Goal: Task Accomplishment & Management: Manage account settings

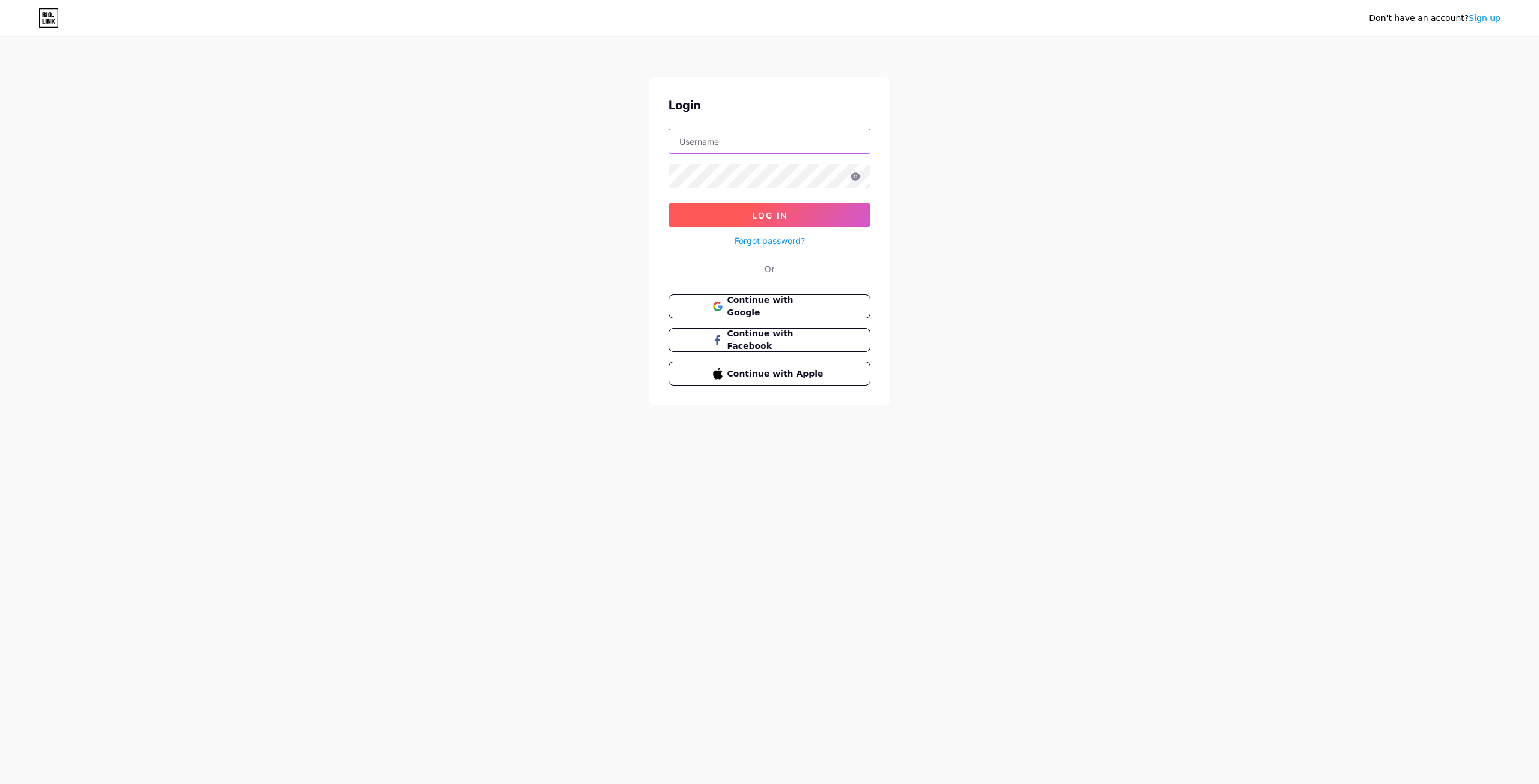
type input "[EMAIL_ADDRESS][DOMAIN_NAME]"
click at [813, 211] on button "Log In" at bounding box center [770, 214] width 202 height 24
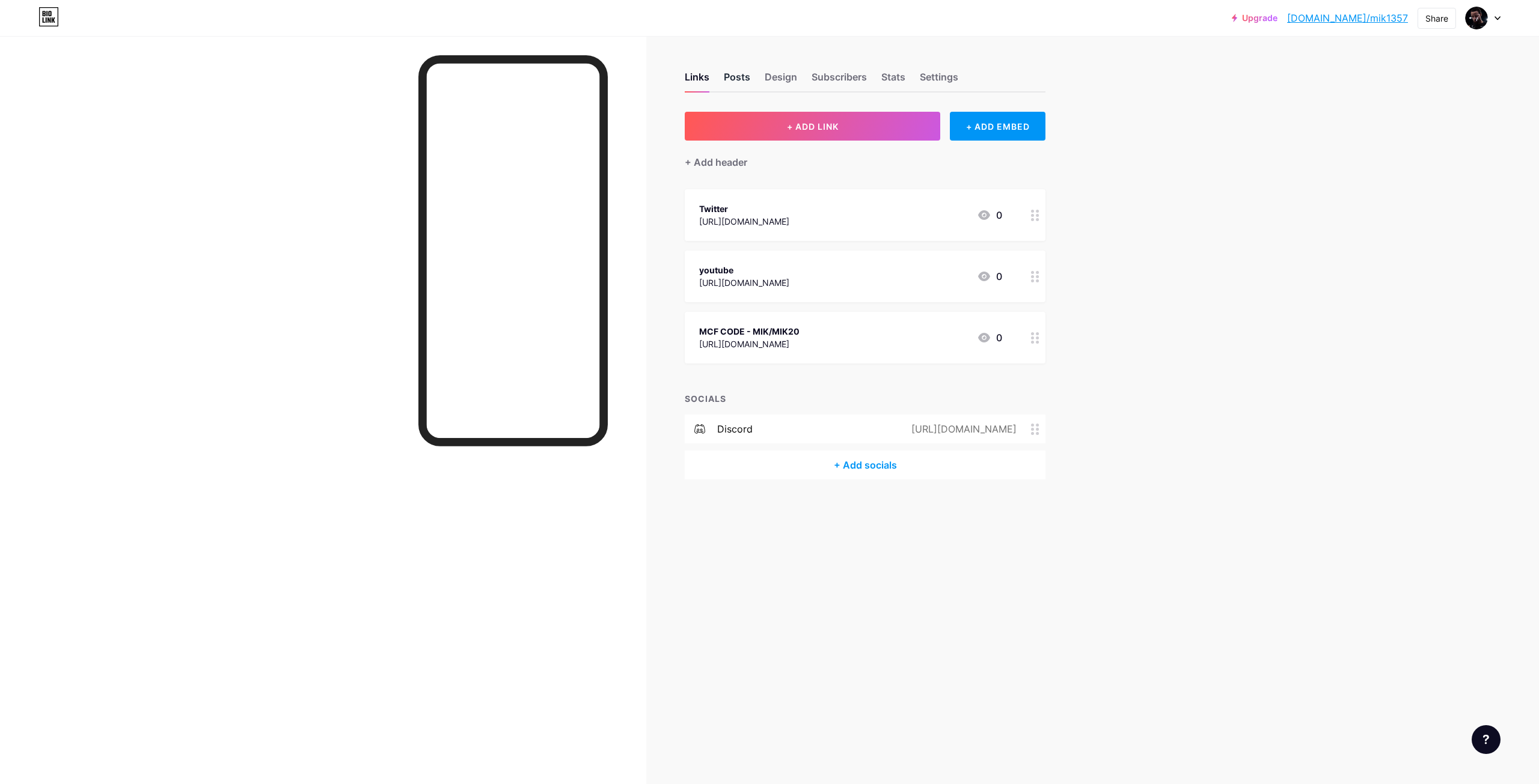
click at [739, 83] on div "Posts" at bounding box center [737, 80] width 26 height 22
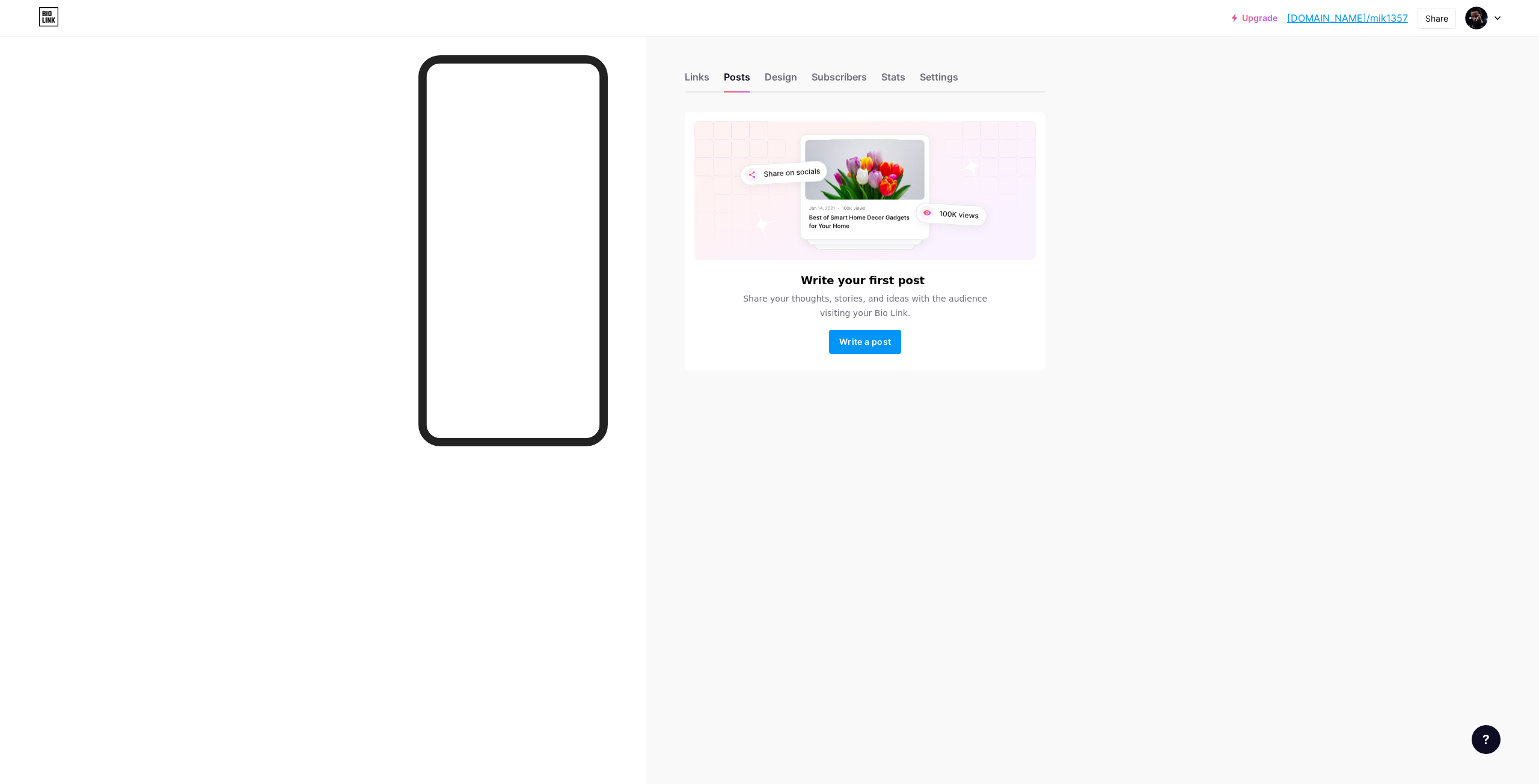
drag, startPoint x: 787, startPoint y: 87, endPoint x: 788, endPoint y: 99, distance: 12.0
click at [787, 87] on div "Design" at bounding box center [781, 80] width 33 height 22
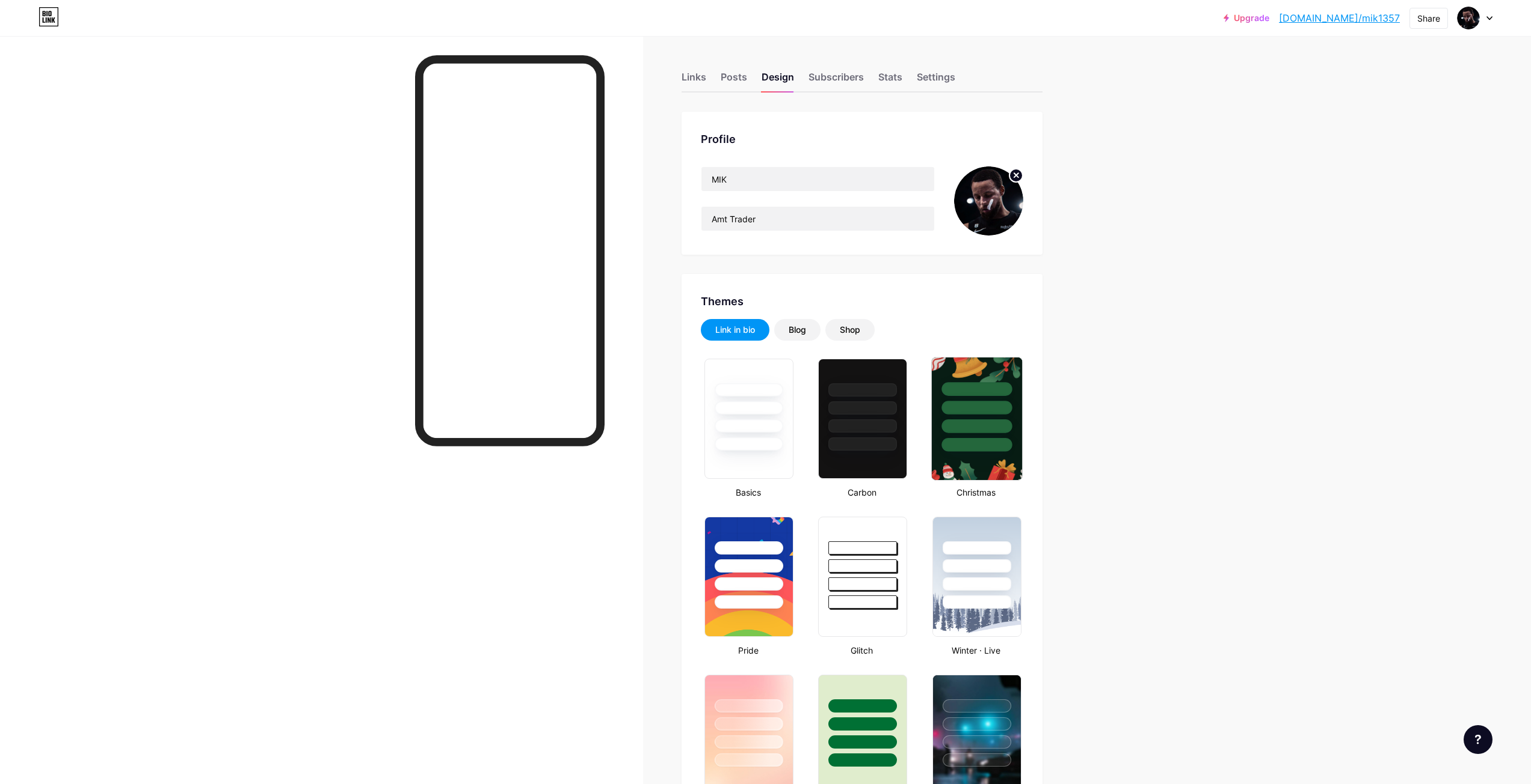
type input "#ffffff"
type input "#000000"
click at [1006, 437] on div at bounding box center [976, 405] width 90 height 94
click at [959, 570] on div at bounding box center [976, 566] width 70 height 14
click at [992, 200] on img at bounding box center [988, 200] width 69 height 69
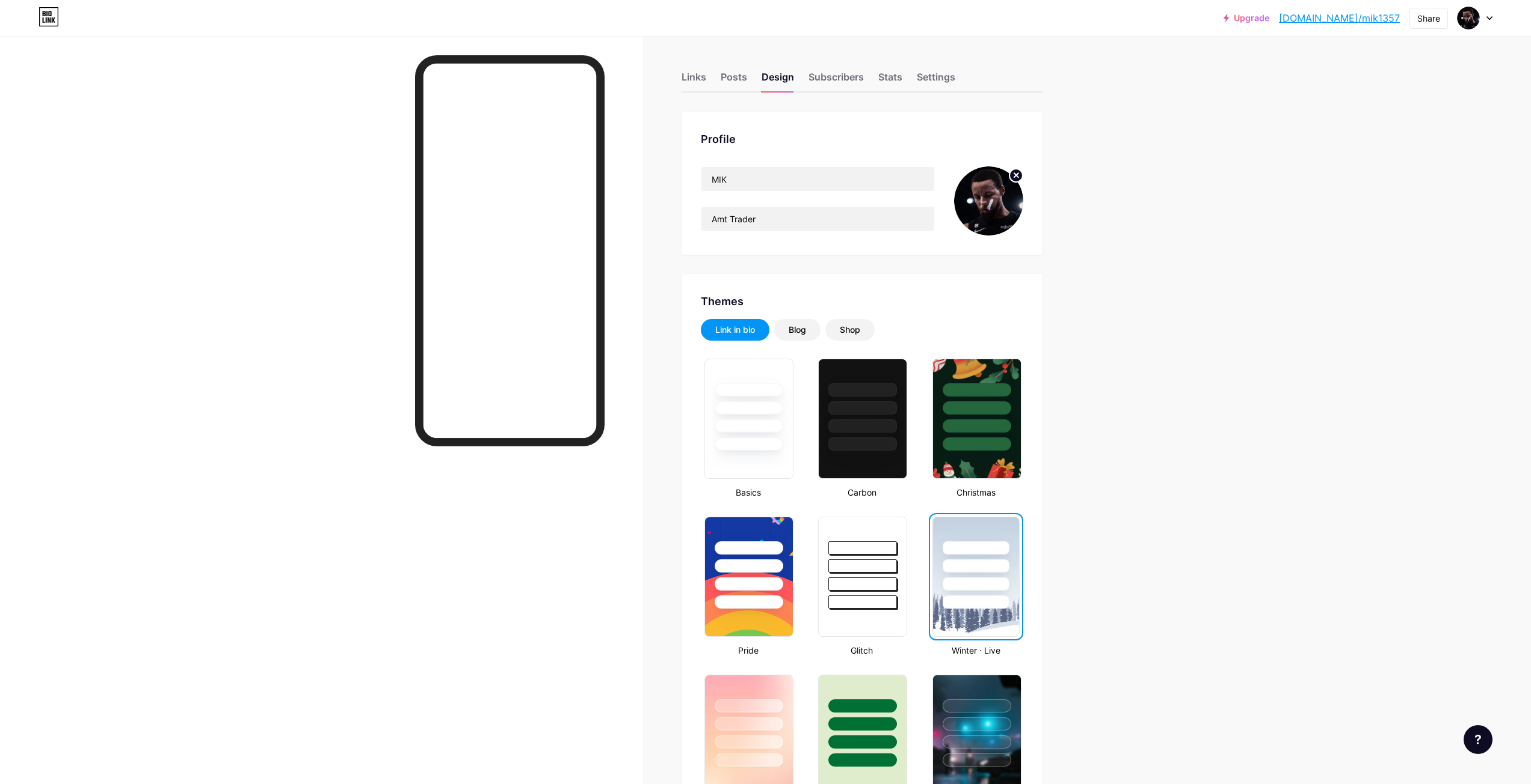
click at [1021, 174] on circle at bounding box center [1015, 175] width 13 height 13
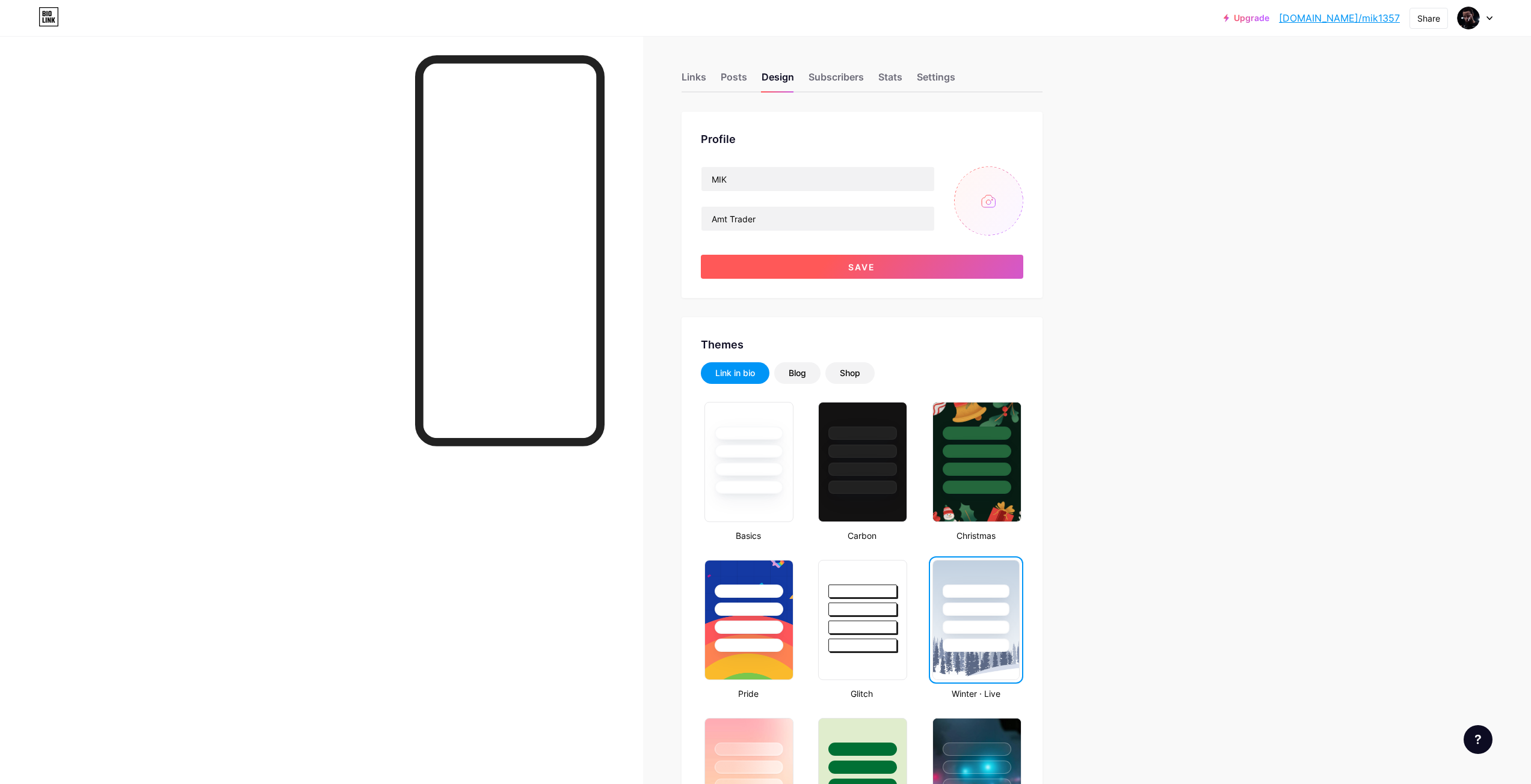
click at [888, 269] on button "Save" at bounding box center [862, 266] width 322 height 24
click at [982, 208] on input "file" at bounding box center [988, 200] width 69 height 69
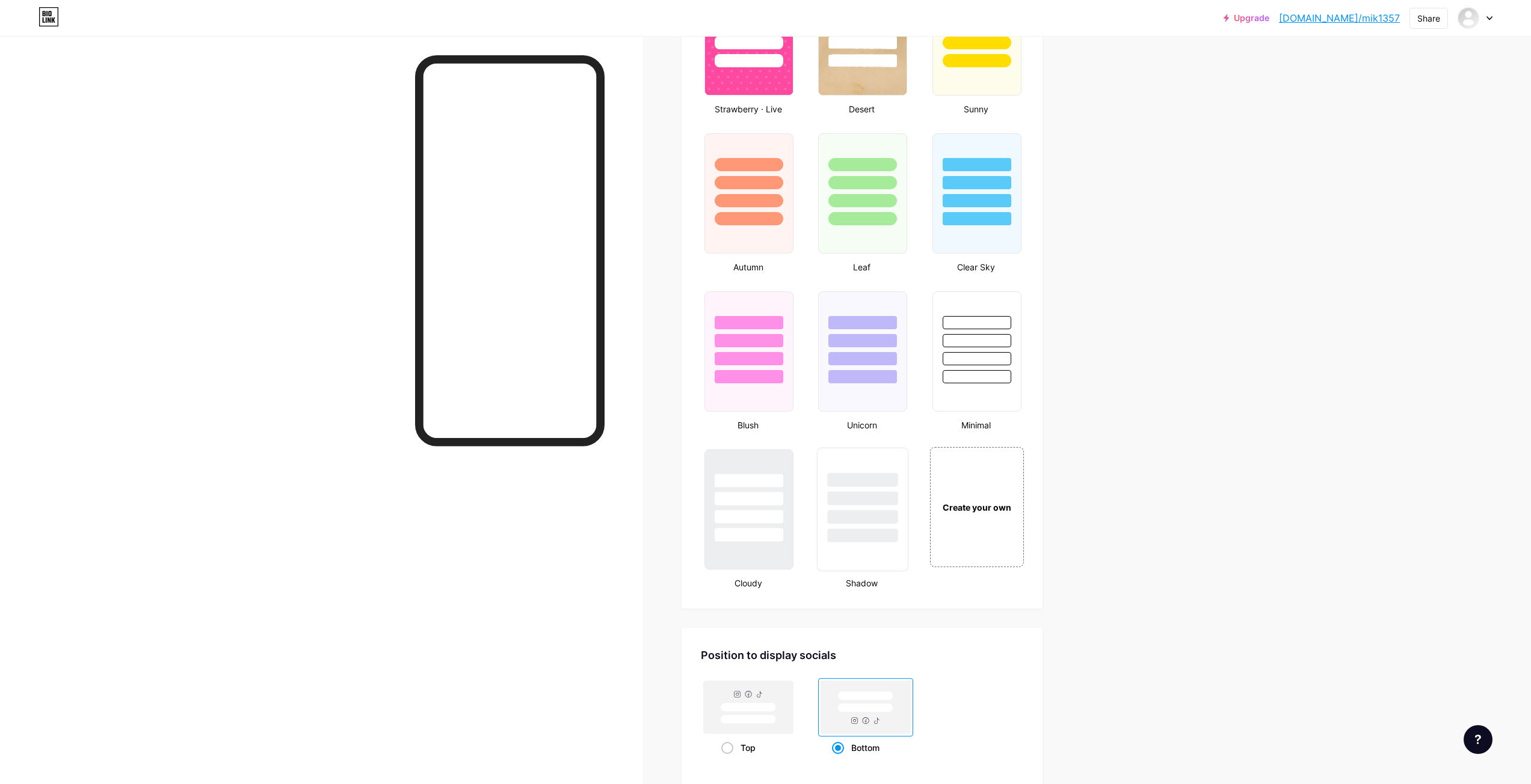
scroll to position [1261, 0]
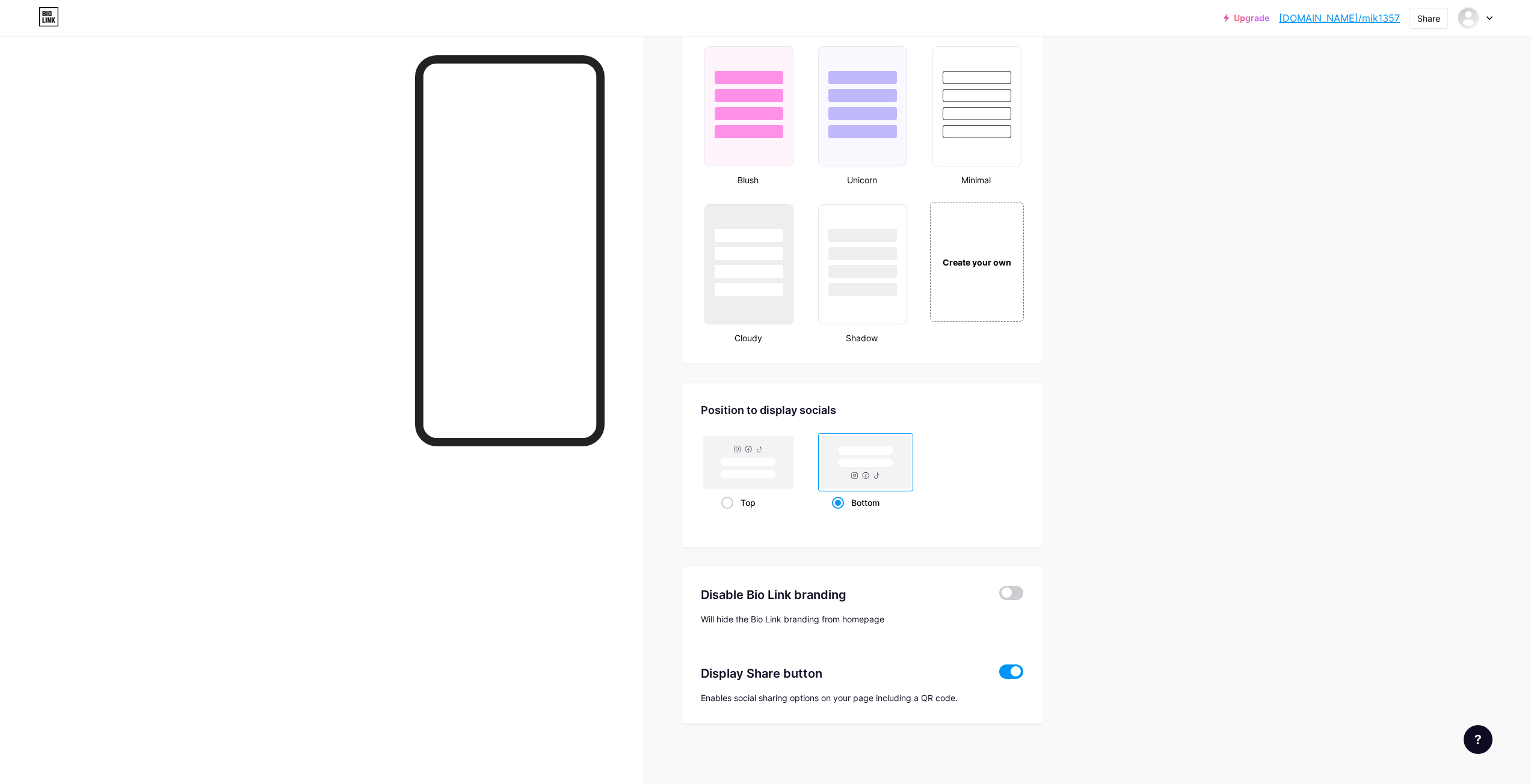
click at [812, 475] on label "Bottom" at bounding box center [856, 473] width 115 height 81
click at [832, 514] on input "Bottom" at bounding box center [836, 518] width 8 height 8
click at [767, 464] on rect at bounding box center [747, 463] width 55 height 9
click at [729, 514] on input "Top" at bounding box center [725, 518] width 8 height 8
radio input "true"
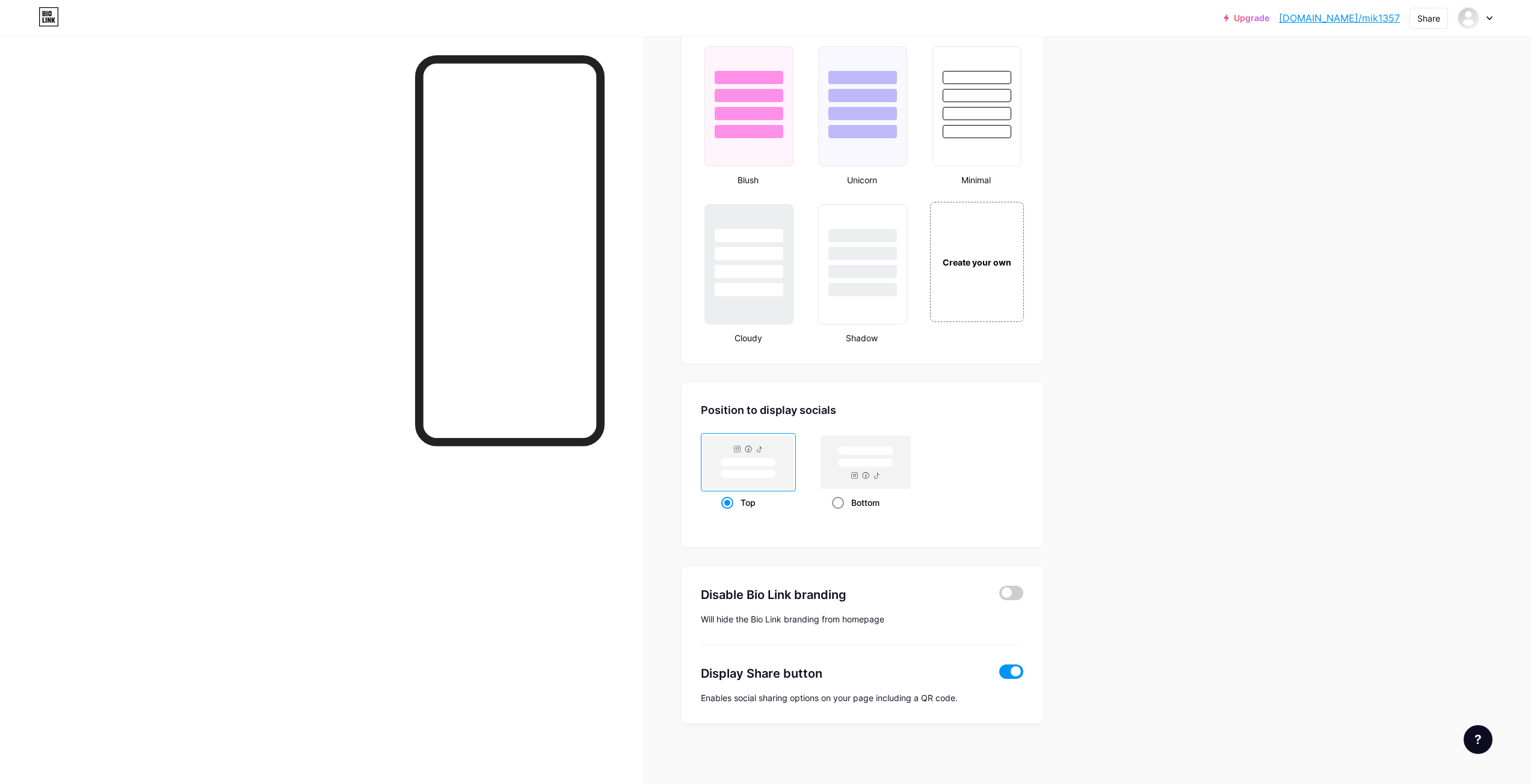
click at [852, 459] on rect at bounding box center [864, 464] width 55 height 9
click at [839, 514] on input "Bottom" at bounding box center [836, 518] width 8 height 8
radio input "true"
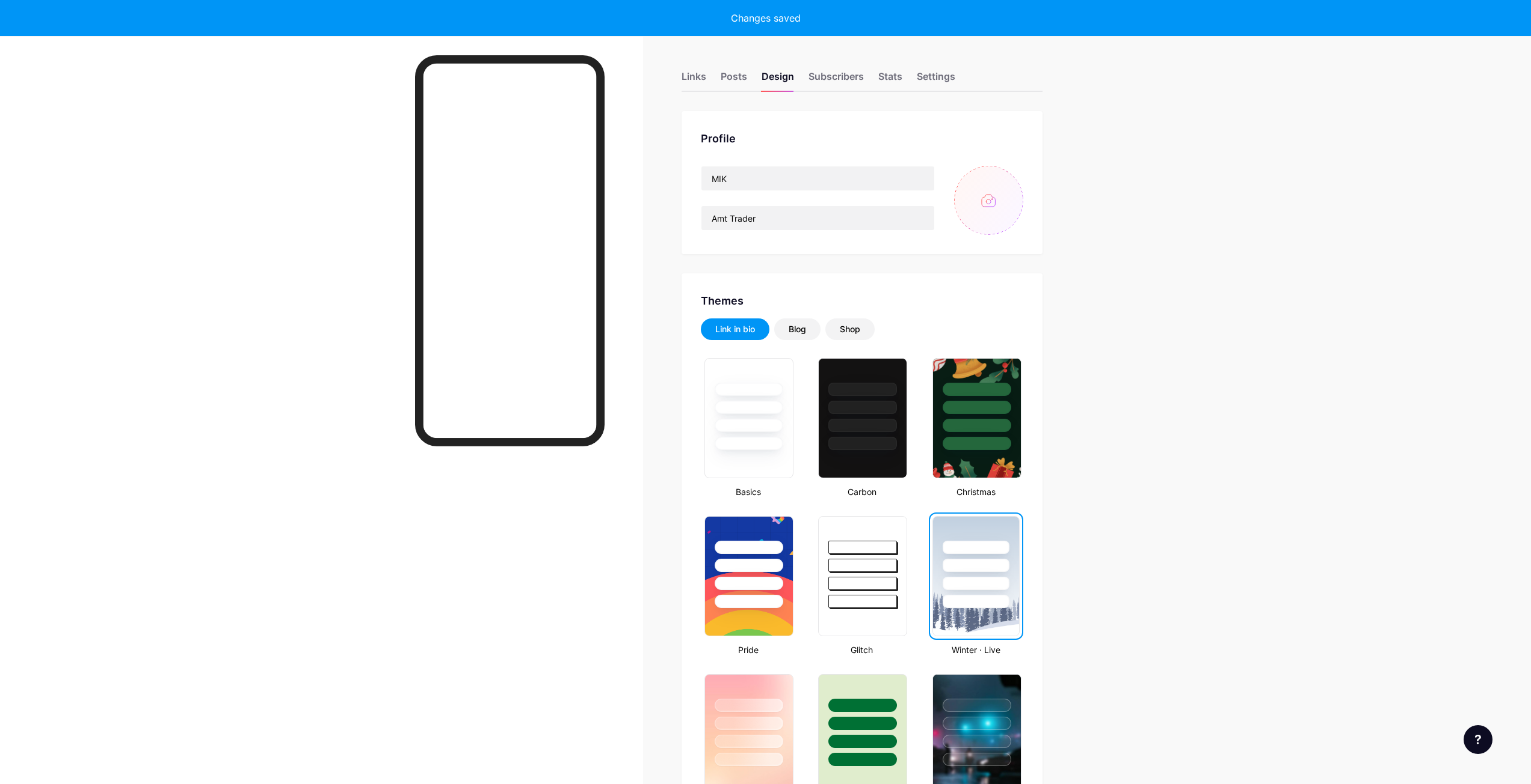
scroll to position [0, 0]
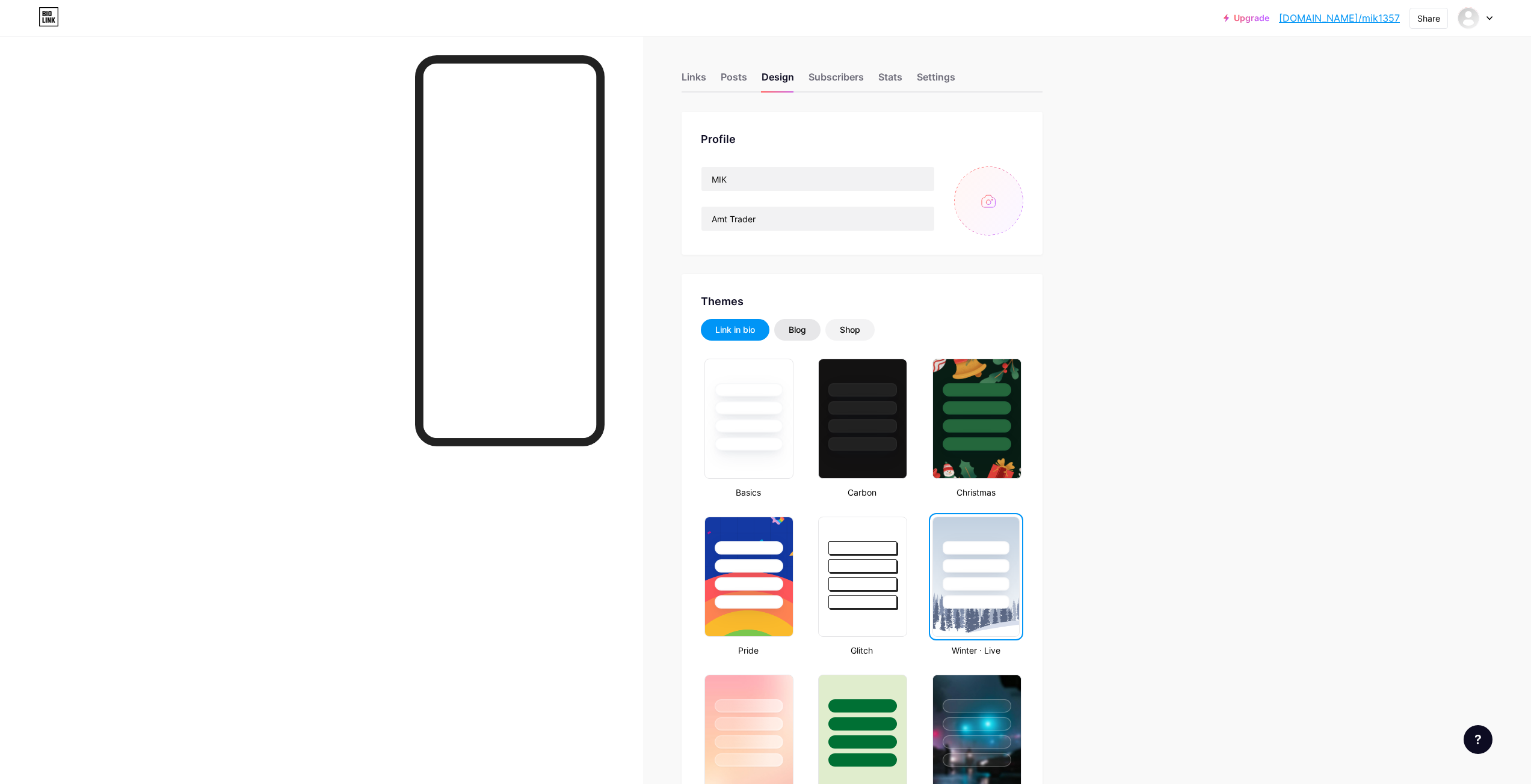
click at [806, 324] on div "Blog" at bounding box center [797, 330] width 18 height 12
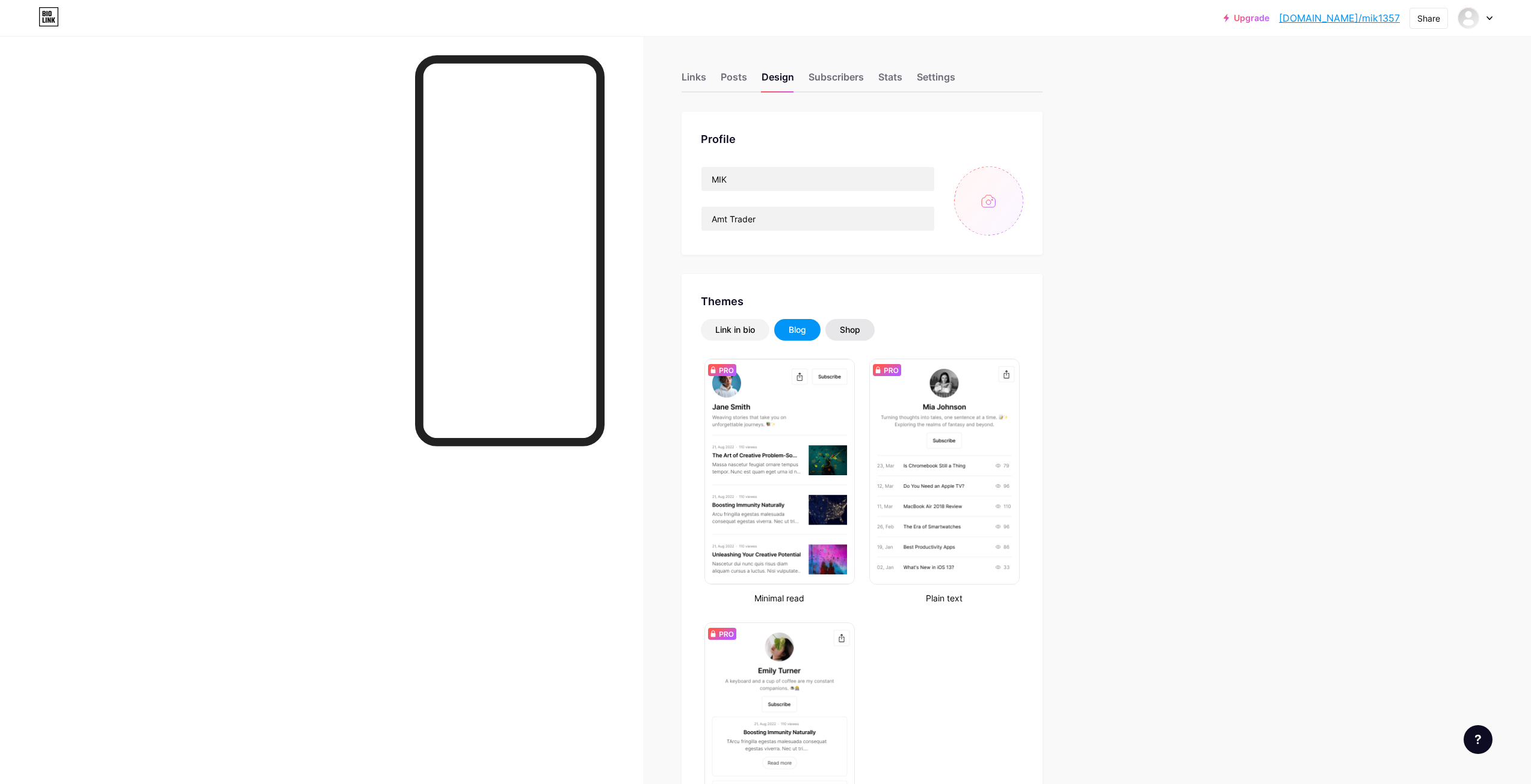
click at [874, 328] on div "Shop" at bounding box center [850, 330] width 50 height 22
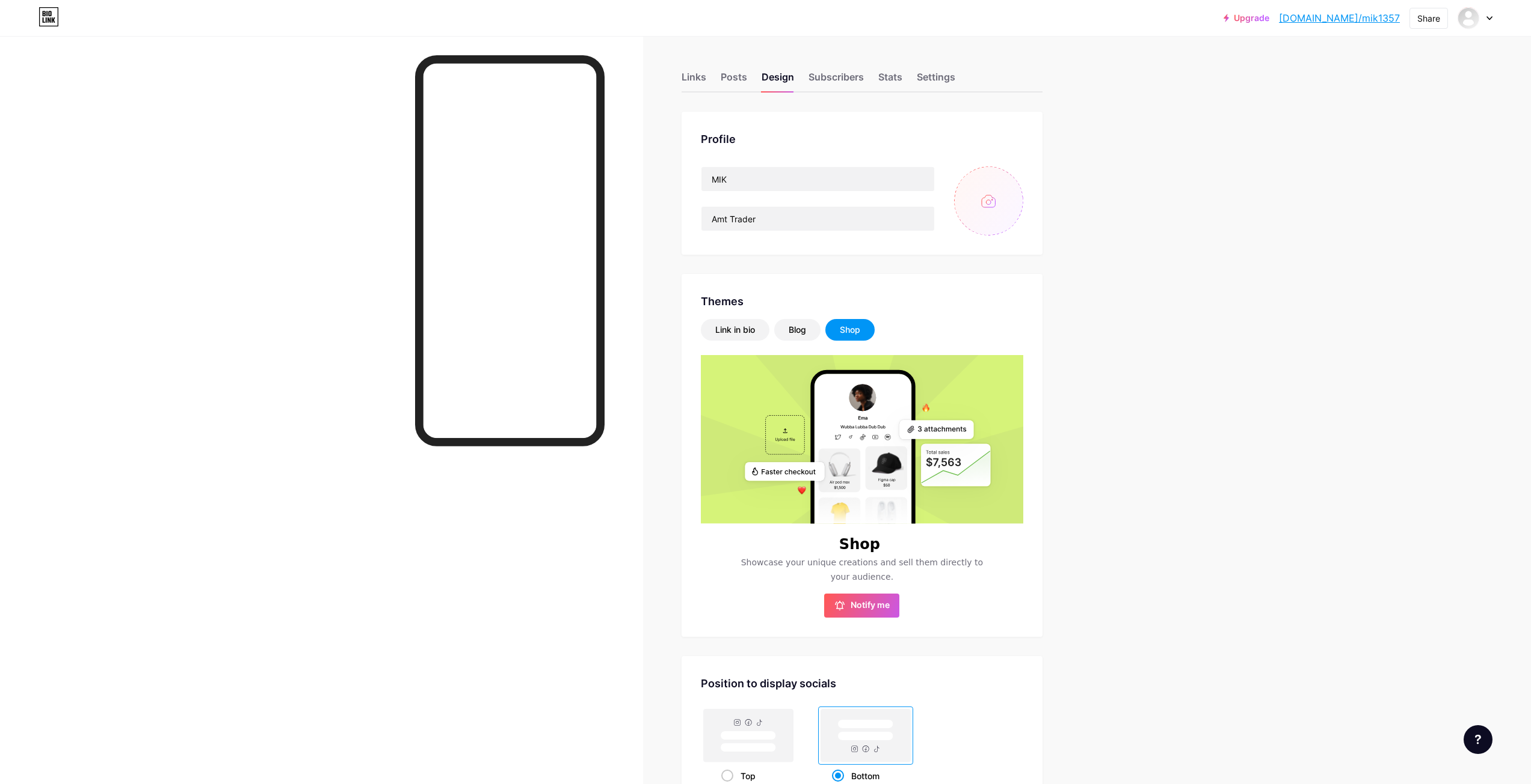
scroll to position [273, 0]
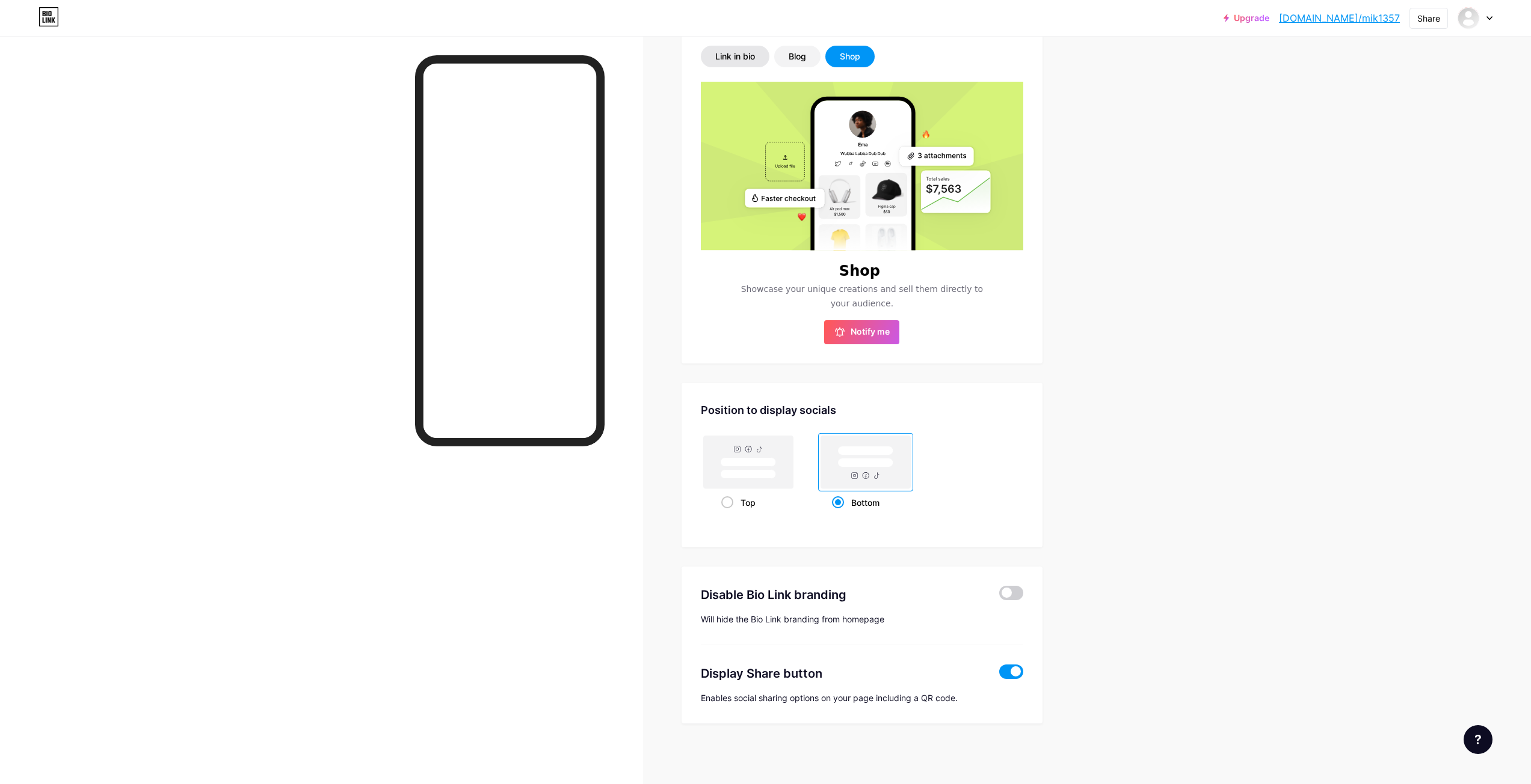
click at [757, 63] on div "Link in bio" at bounding box center [735, 56] width 69 height 22
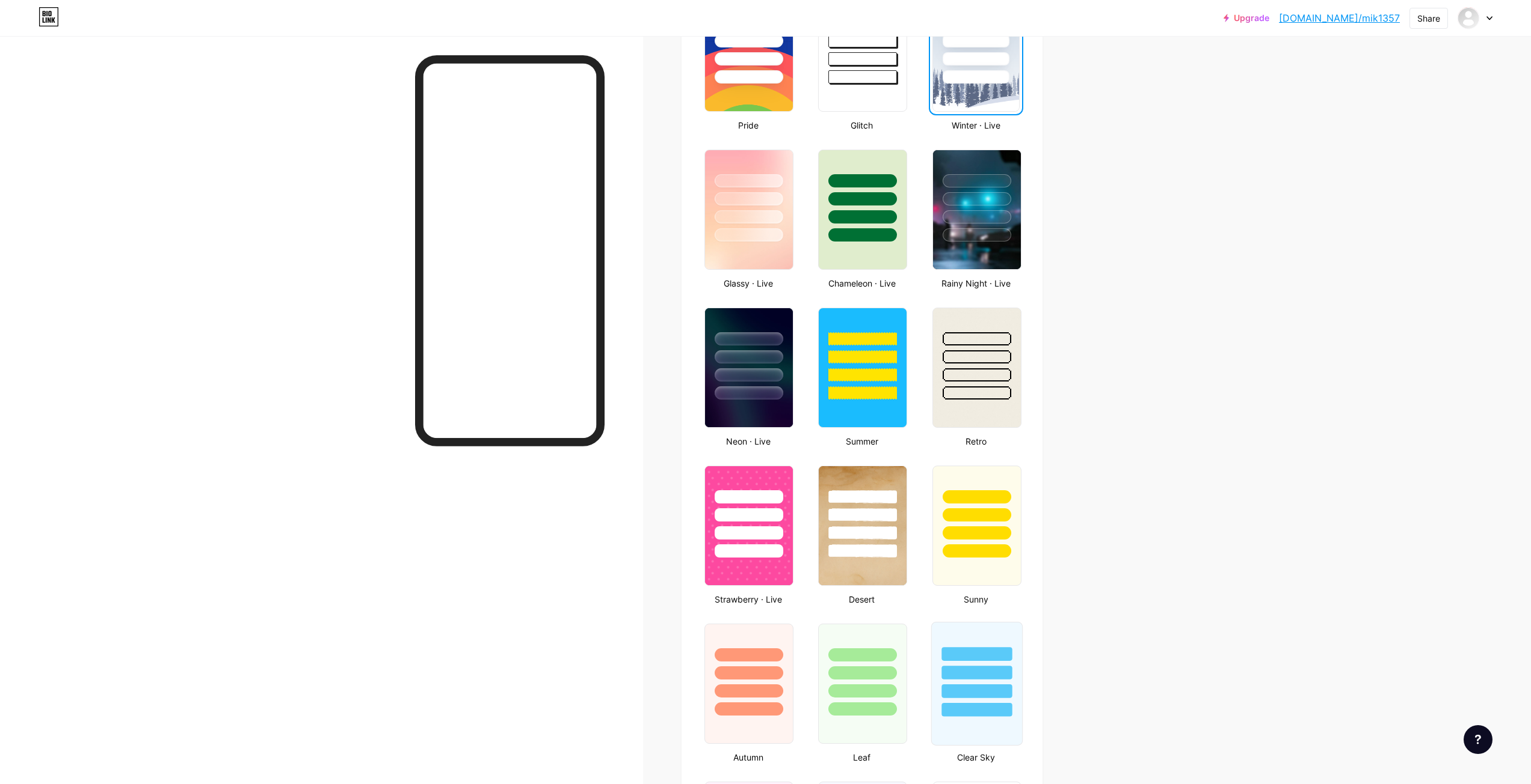
scroll to position [634, 0]
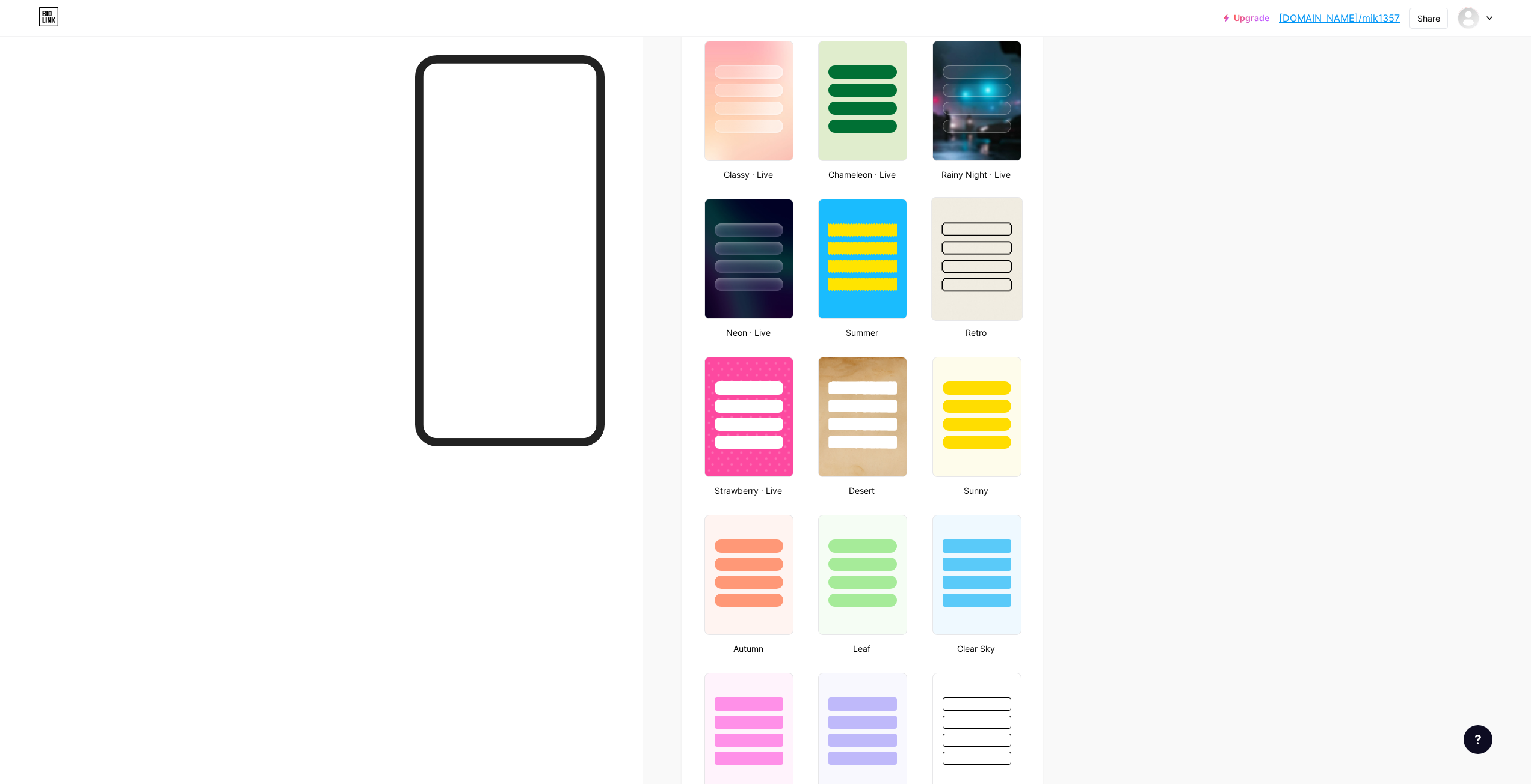
click at [1003, 313] on img at bounding box center [976, 259] width 90 height 122
click at [1018, 258] on div at bounding box center [976, 245] width 86 height 91
click at [999, 275] on div at bounding box center [976, 245] width 86 height 91
click at [999, 274] on div at bounding box center [976, 245] width 86 height 91
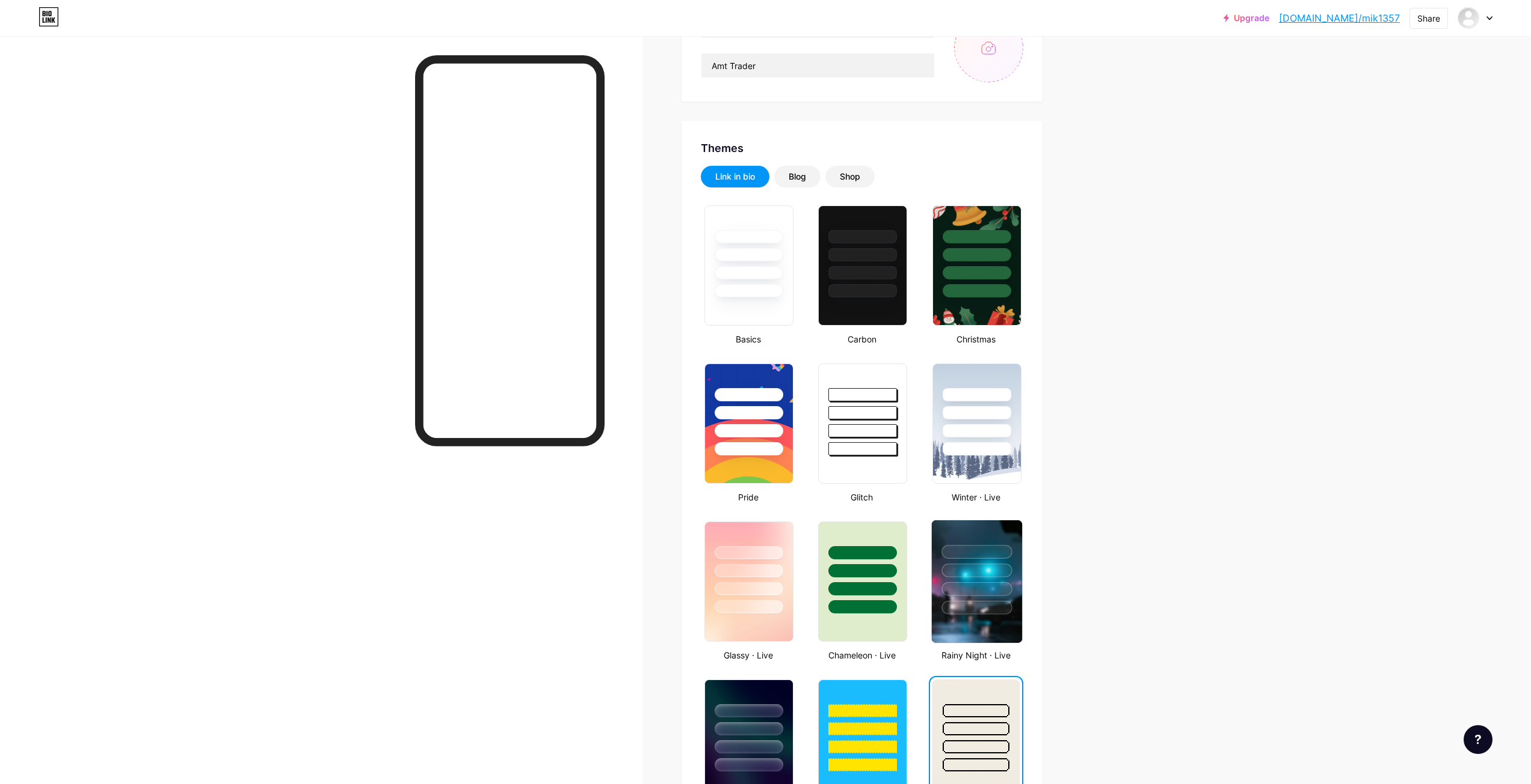
scroll to position [0, 0]
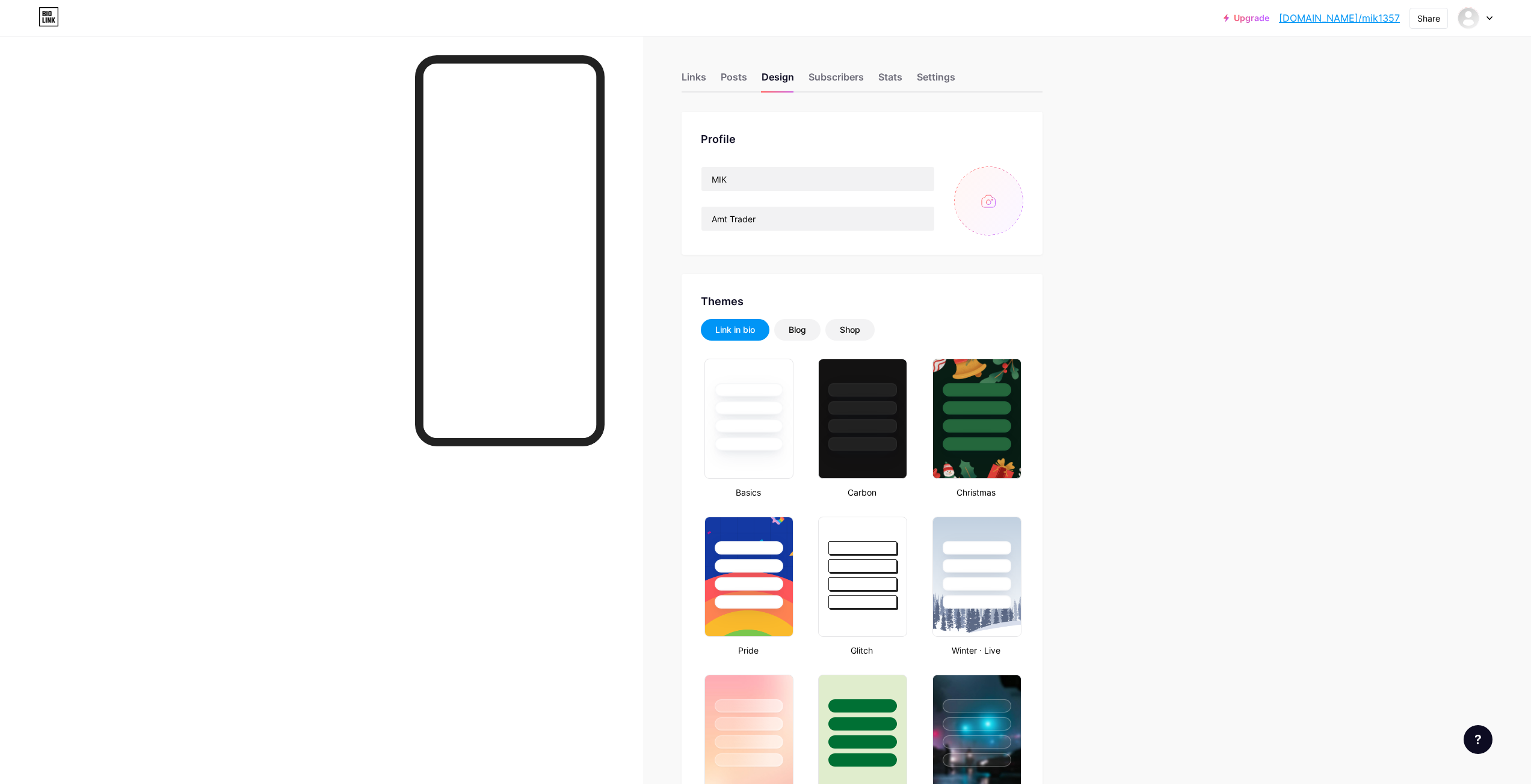
click at [739, 81] on div "Posts" at bounding box center [733, 80] width 26 height 22
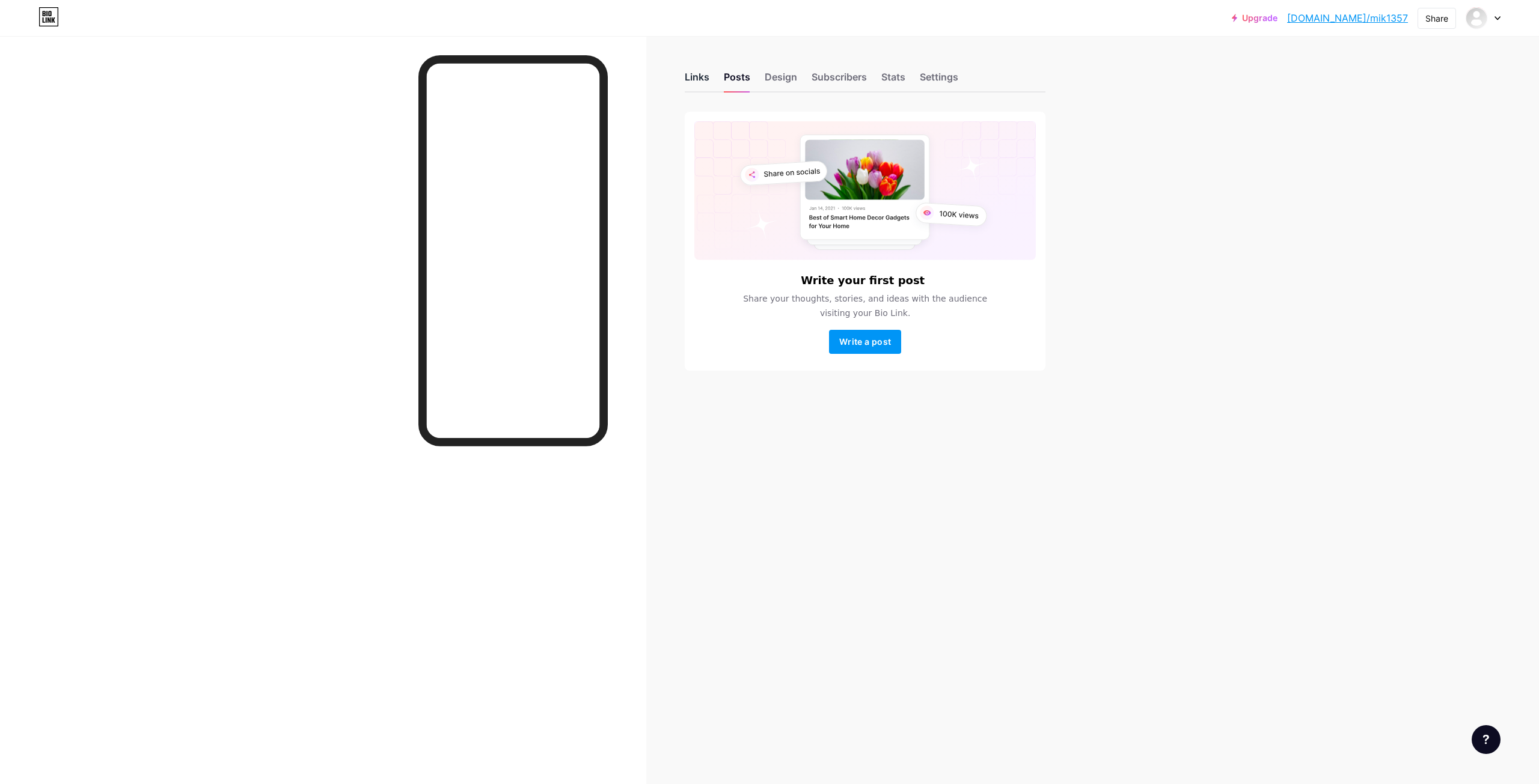
click at [707, 82] on div "Links" at bounding box center [698, 80] width 25 height 22
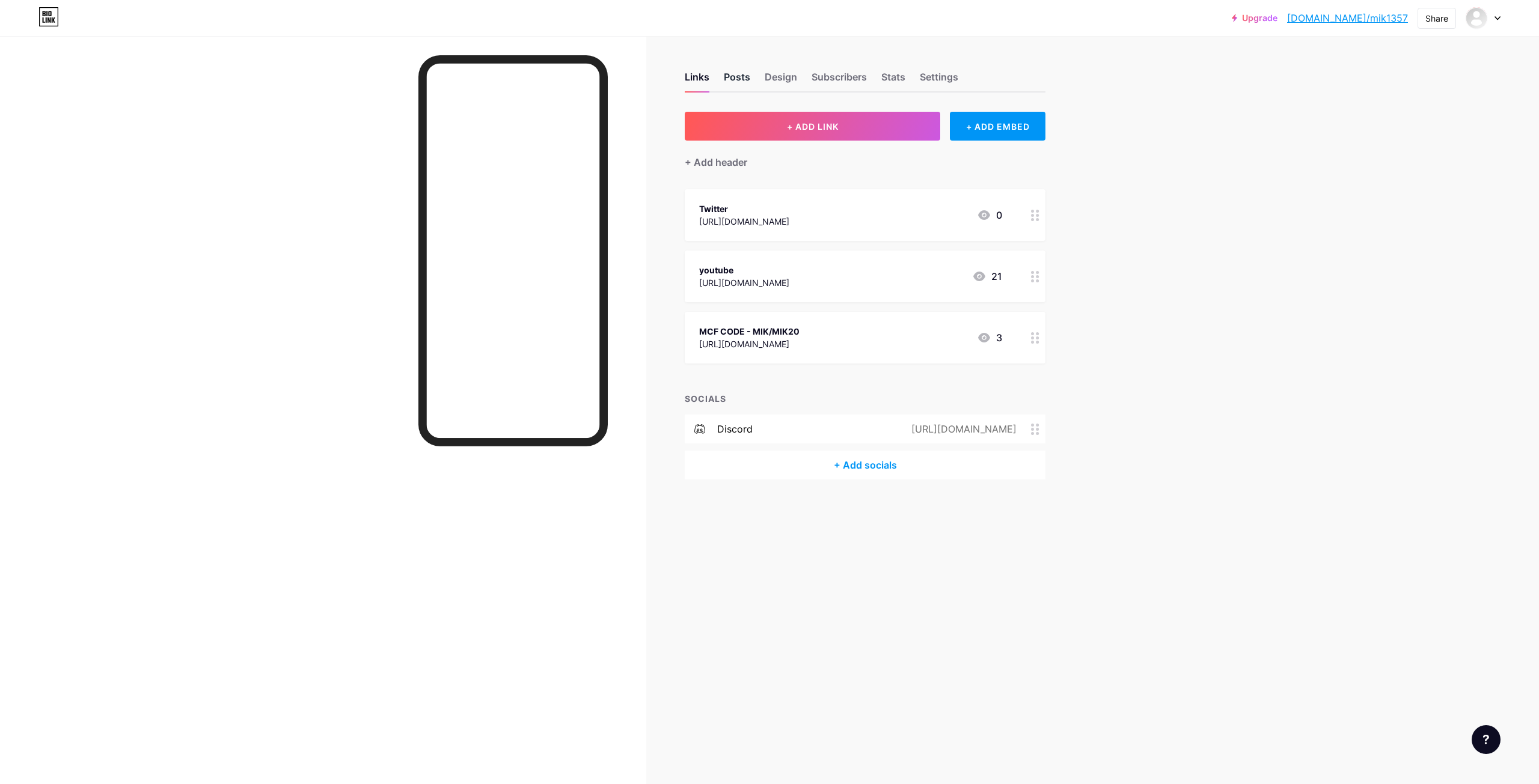
click at [731, 82] on div "Posts" at bounding box center [737, 80] width 26 height 22
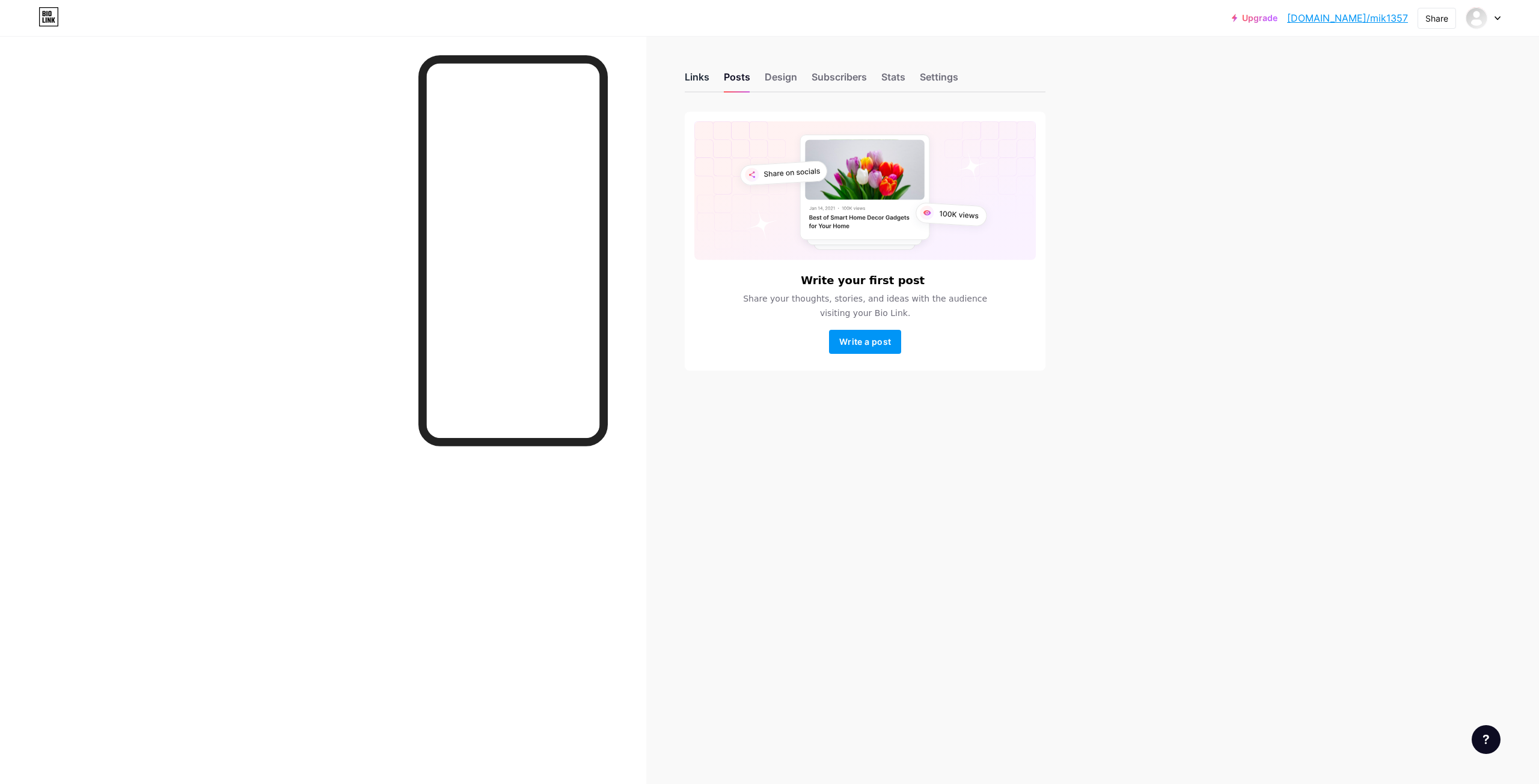
drag, startPoint x: 695, startPoint y: 83, endPoint x: 707, endPoint y: 81, distance: 12.2
click at [695, 83] on div "Links" at bounding box center [698, 80] width 25 height 22
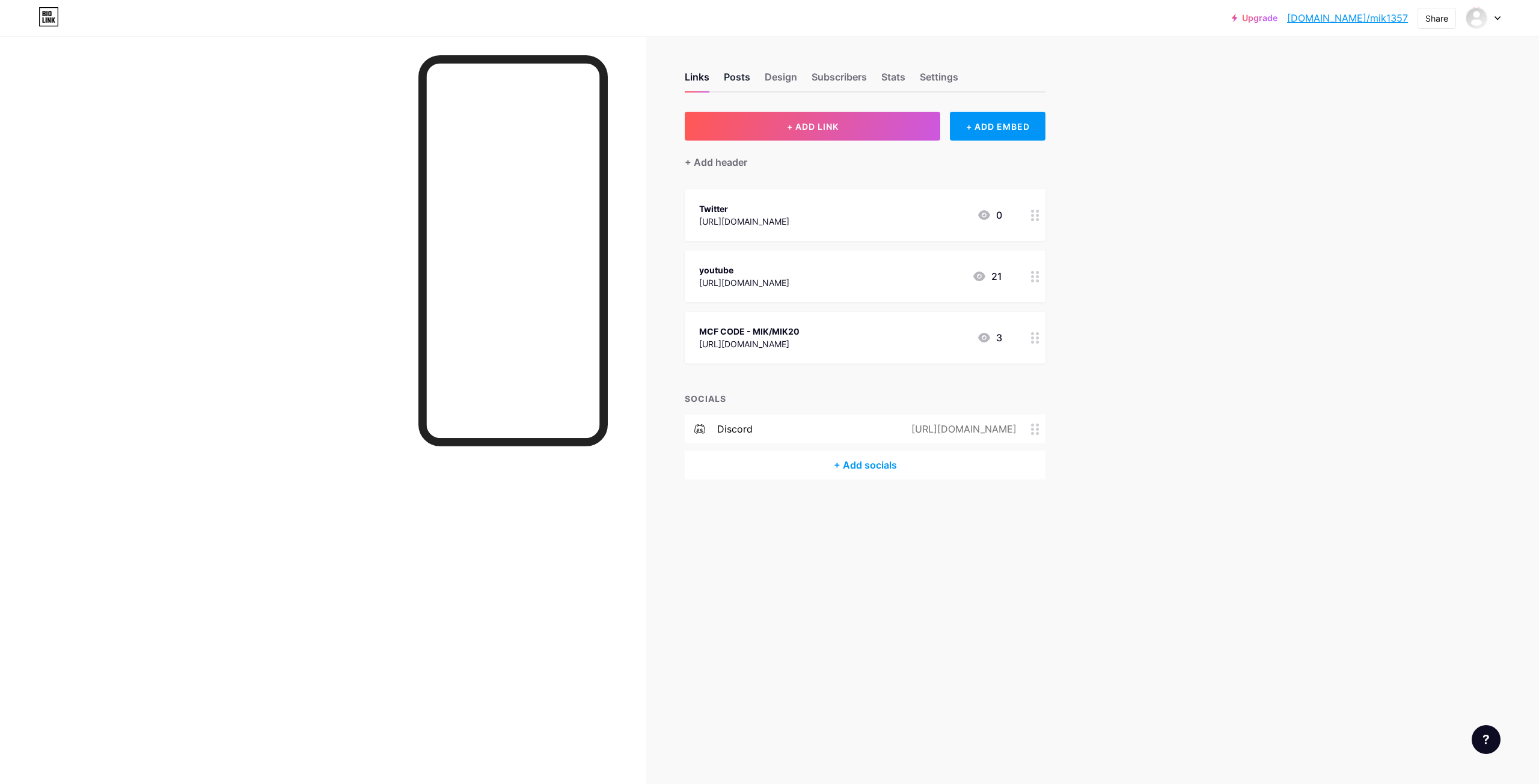
click at [735, 76] on div "Posts" at bounding box center [737, 80] width 26 height 22
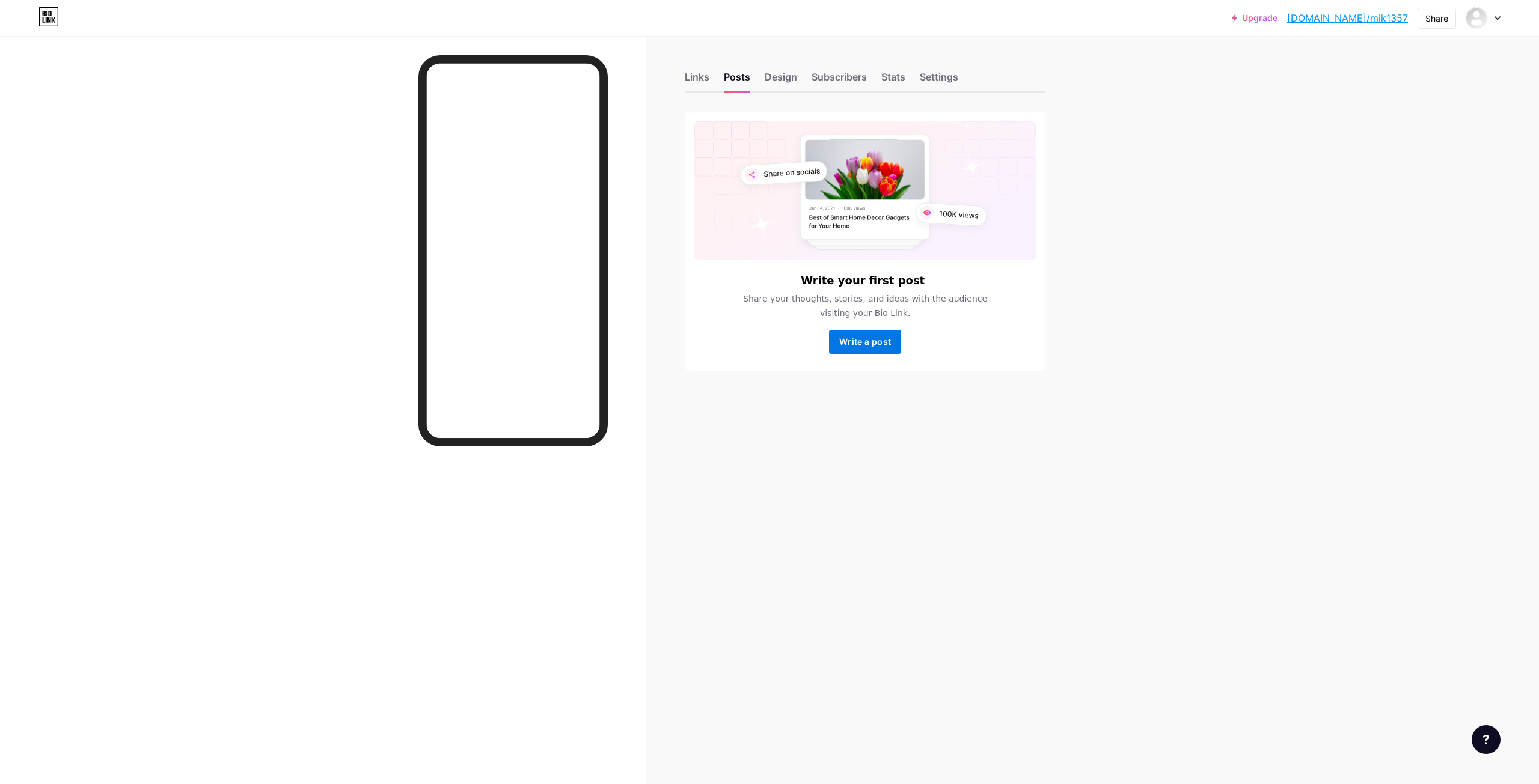
click at [874, 335] on button "Write a post" at bounding box center [865, 341] width 72 height 24
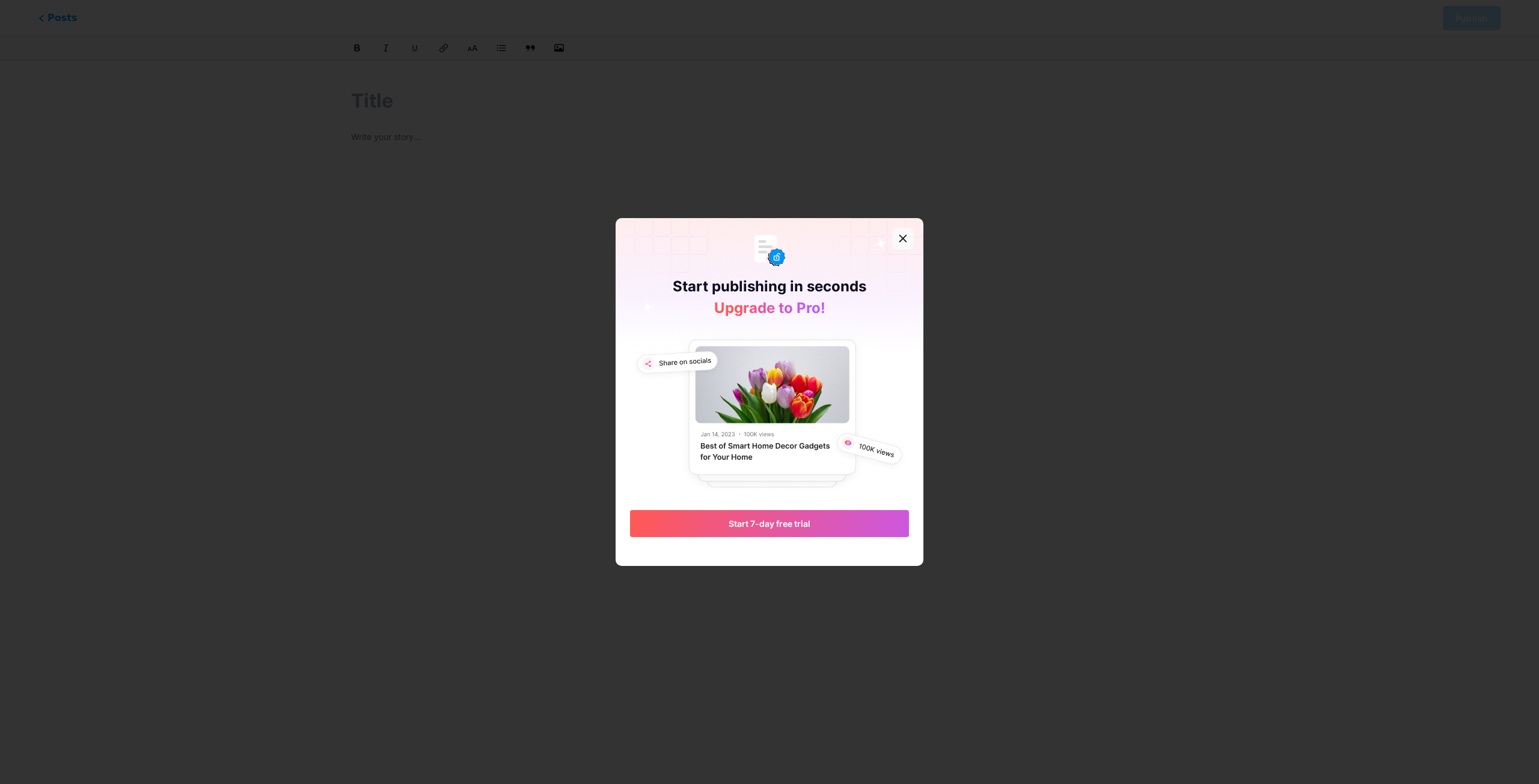
click at [895, 240] on div at bounding box center [903, 238] width 22 height 22
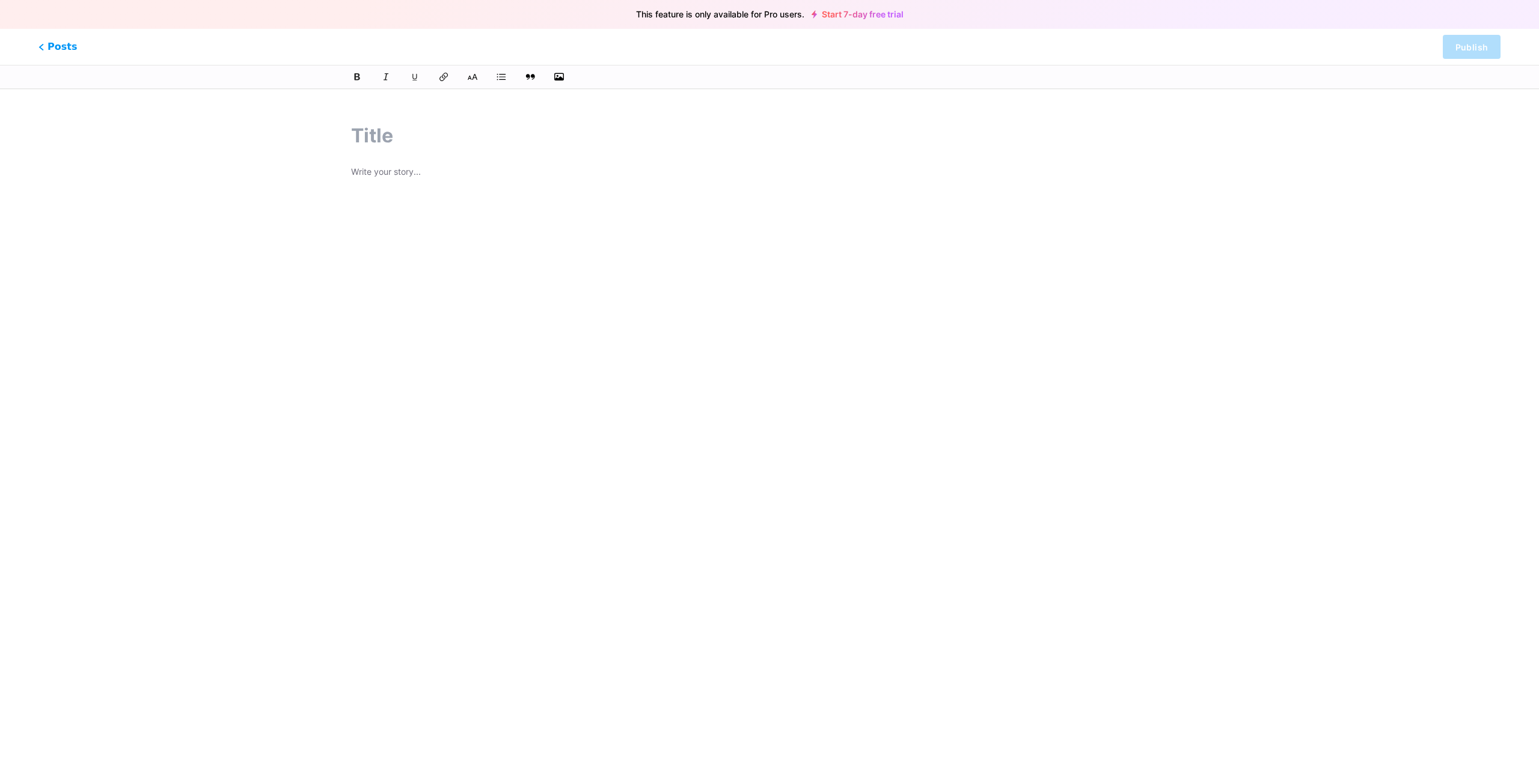
click at [368, 141] on input "text" at bounding box center [770, 135] width 837 height 29
type input "Best prop firm"
type input "best-prop"
type input "Best prop firm for"
type input "best-prop-firm"
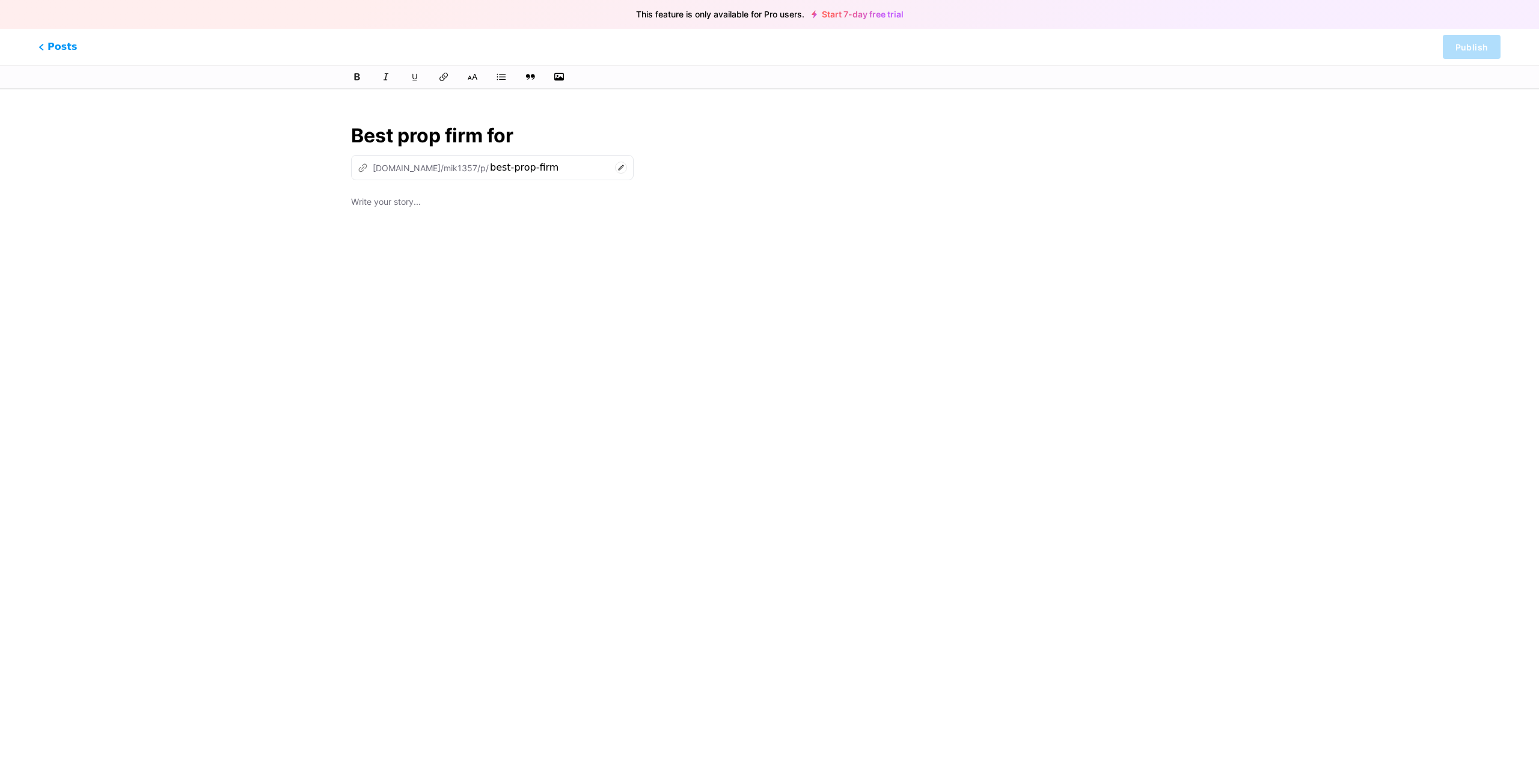
type input "Best prop firm for"
type input "best-prop-firm-for"
type input "B"
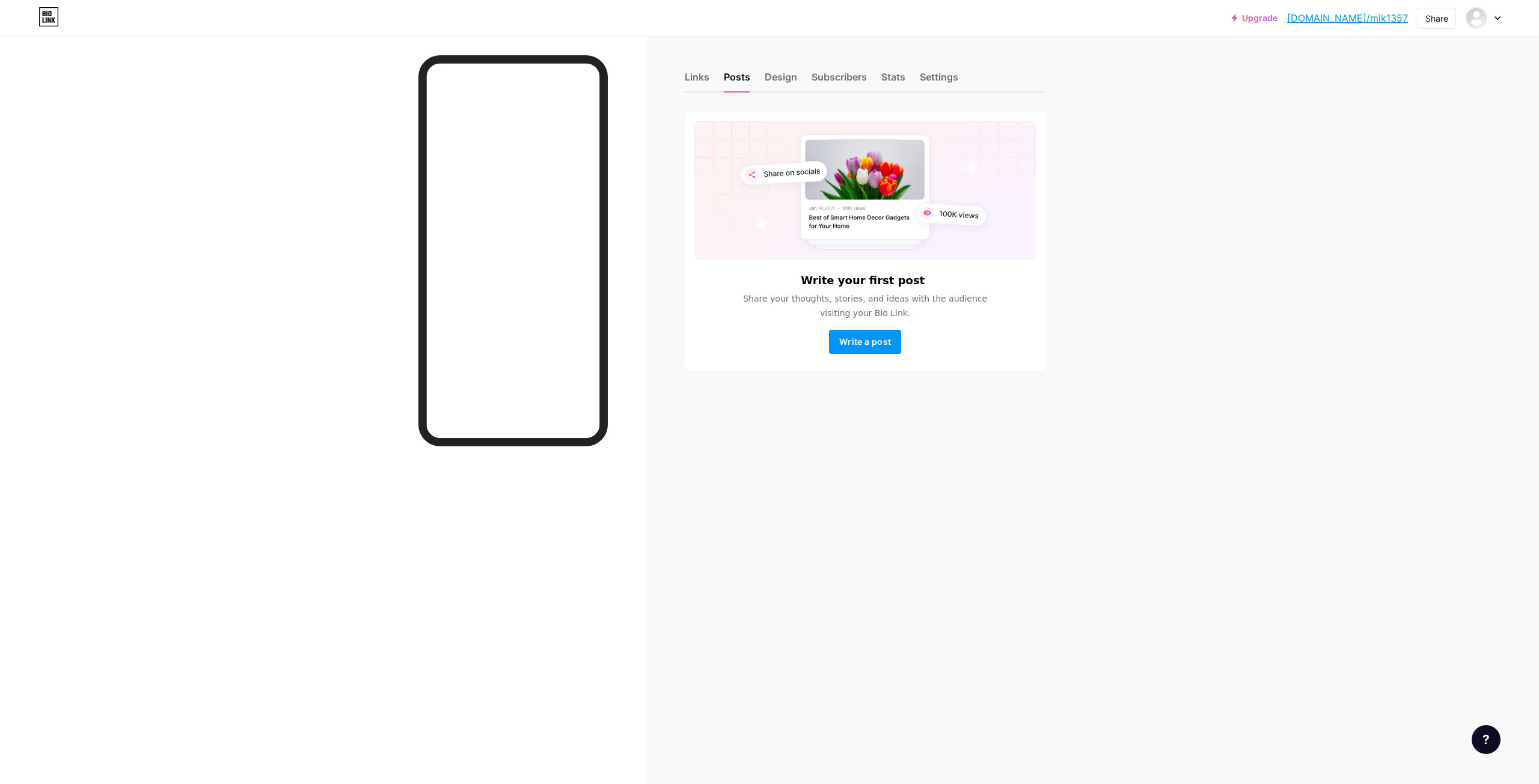
drag, startPoint x: 838, startPoint y: 78, endPoint x: 887, endPoint y: 103, distance: 55.0
click at [838, 77] on div "Subscribers" at bounding box center [838, 80] width 55 height 22
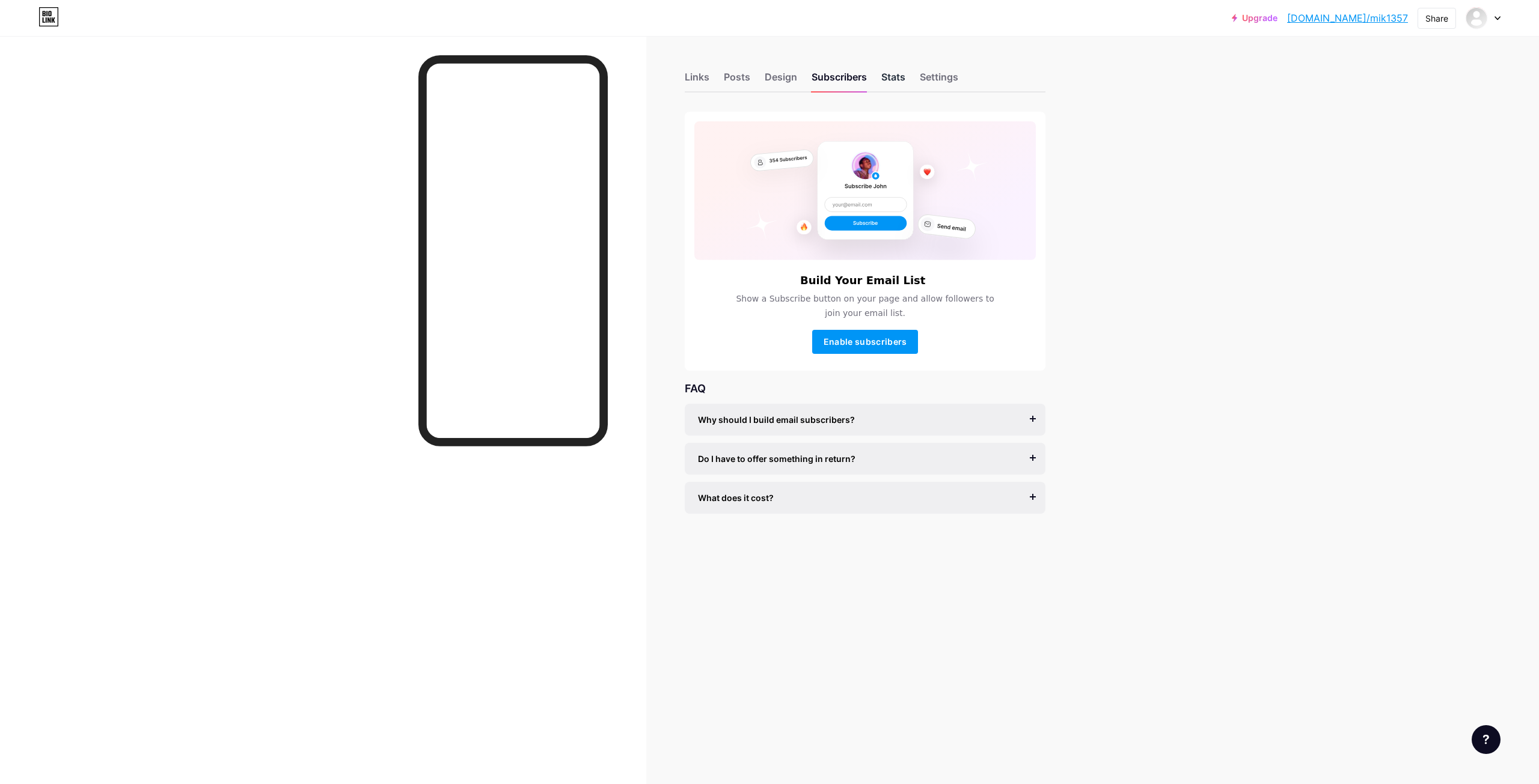
click at [897, 84] on div "Stats" at bounding box center [893, 80] width 24 height 22
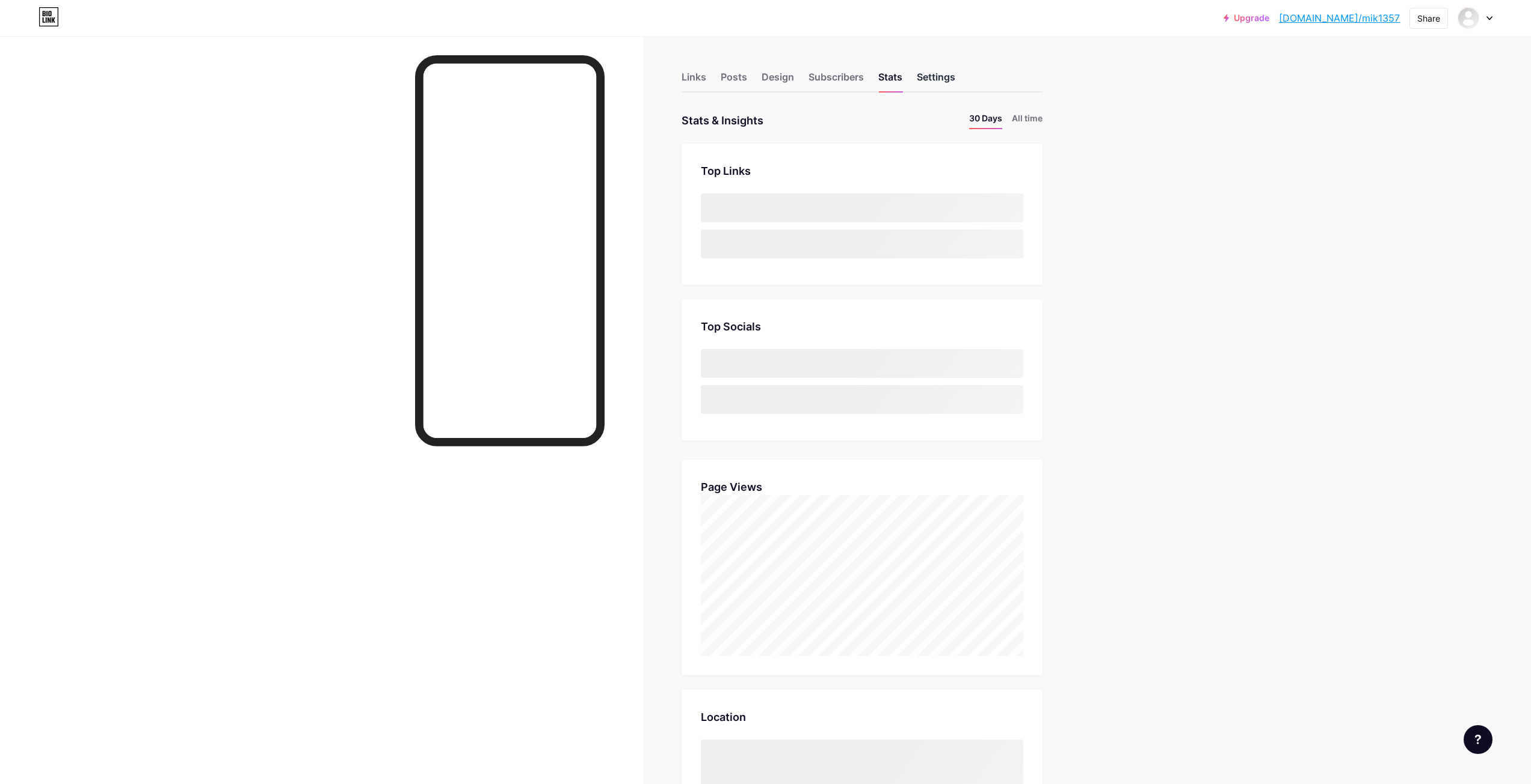
scroll to position [784, 1531]
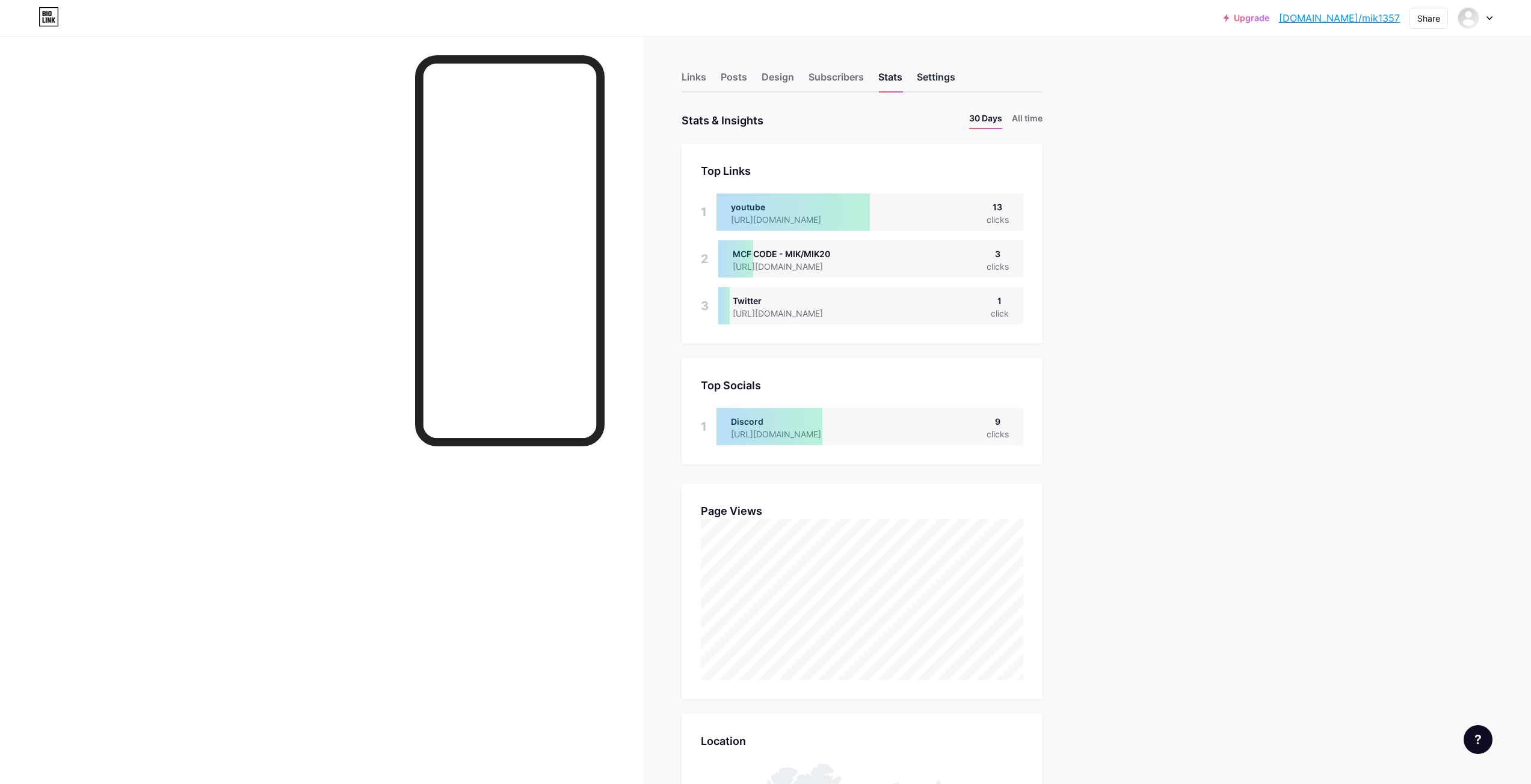
click at [939, 85] on div "Settings" at bounding box center [936, 80] width 39 height 22
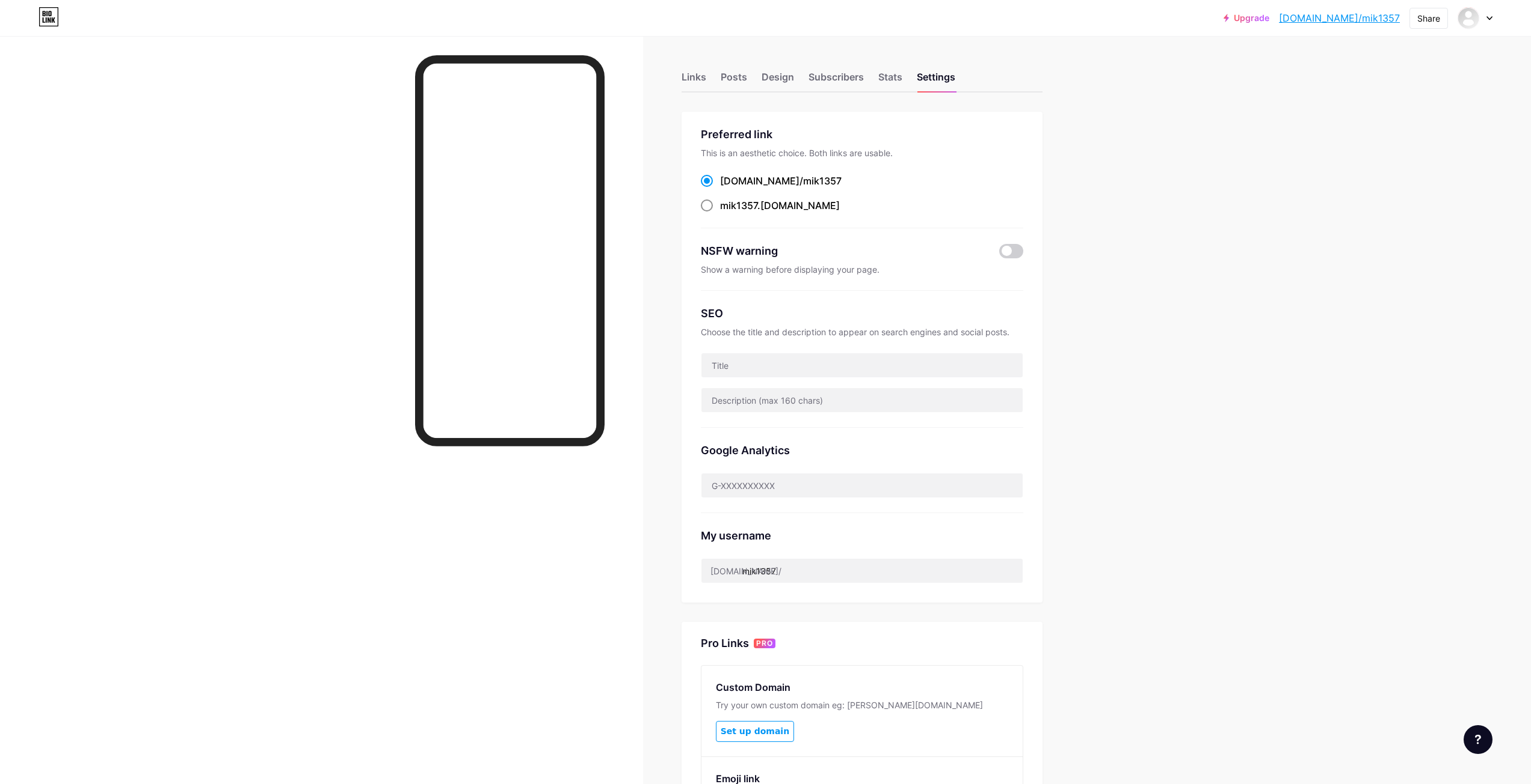
click at [742, 206] on span "mik1357" at bounding box center [739, 206] width 37 height 12
click at [728, 213] on input "mik1357 .[DOMAIN_NAME]" at bounding box center [724, 217] width 8 height 8
radio input "true"
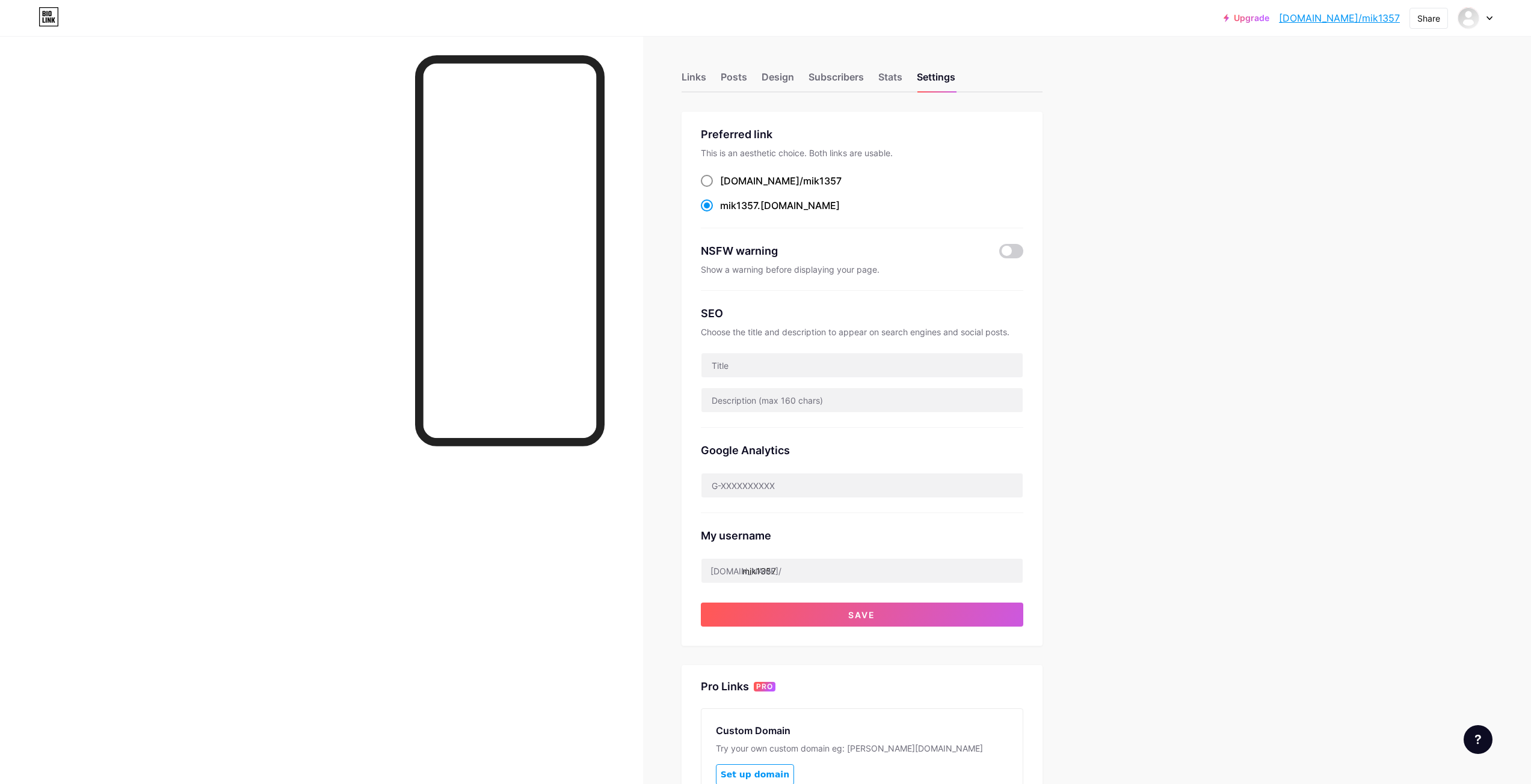
click at [716, 179] on label "[DOMAIN_NAME]/ mik1357" at bounding box center [771, 180] width 141 height 15
click at [720, 188] on input "[DOMAIN_NAME]/ mik1357" at bounding box center [724, 192] width 8 height 8
radio input "true"
click at [898, 85] on div "Stats" at bounding box center [890, 80] width 24 height 22
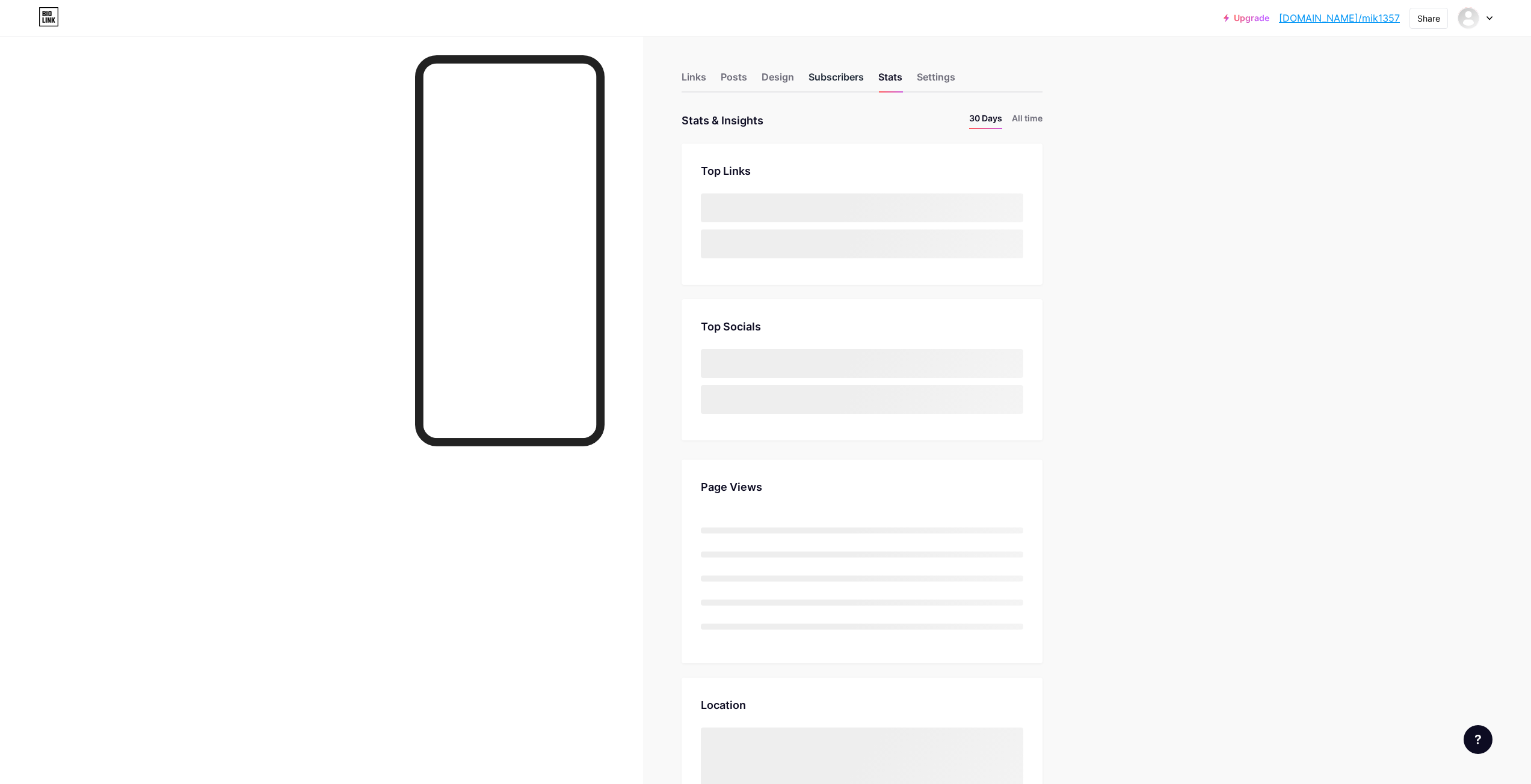
click at [828, 79] on div "Subscribers" at bounding box center [836, 80] width 55 height 22
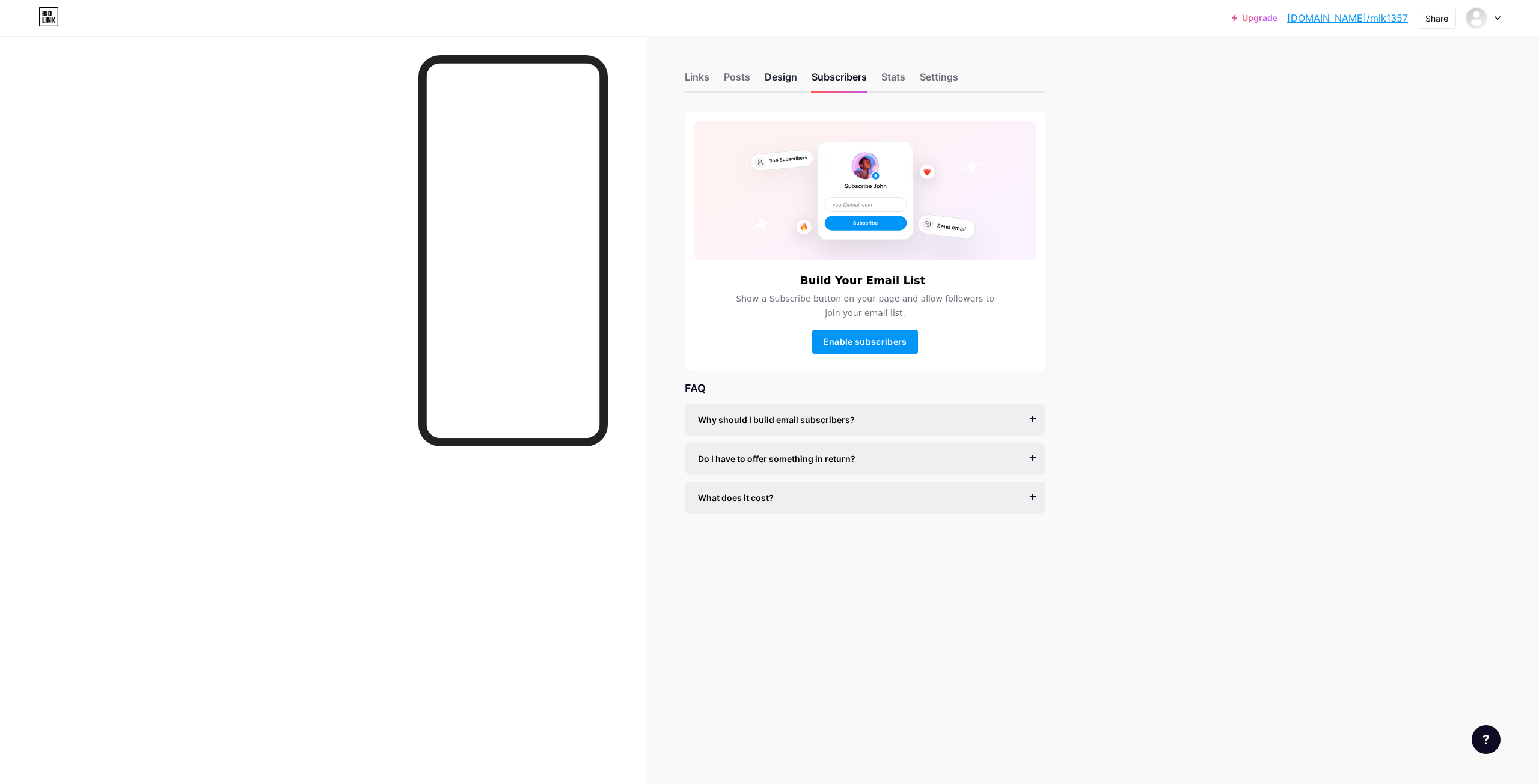
click at [785, 82] on div "Design" at bounding box center [781, 80] width 33 height 22
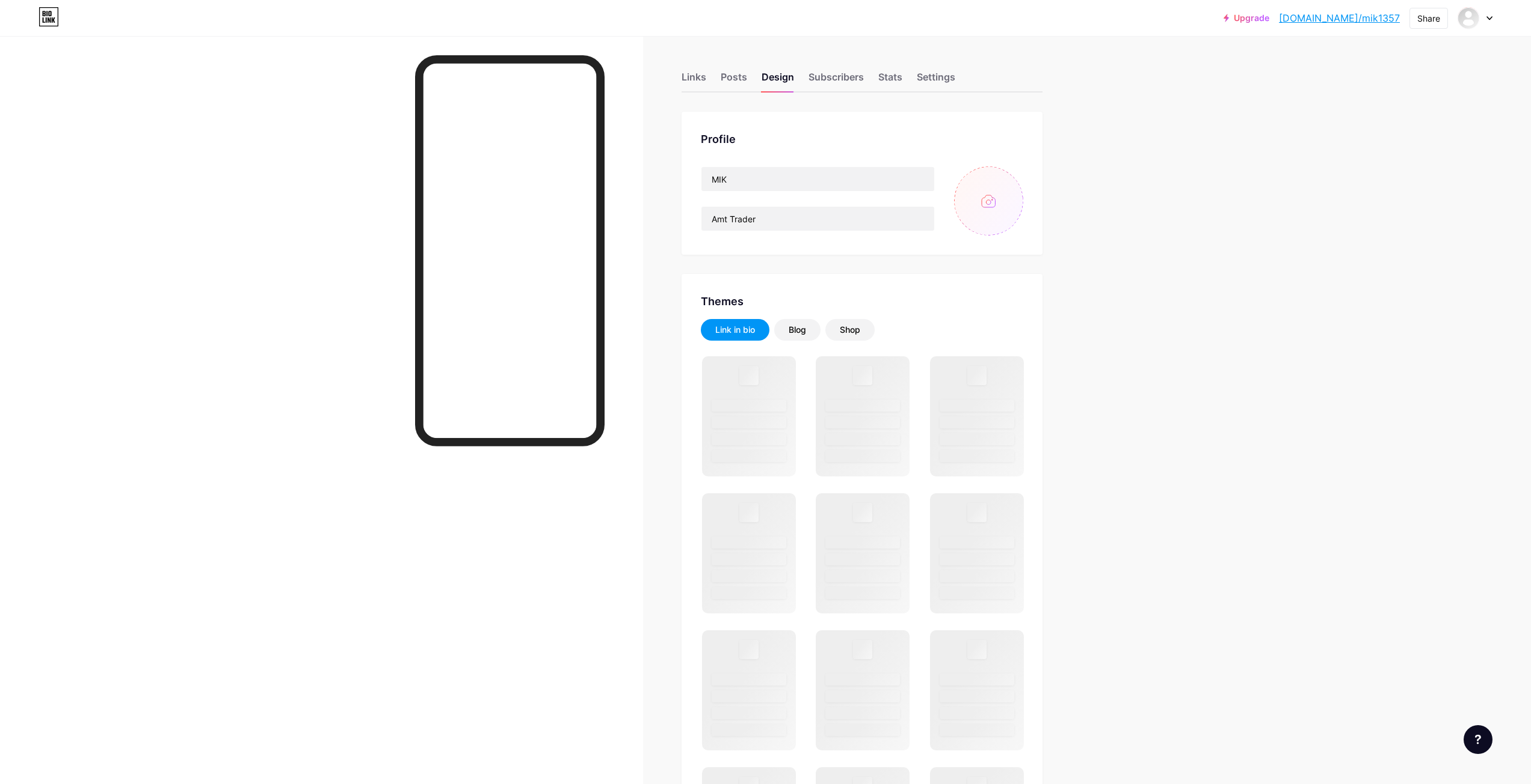
click at [990, 218] on input "file" at bounding box center [988, 200] width 69 height 69
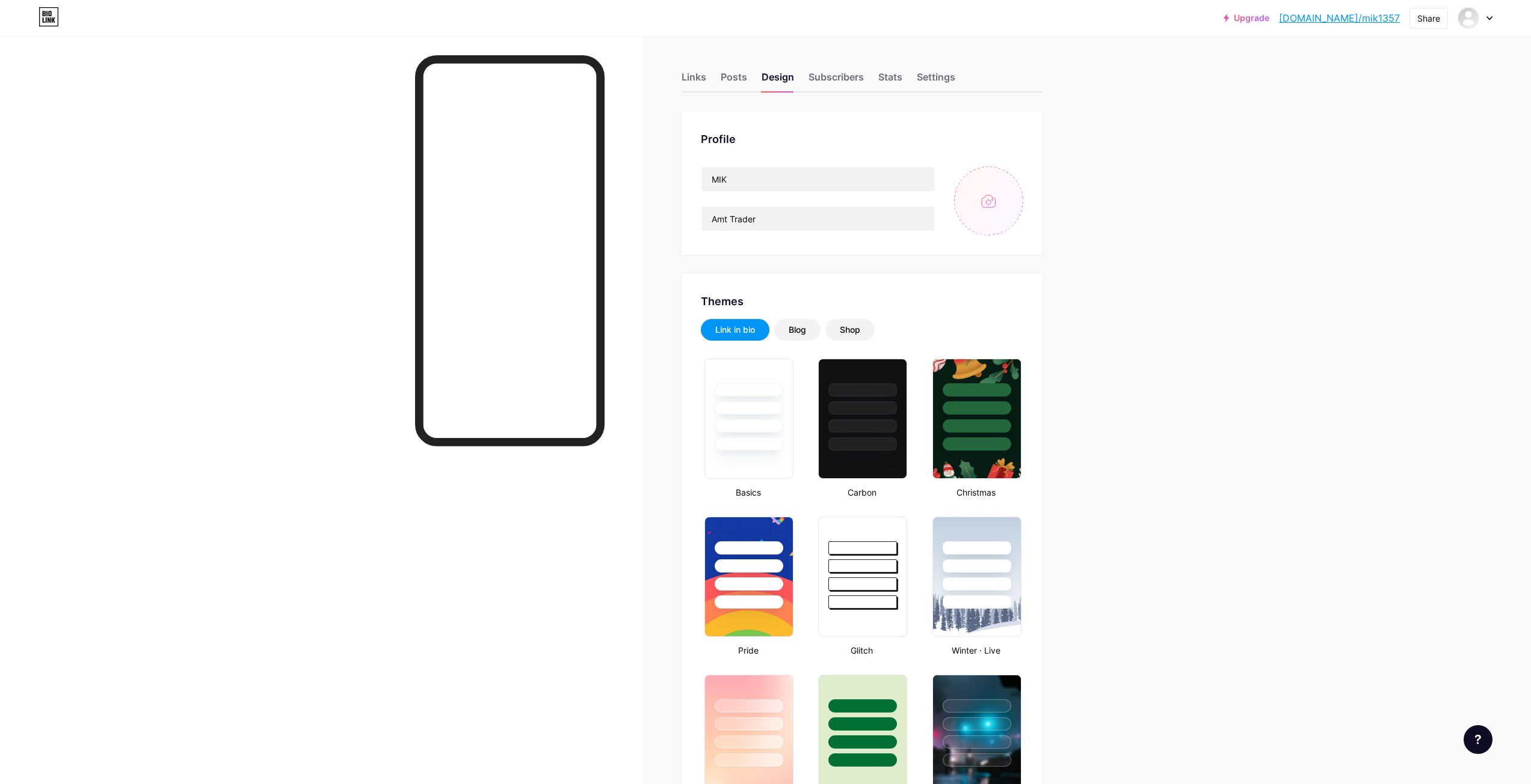
type input "C:\fakepath\23cd3276645bcde5c6f4fc8c623ee06d.jpg"
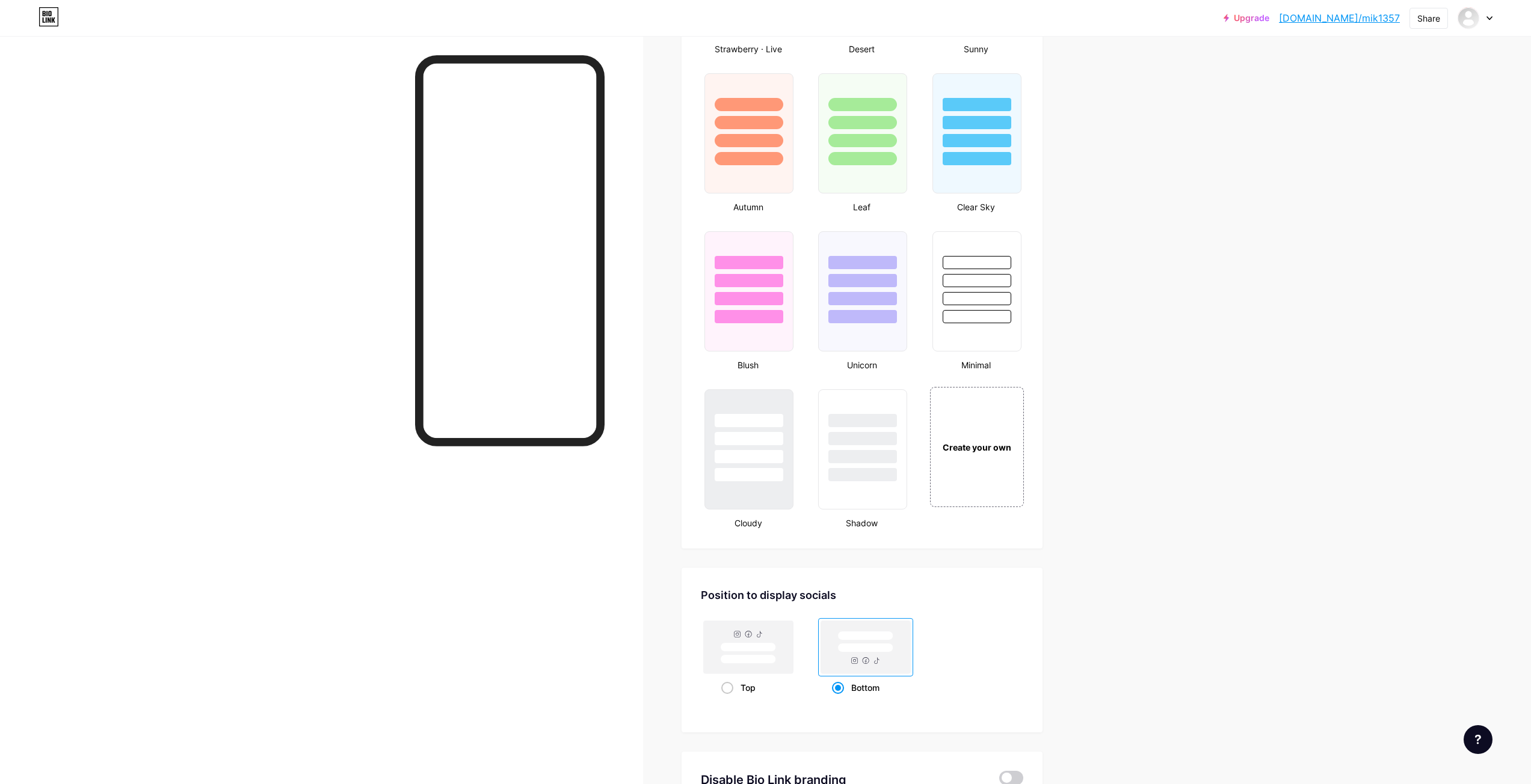
scroll to position [1202, 0]
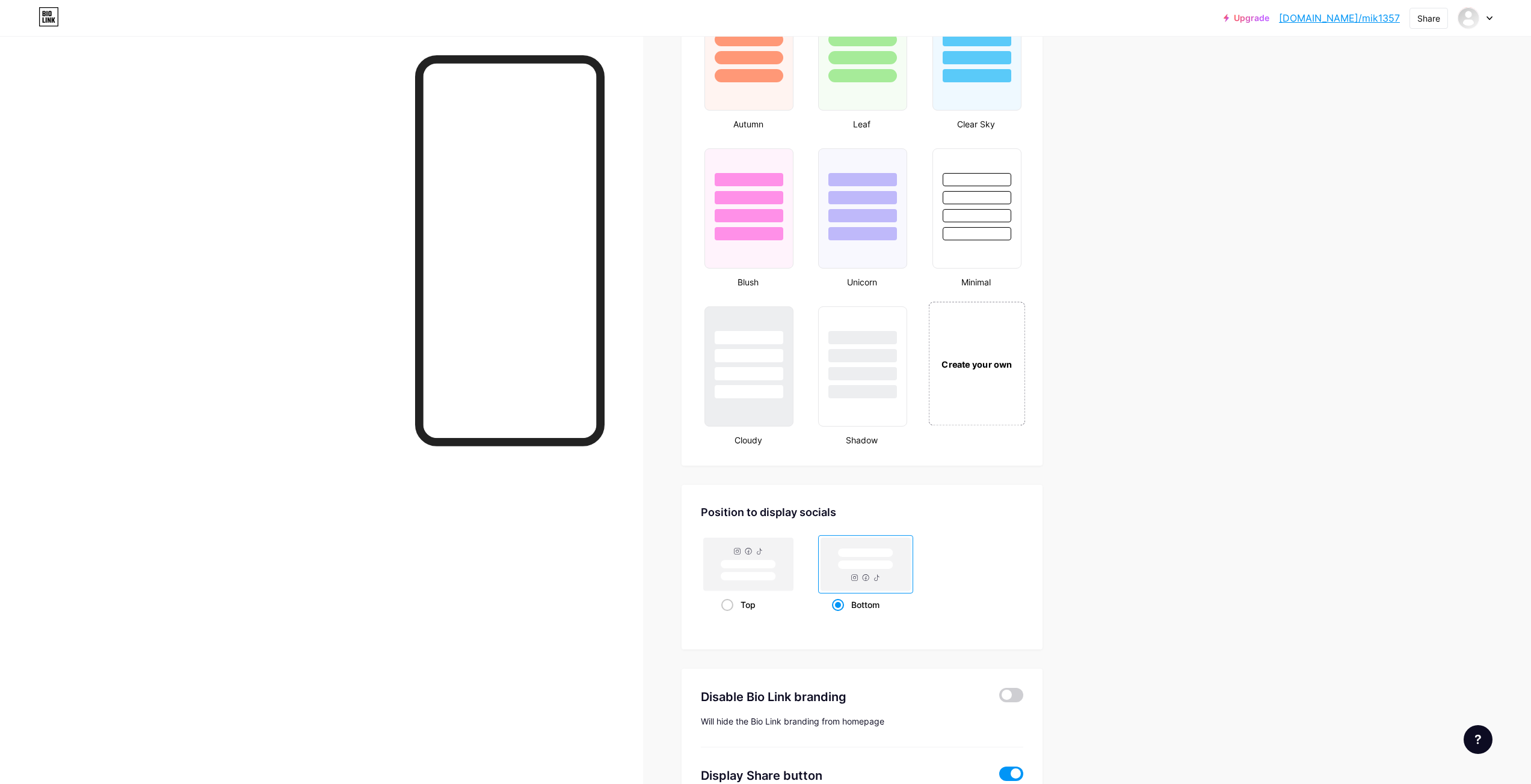
click at [1003, 379] on div "Create your own" at bounding box center [976, 364] width 97 height 124
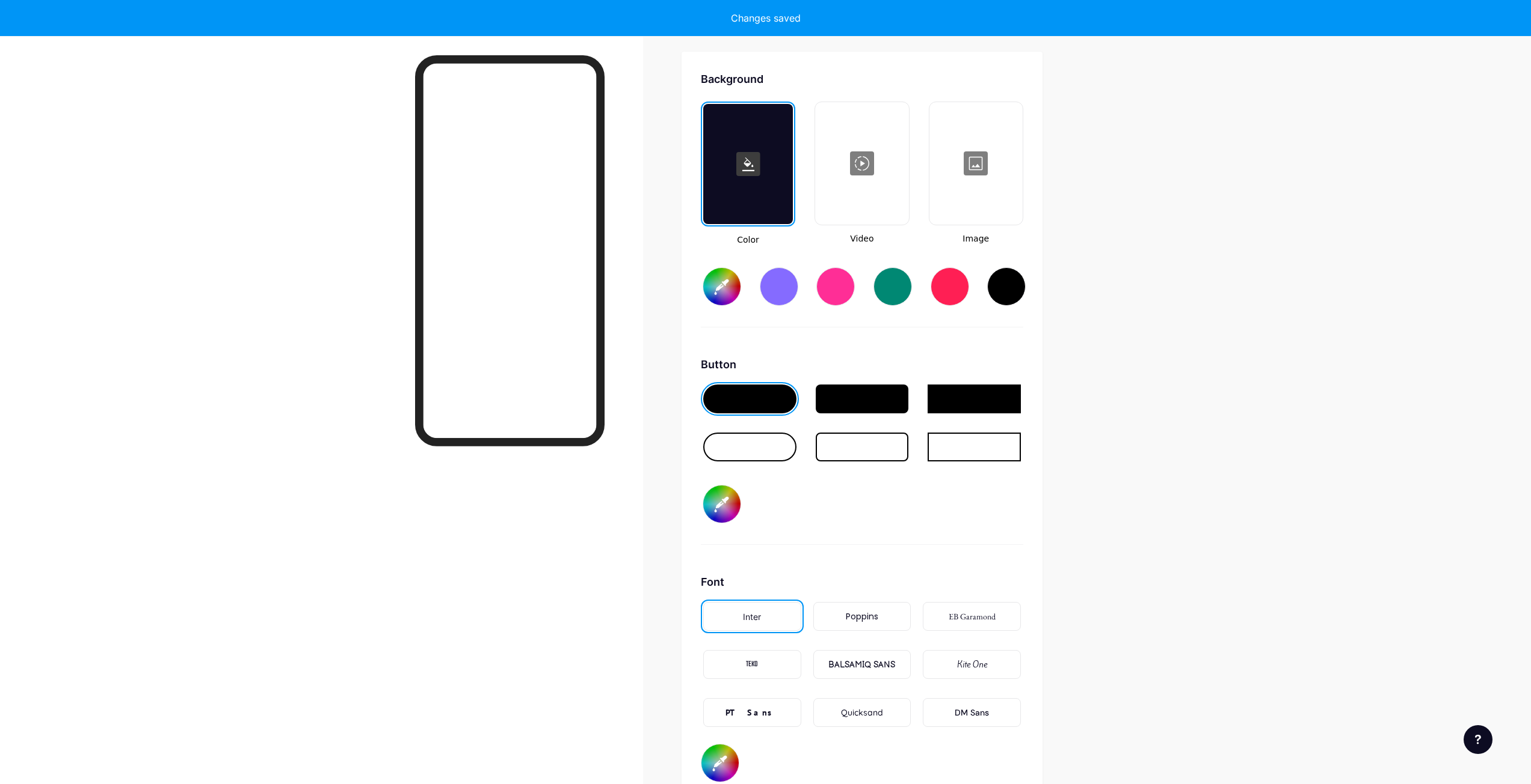
scroll to position [1639, 0]
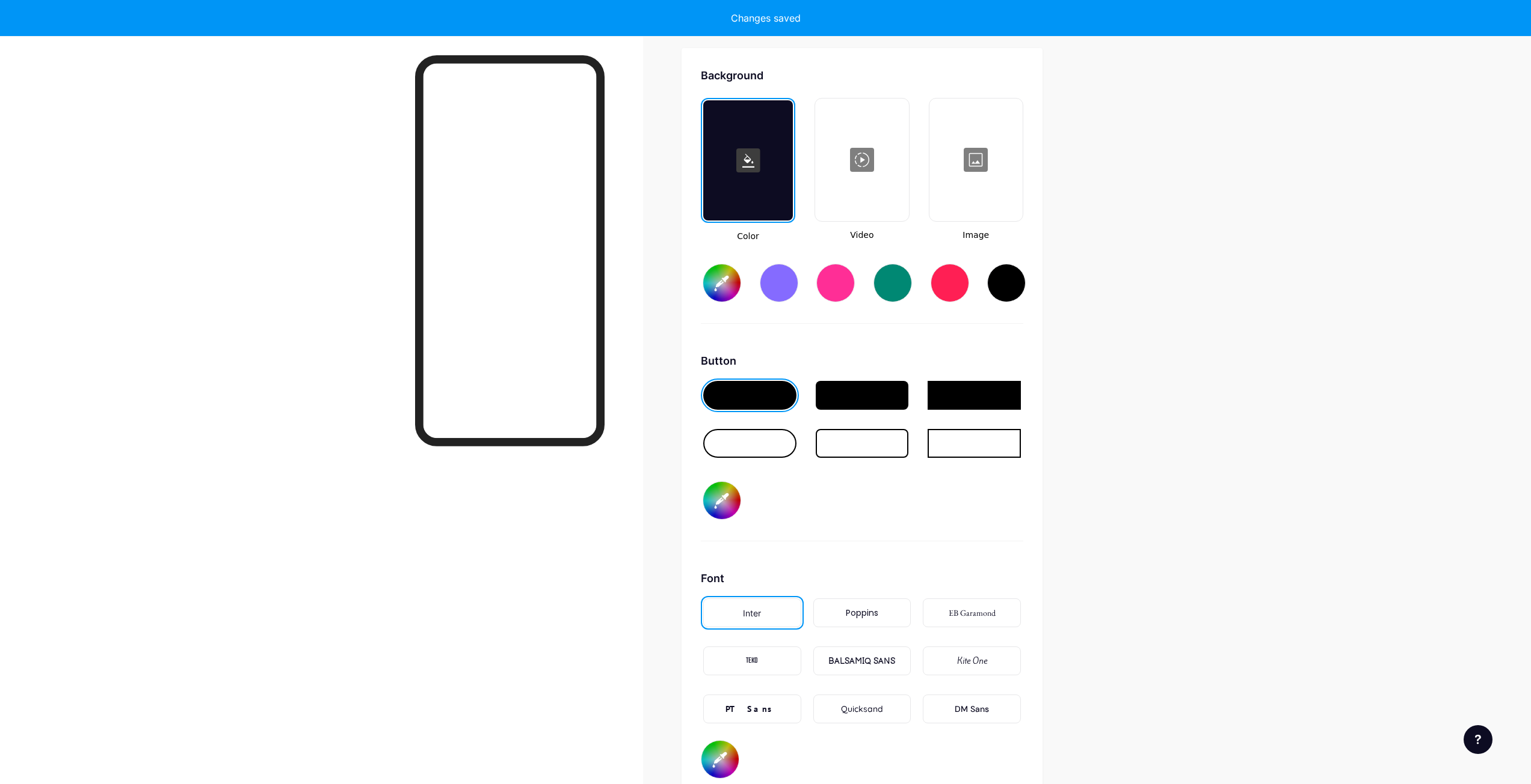
type input "#ffffff"
type input "#000000"
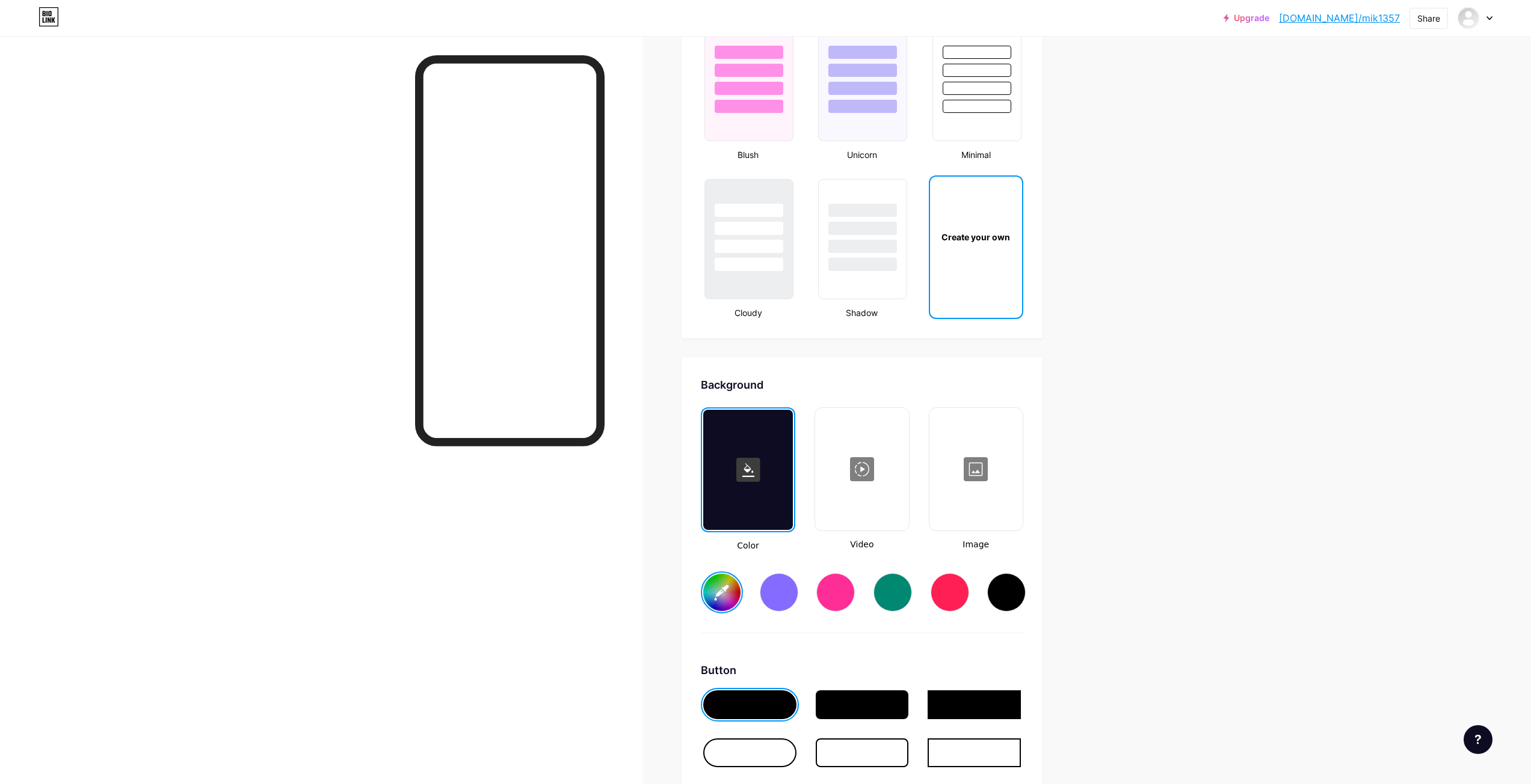
scroll to position [1443, 0]
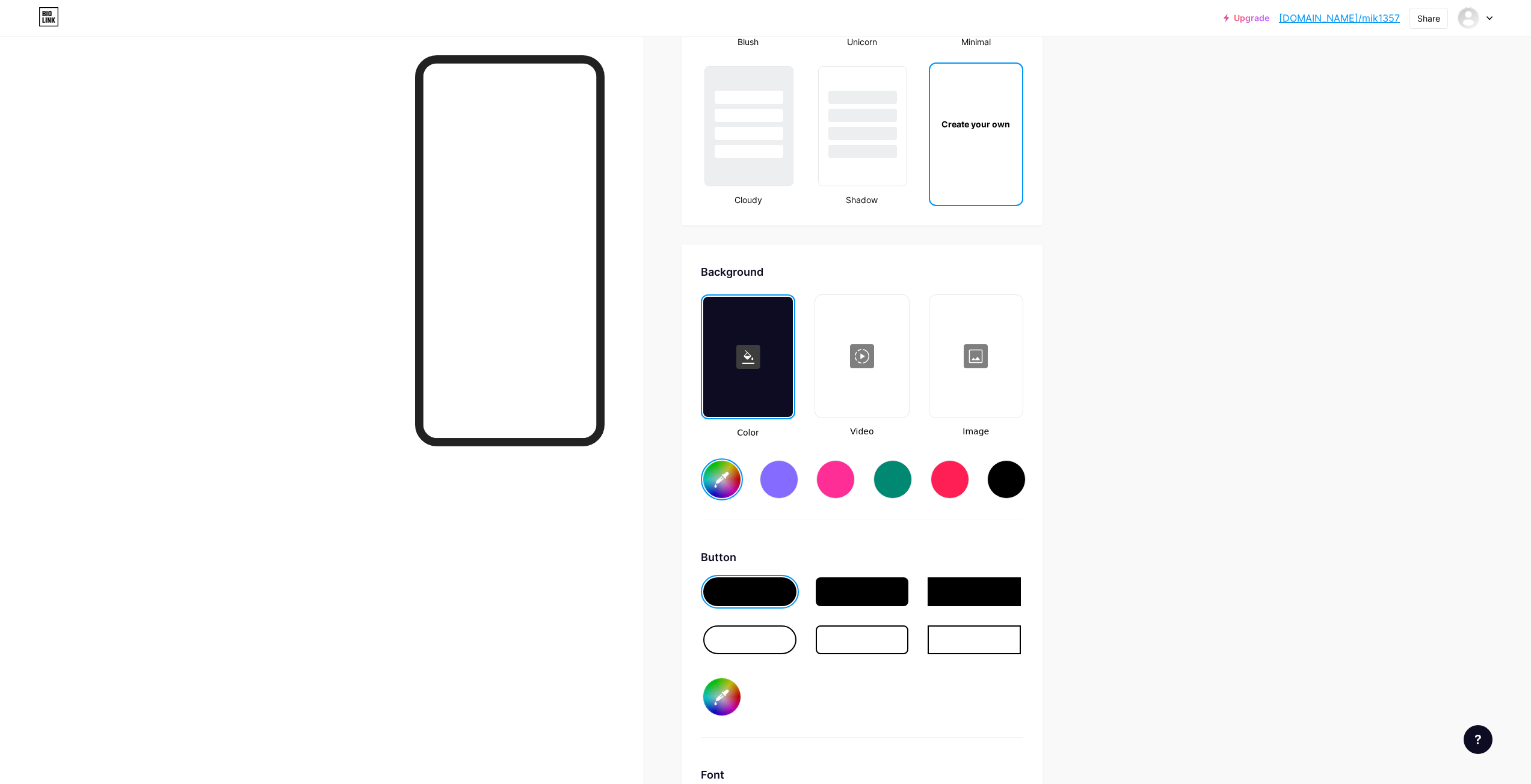
drag, startPoint x: 712, startPoint y: 486, endPoint x: 731, endPoint y: 484, distance: 19.1
click at [713, 486] on input "#ffffff" at bounding box center [722, 480] width 37 height 37
click at [1074, 534] on div "Links Posts Design Subscribers Stats Settings Profile MIK Amt Trader Save Theme…" at bounding box center [546, 5] width 1093 height 2822
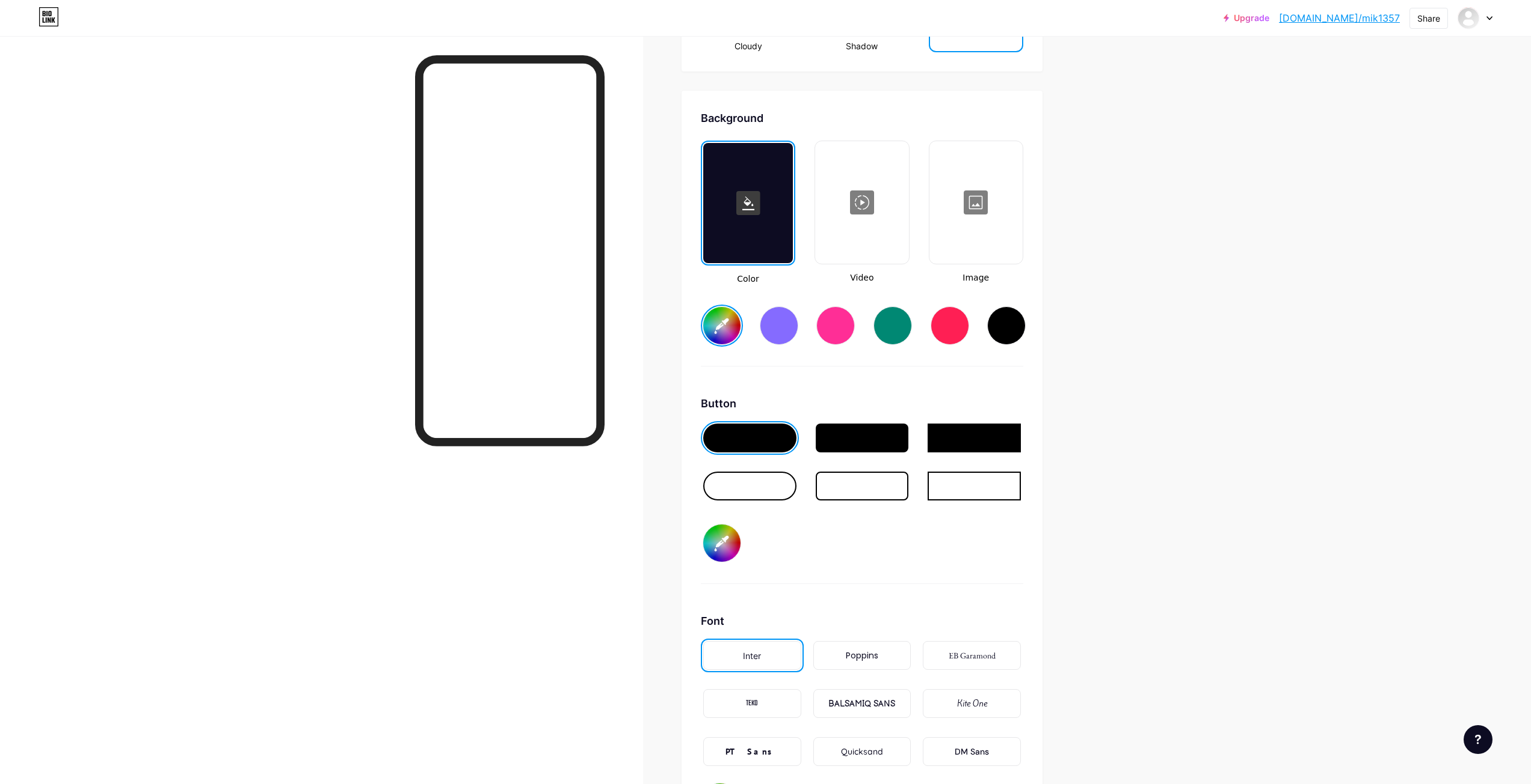
scroll to position [1803, 0]
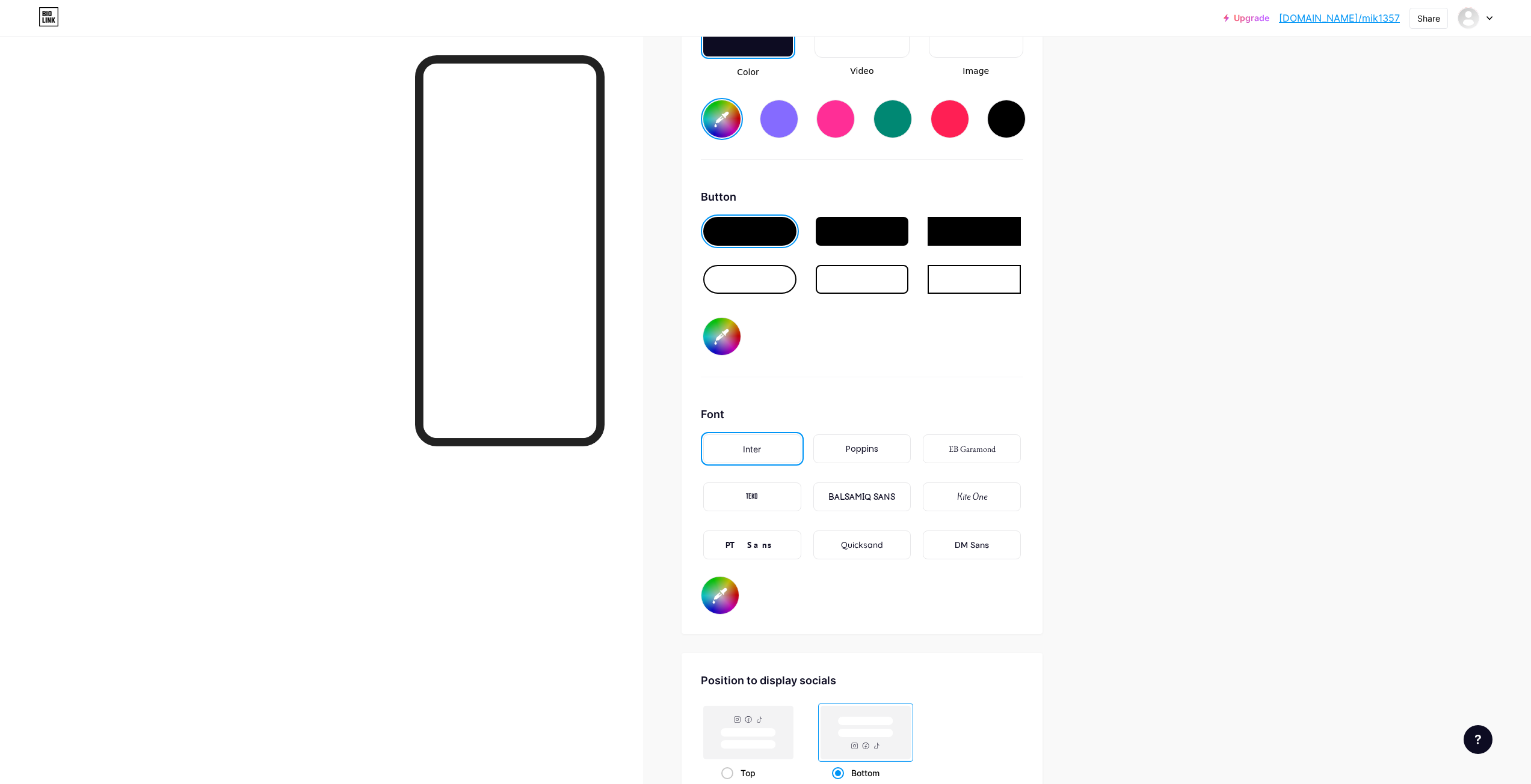
click at [877, 491] on div "BALSAMIQ SANS" at bounding box center [861, 498] width 67 height 12
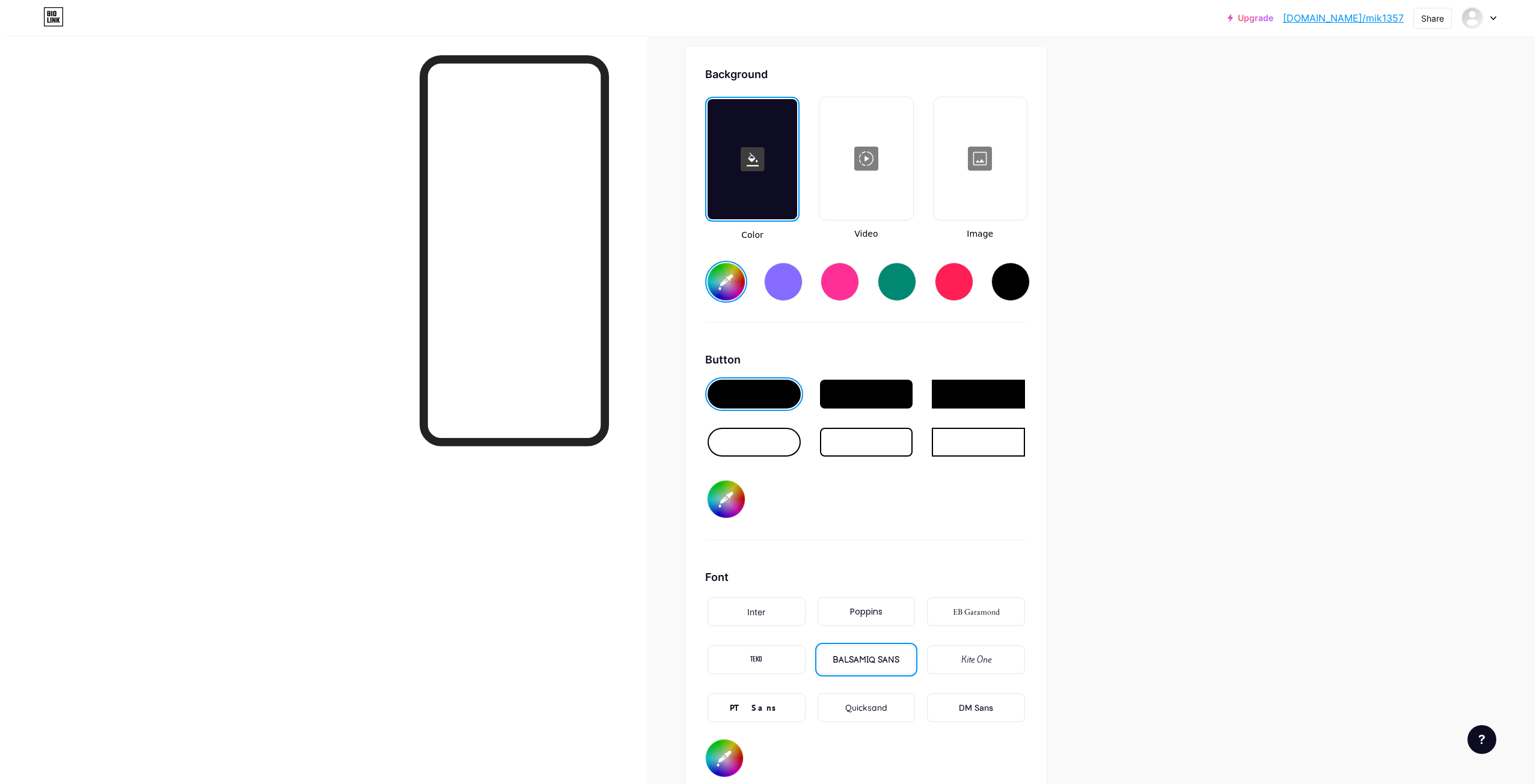
scroll to position [1532, 0]
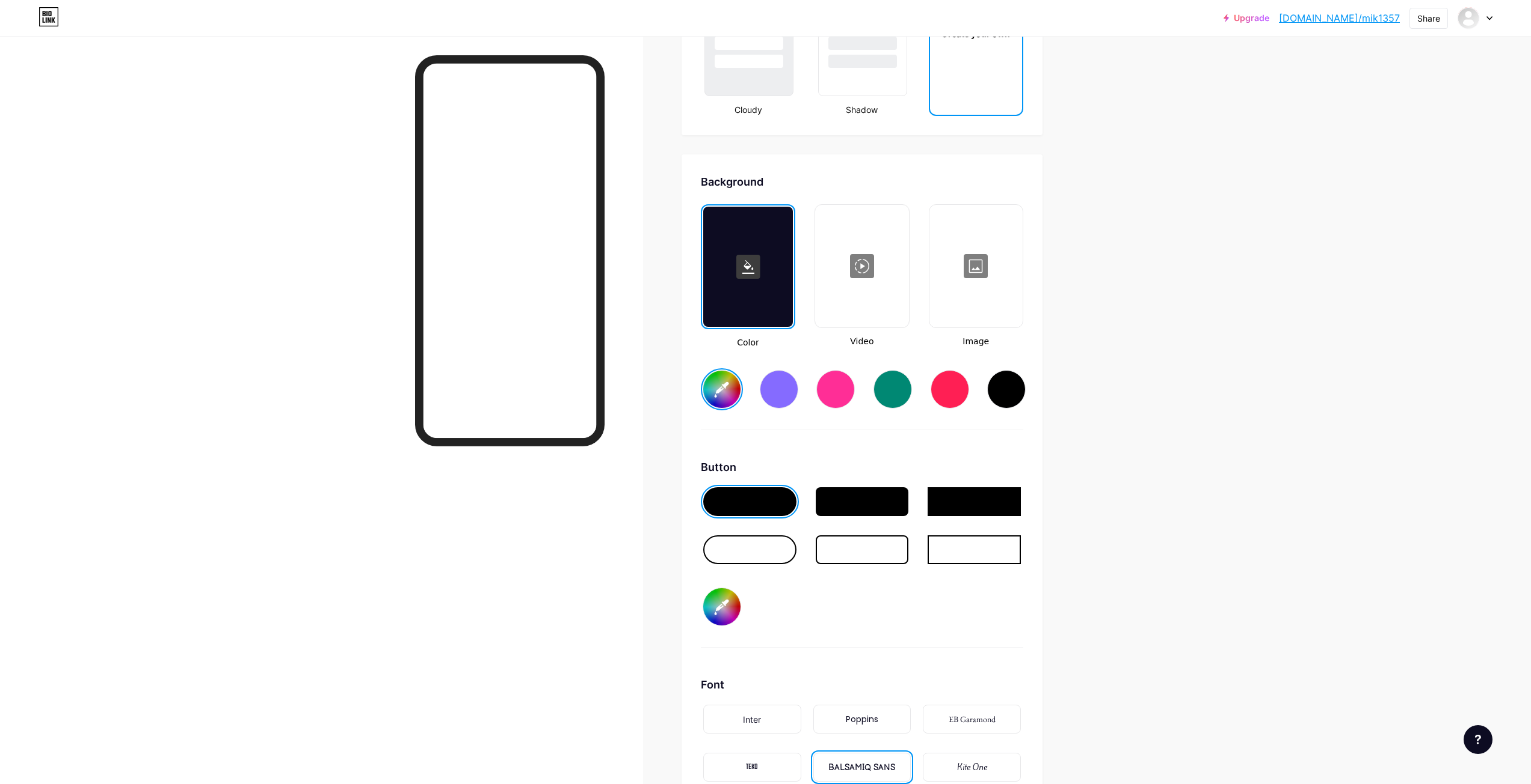
click at [868, 499] on div at bounding box center [862, 502] width 93 height 29
click at [841, 294] on div at bounding box center [861, 265] width 91 height 120
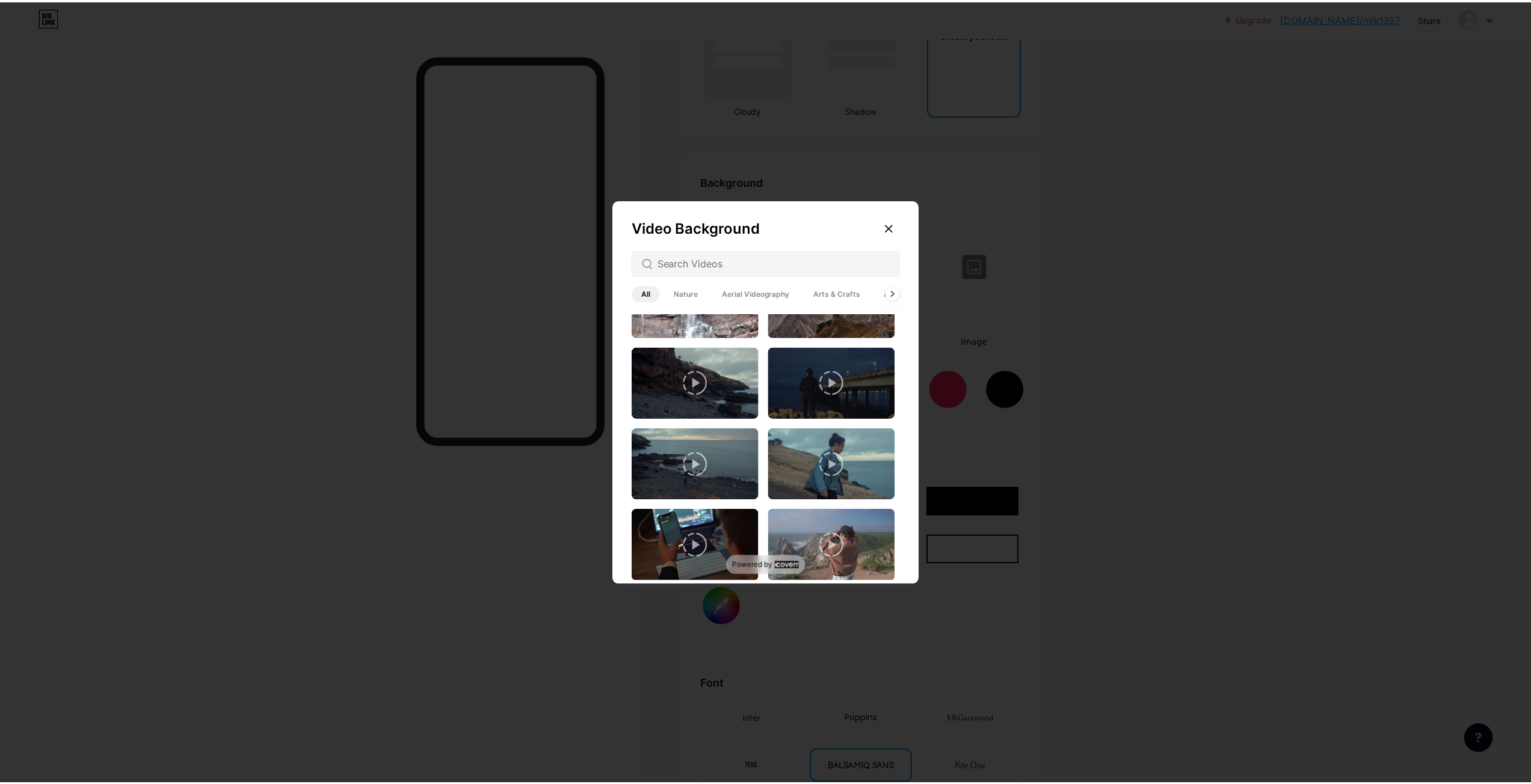
scroll to position [481, 0]
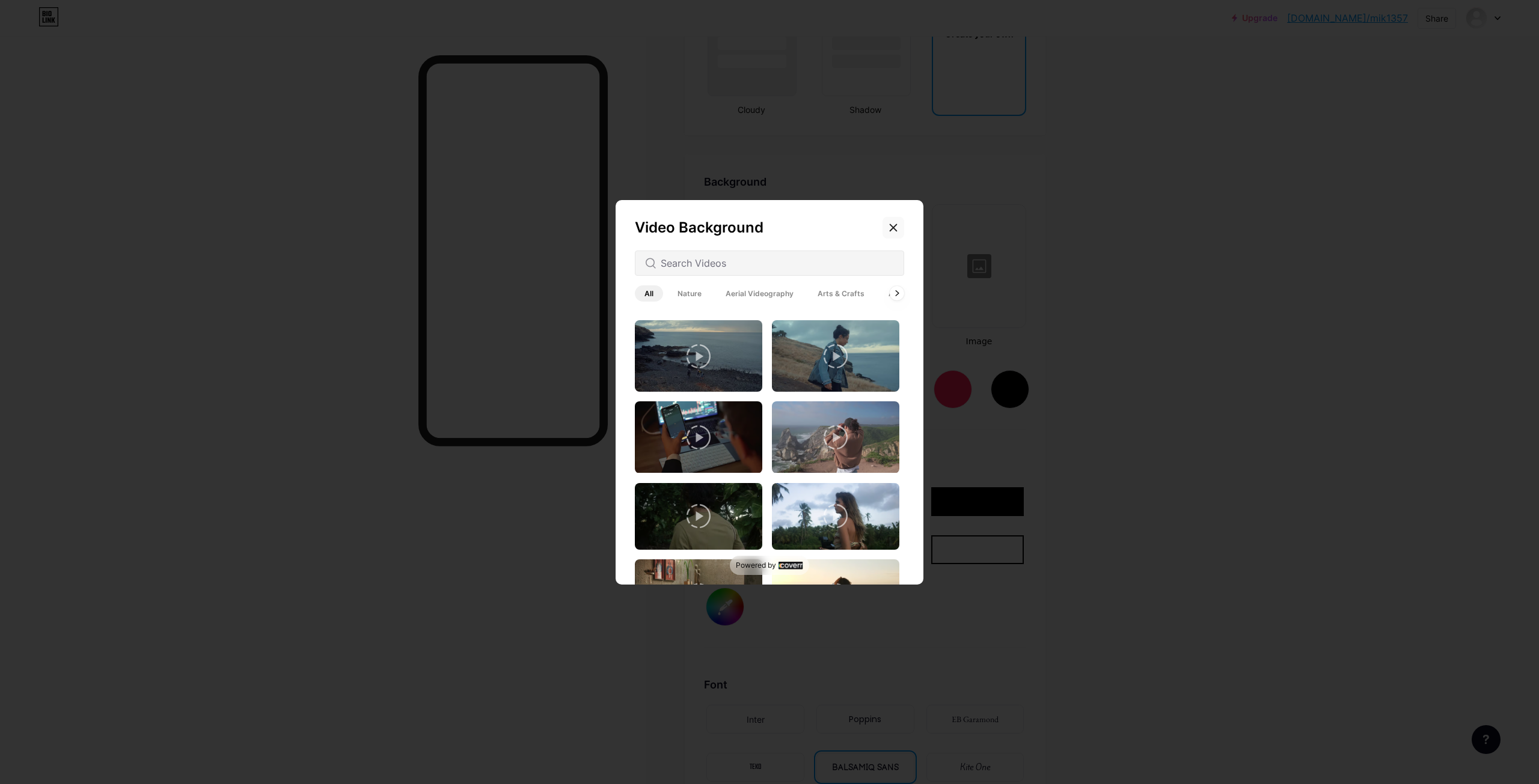
click at [887, 228] on div at bounding box center [893, 228] width 22 height 22
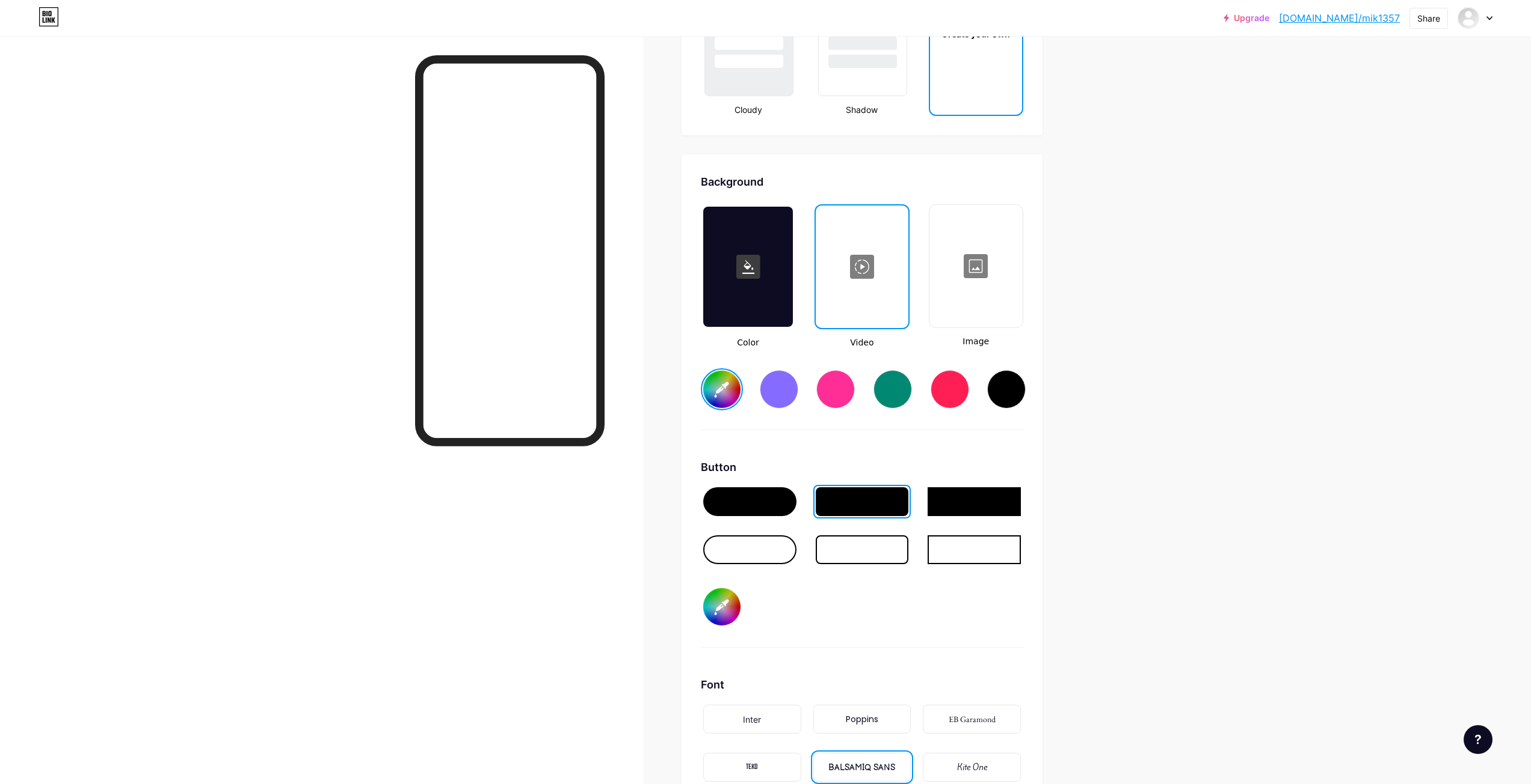
click at [774, 289] on div at bounding box center [748, 266] width 90 height 120
click at [969, 280] on div at bounding box center [975, 265] width 91 height 120
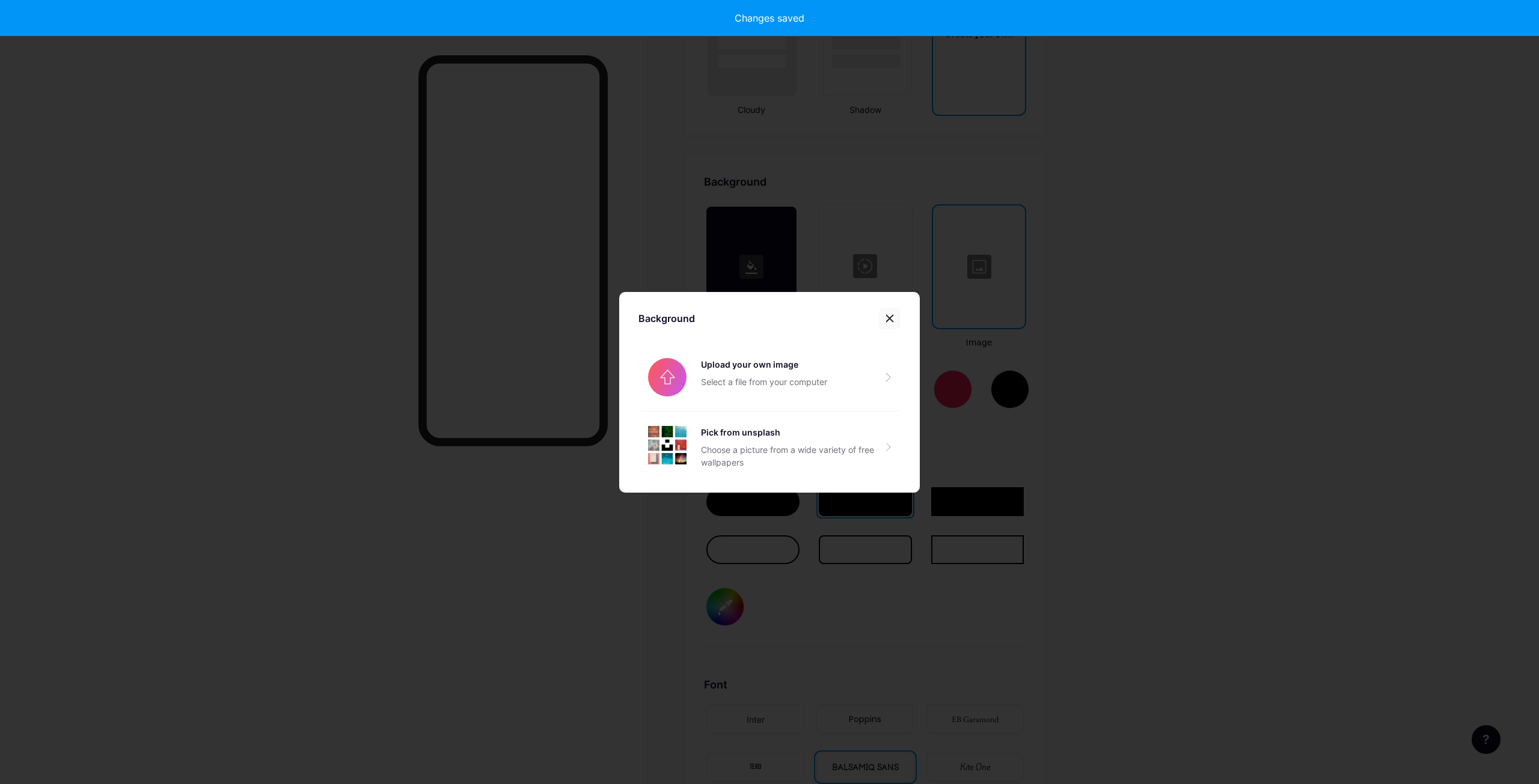
click at [895, 320] on div at bounding box center [889, 319] width 22 height 22
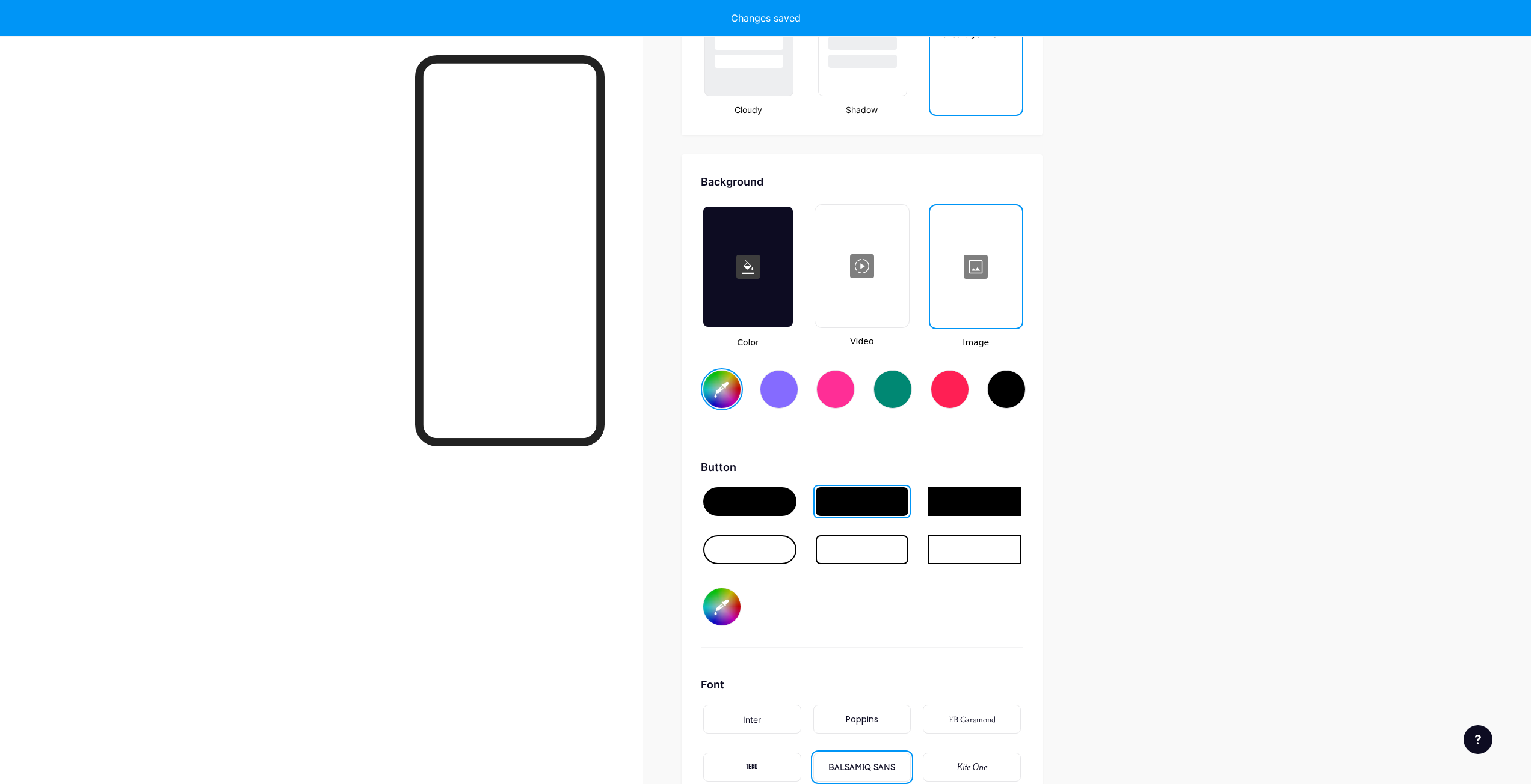
type input "#ffffff"
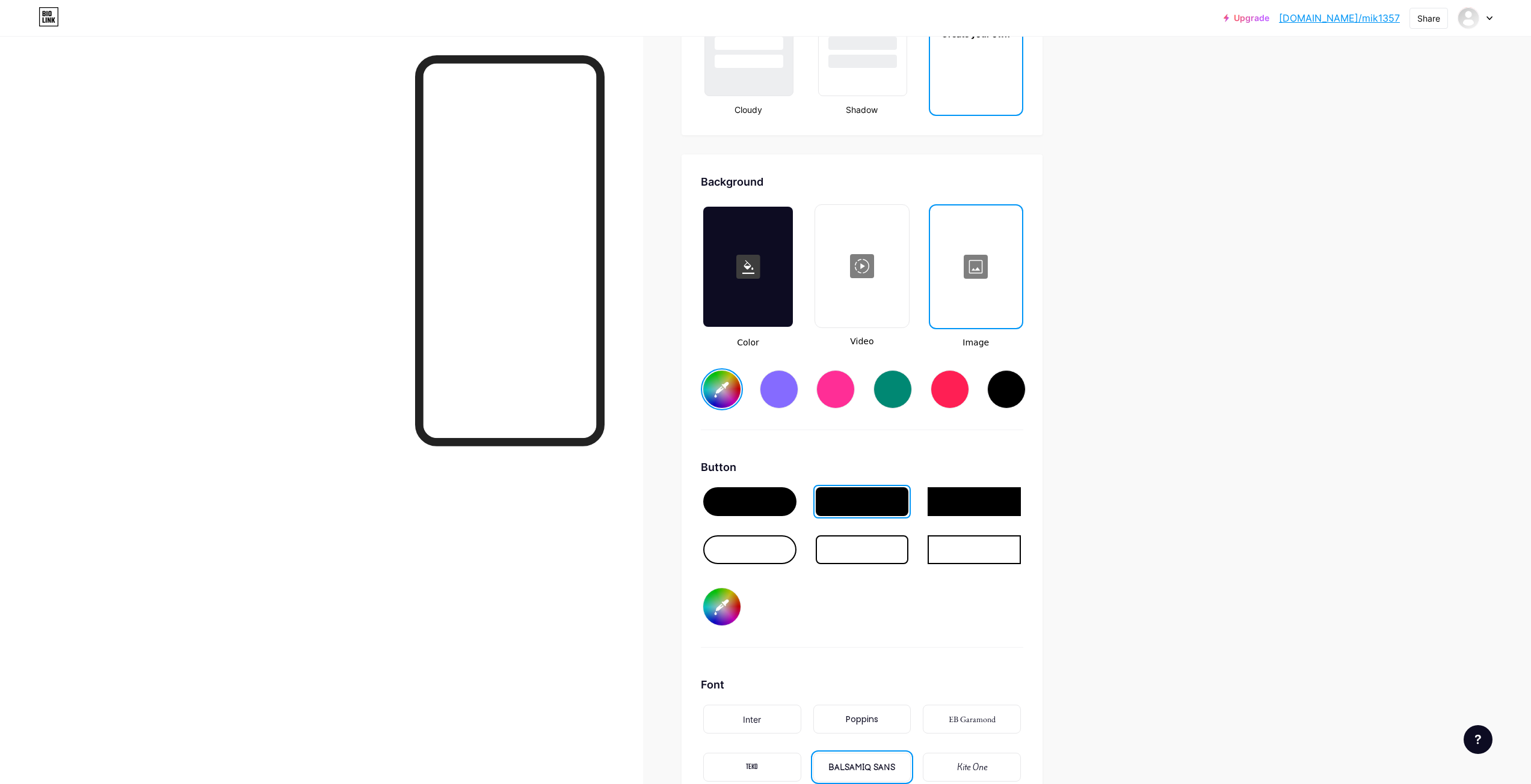
click at [966, 297] on div at bounding box center [976, 266] width 90 height 120
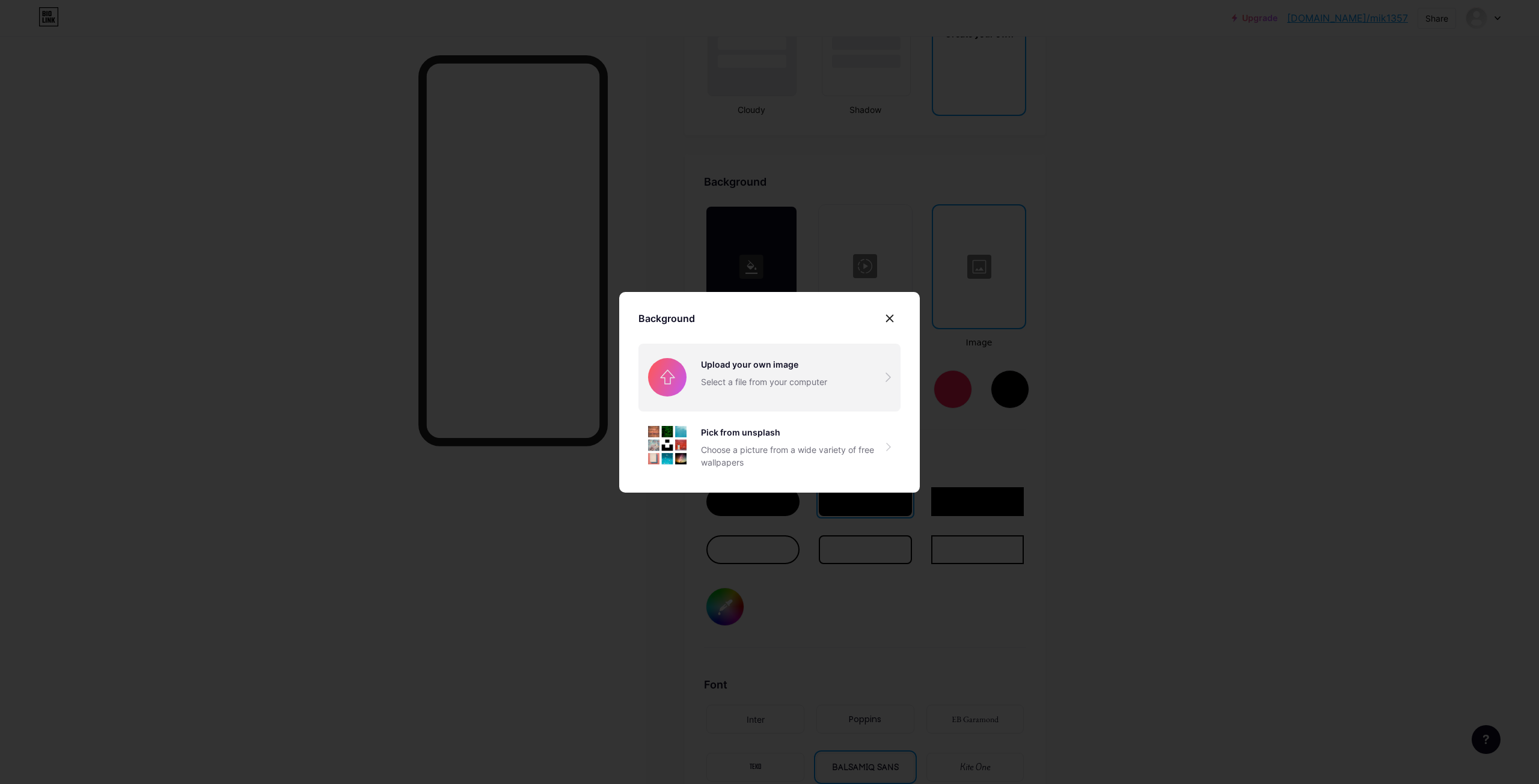
click at [811, 380] on input "file" at bounding box center [770, 377] width 262 height 67
drag, startPoint x: 965, startPoint y: 217, endPoint x: 984, endPoint y: 214, distance: 19.2
click at [975, 214] on div at bounding box center [770, 392] width 1539 height 784
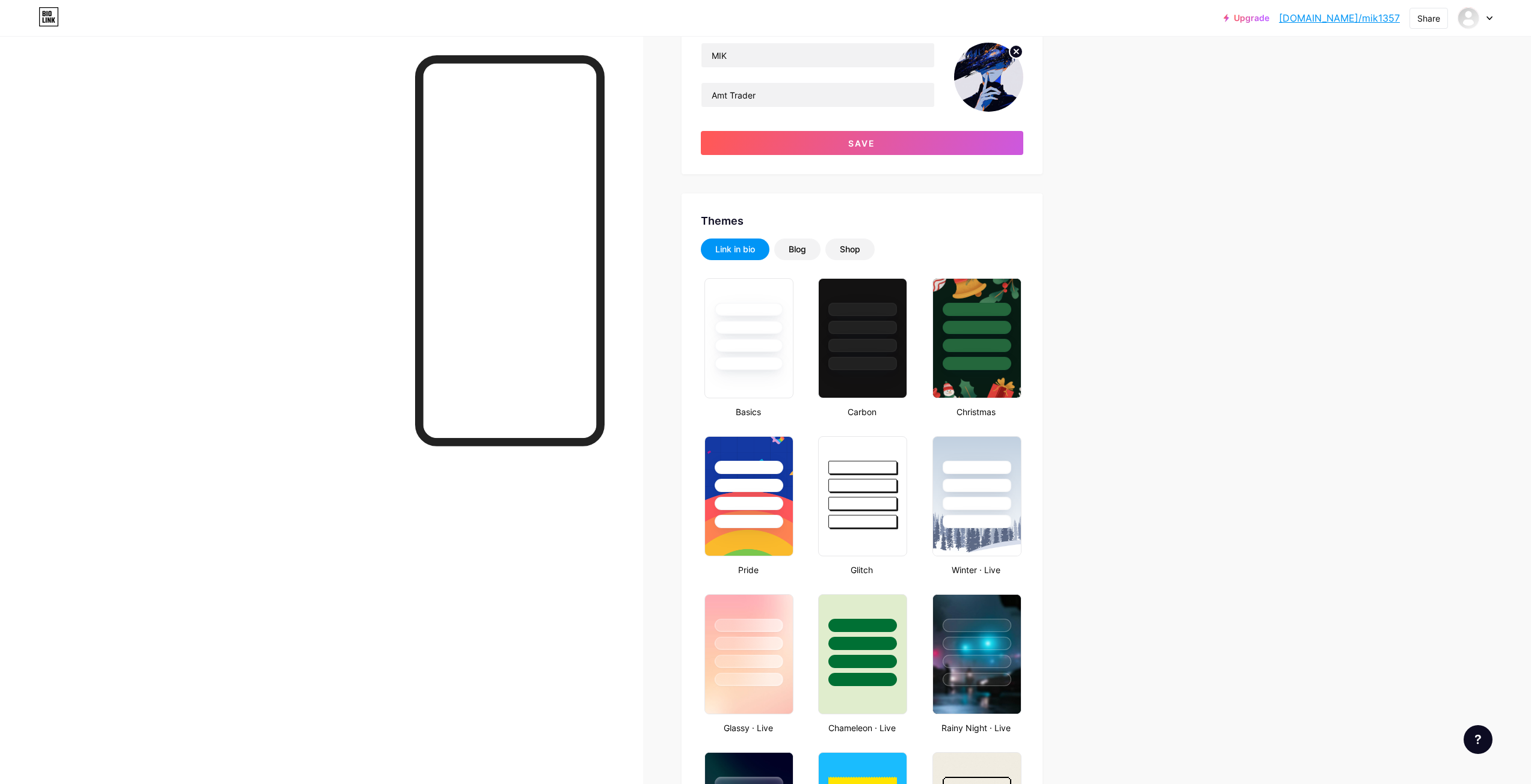
scroll to position [0, 0]
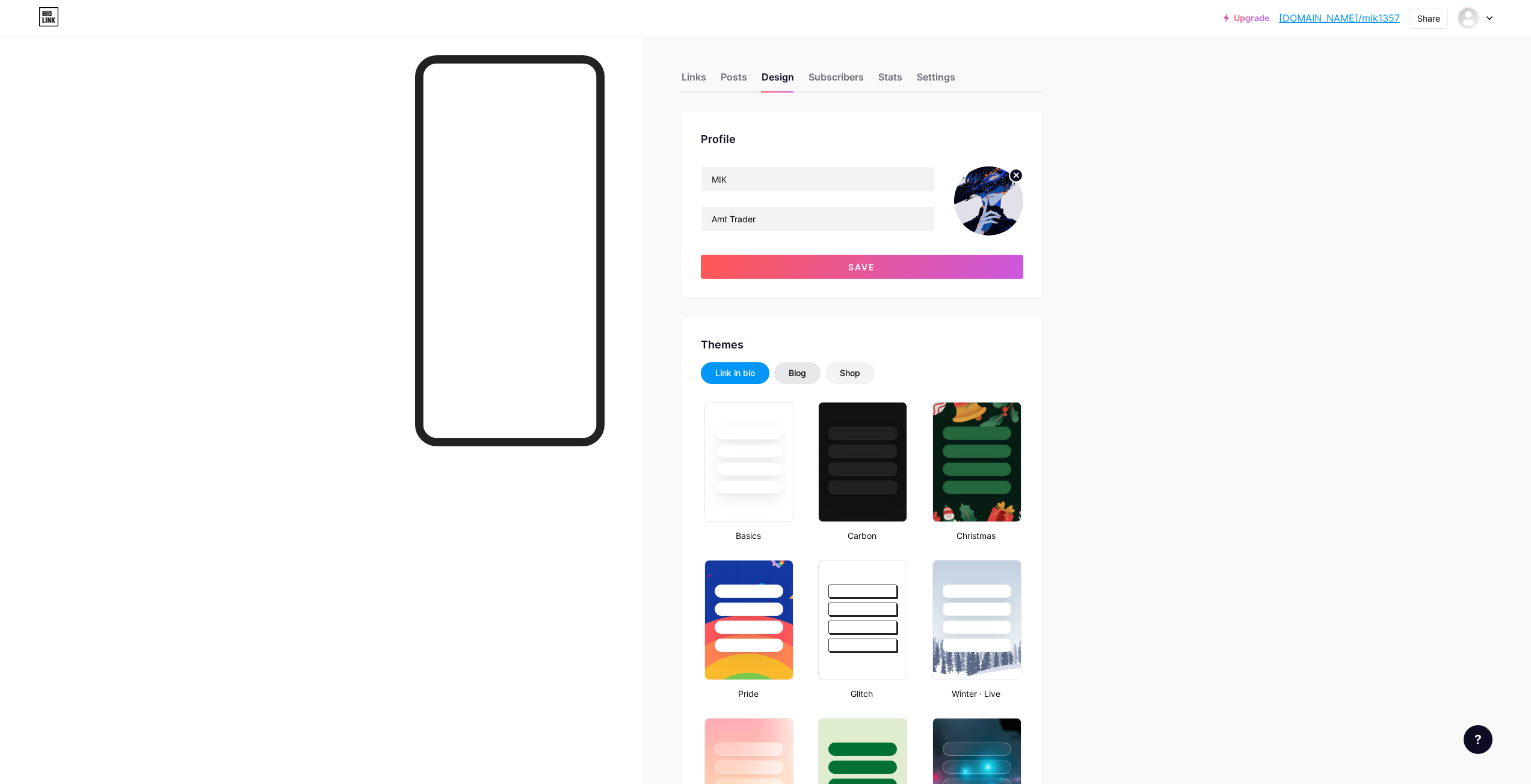
click at [805, 376] on div "Blog" at bounding box center [797, 374] width 18 height 12
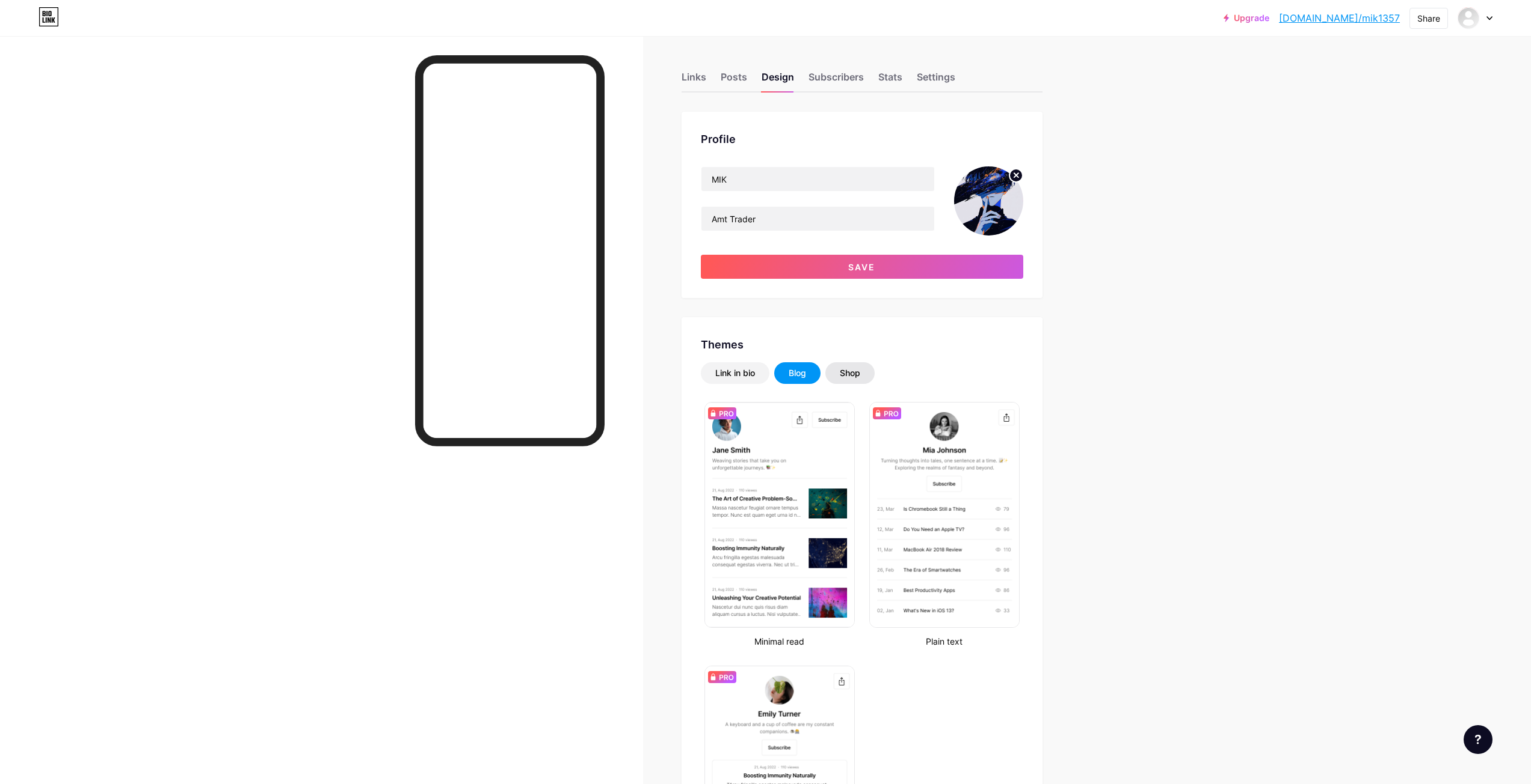
click at [857, 378] on div "Shop" at bounding box center [850, 374] width 20 height 12
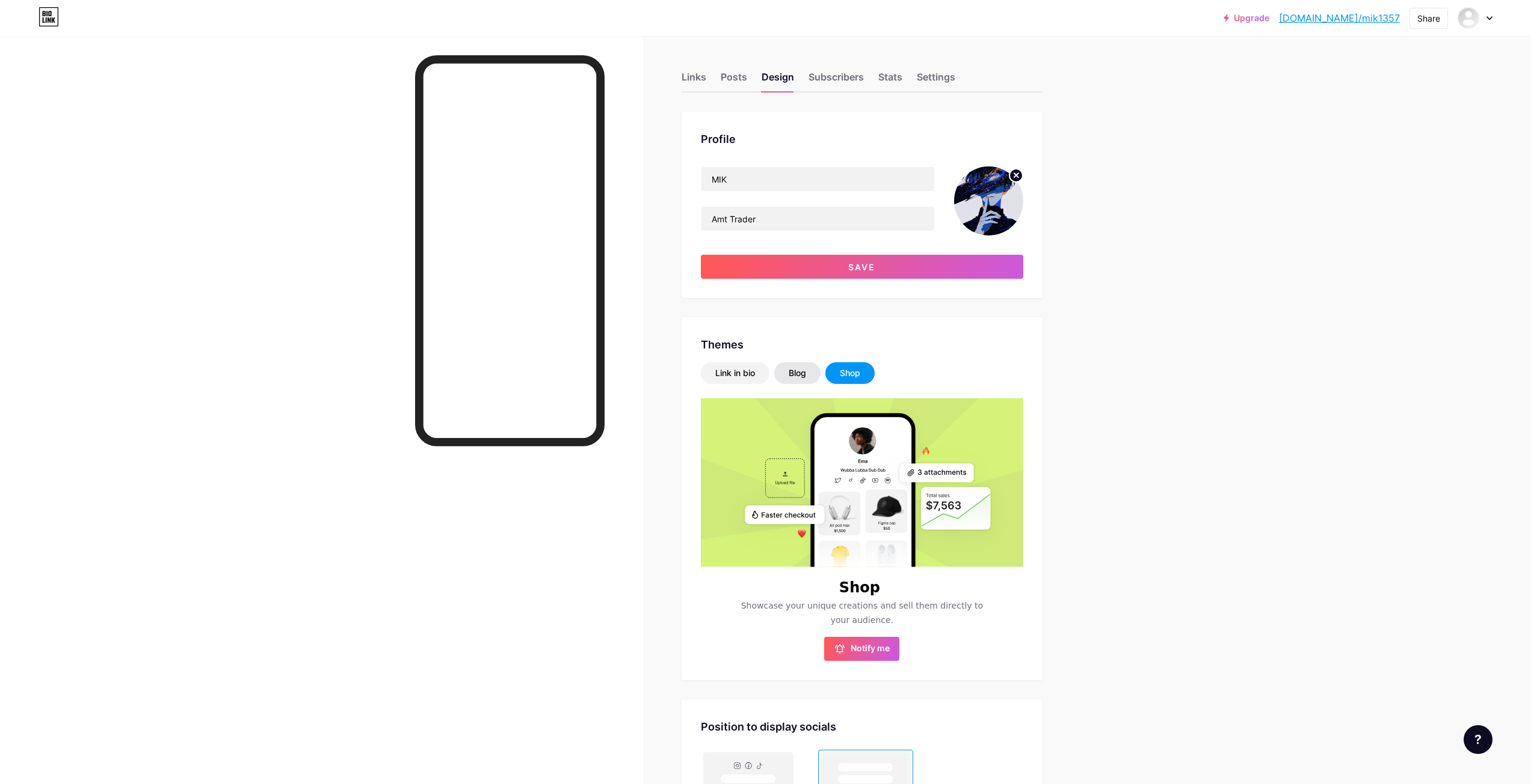
click at [798, 373] on div "Blog" at bounding box center [797, 374] width 18 height 12
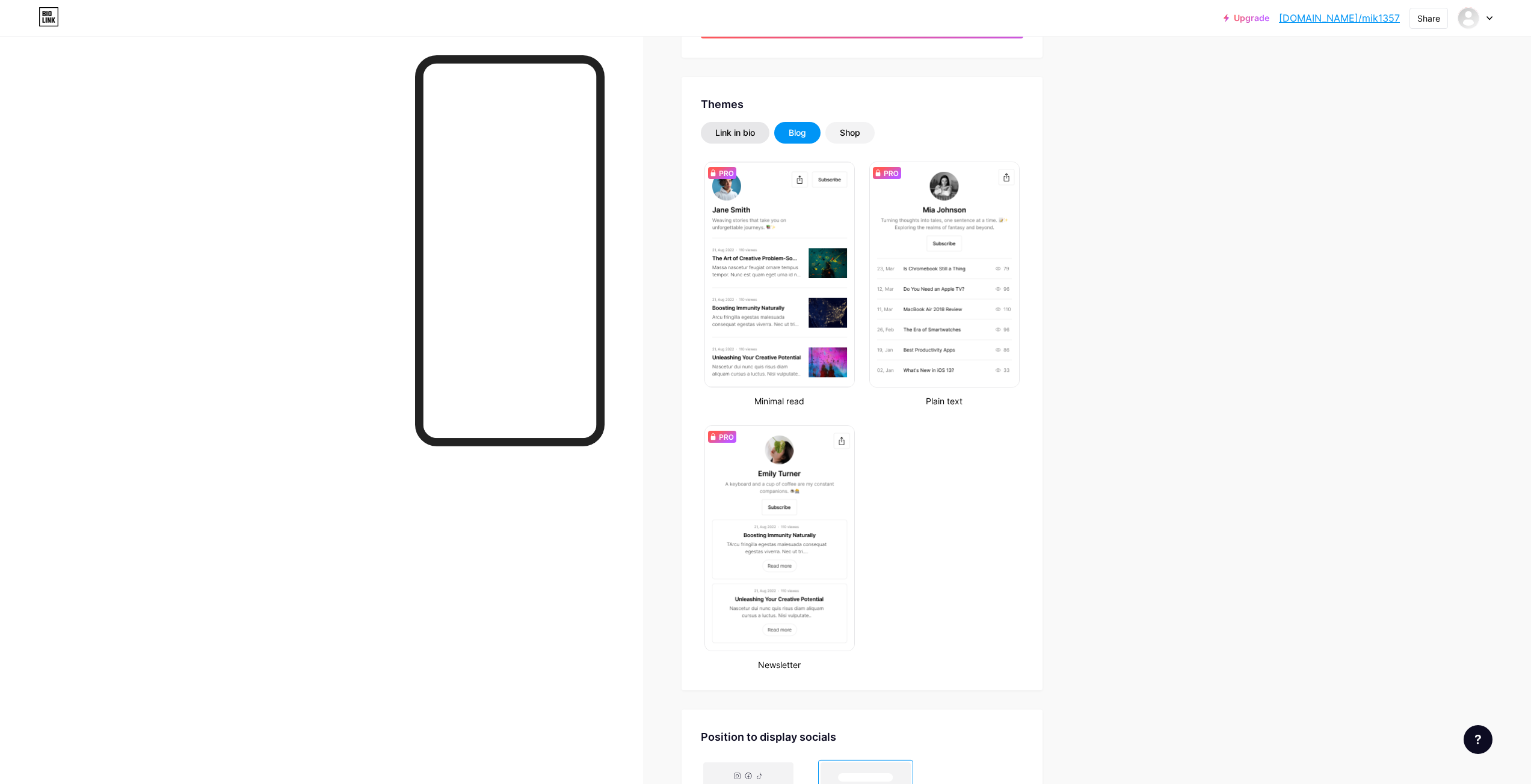
click at [741, 136] on div "Link in bio" at bounding box center [734, 133] width 39 height 12
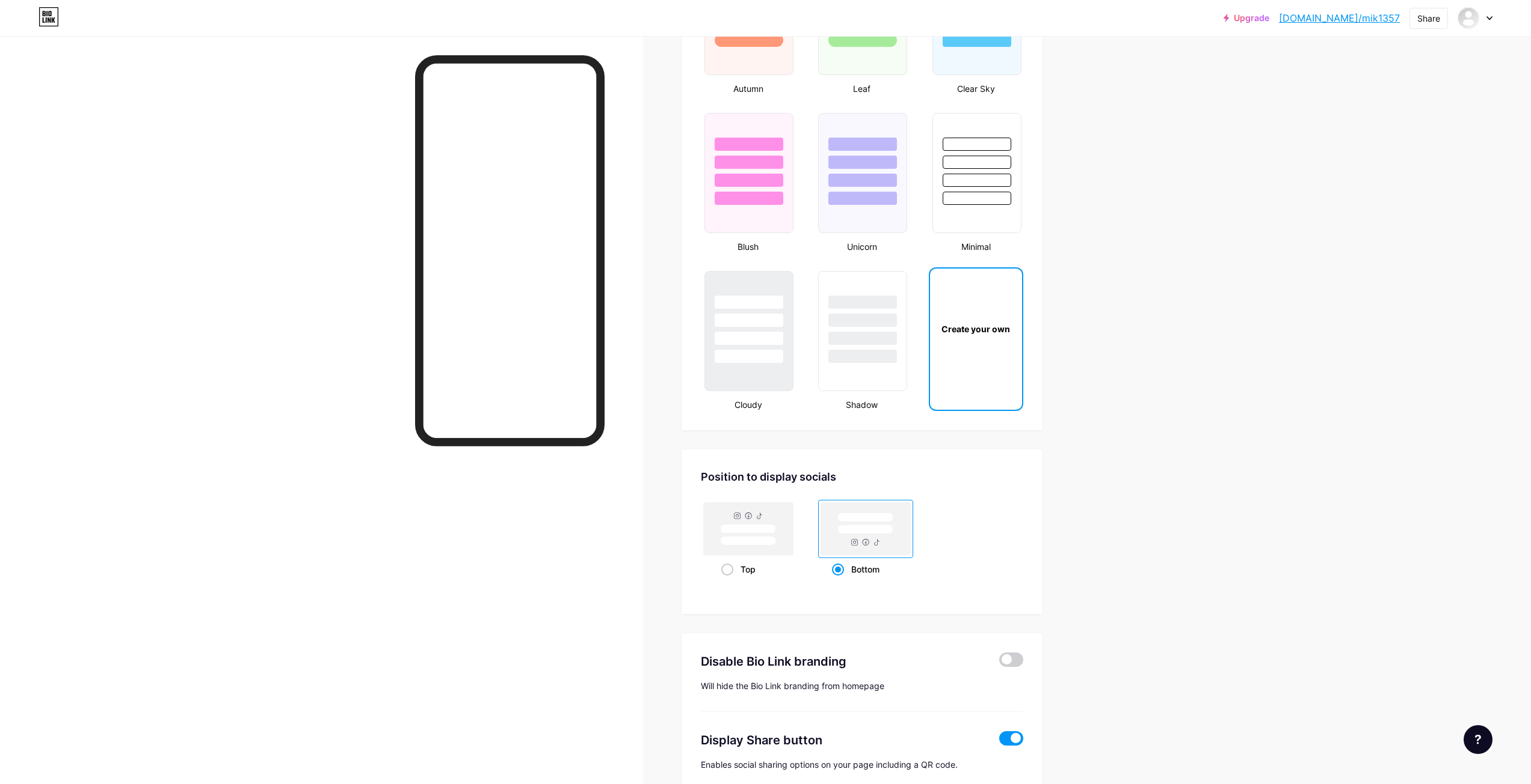
scroll to position [1304, 0]
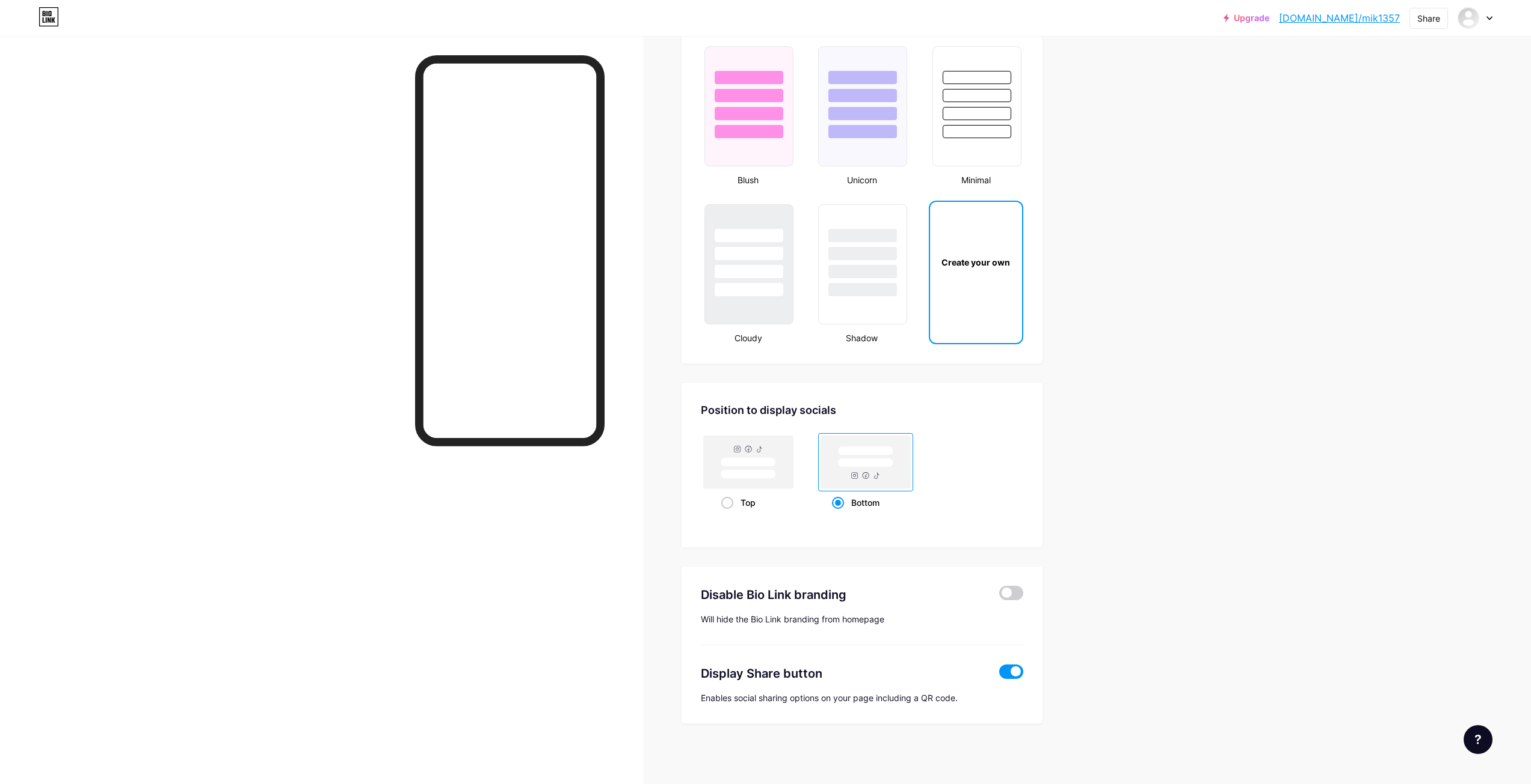
click at [950, 298] on div "Create your own" at bounding box center [976, 262] width 92 height 120
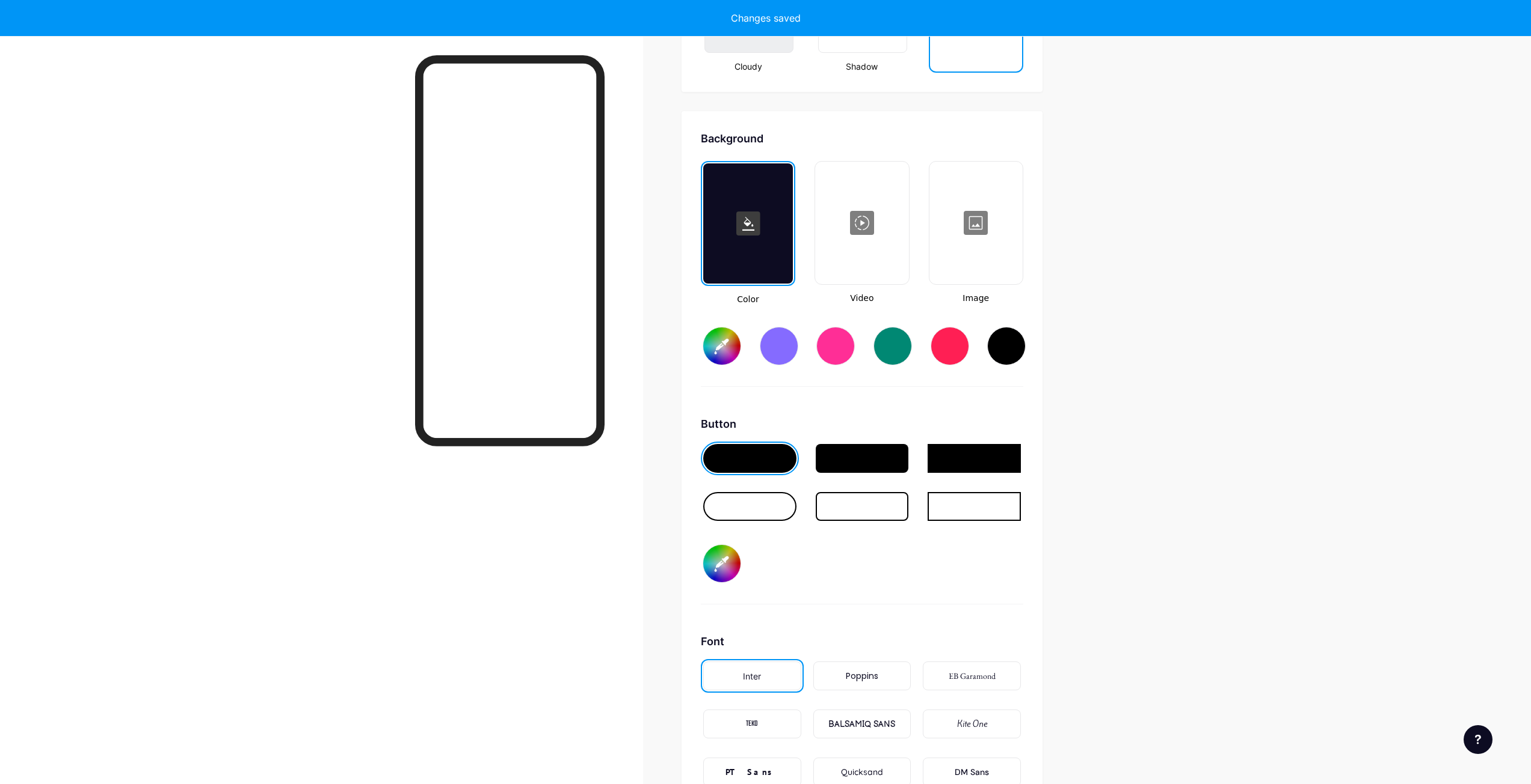
type input "#ffffff"
type input "#000000"
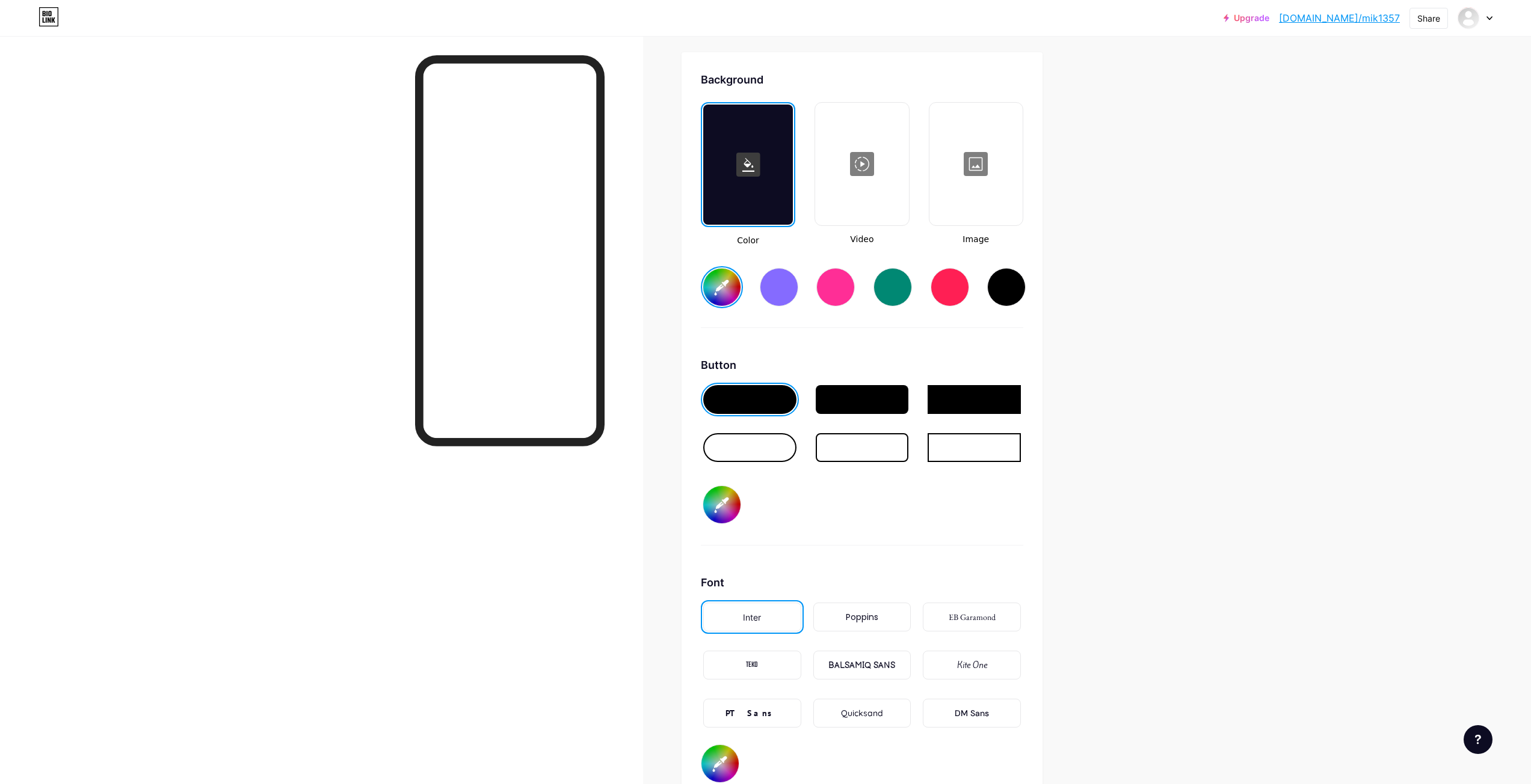
scroll to position [1639, 0]
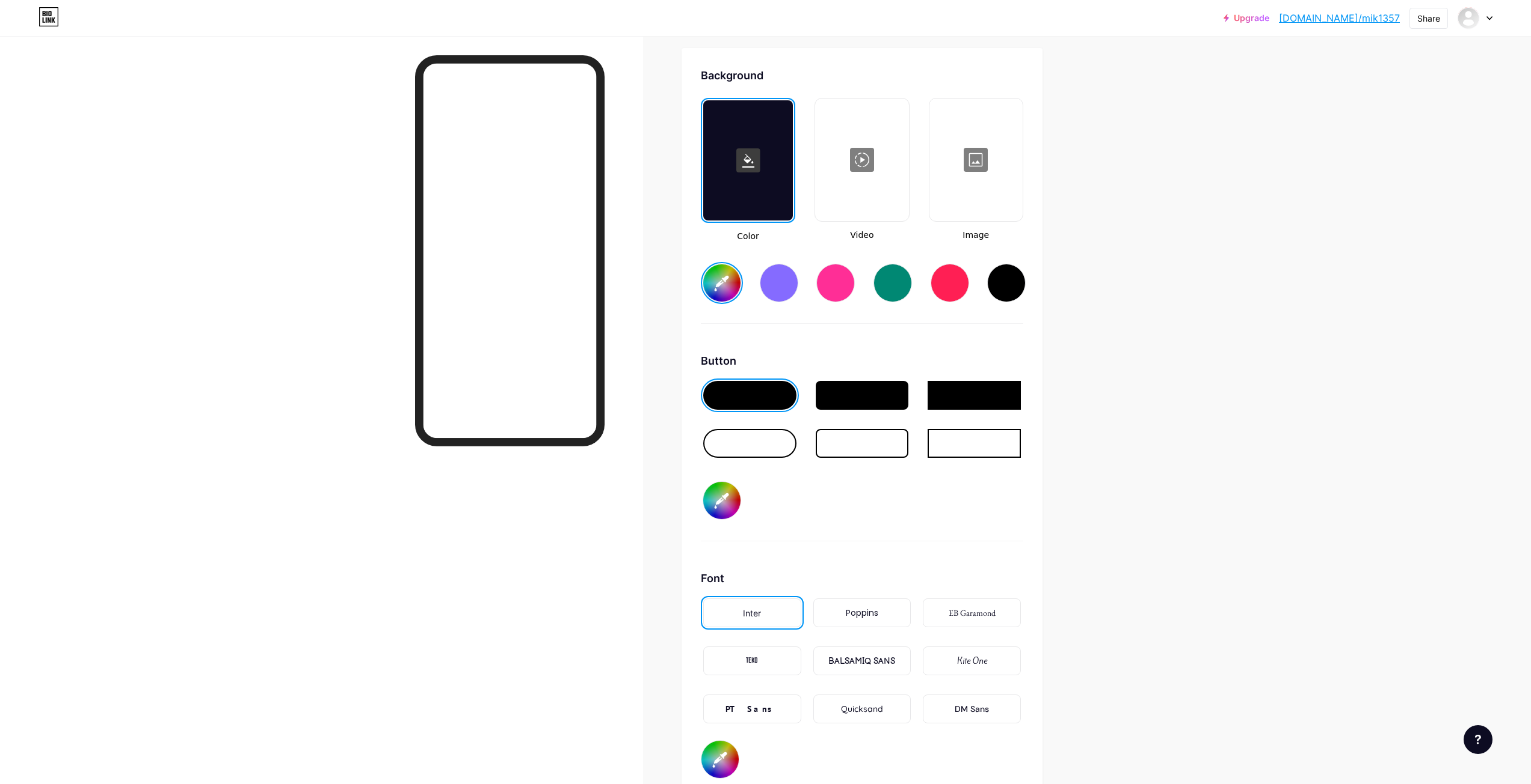
click at [835, 157] on div at bounding box center [861, 159] width 91 height 120
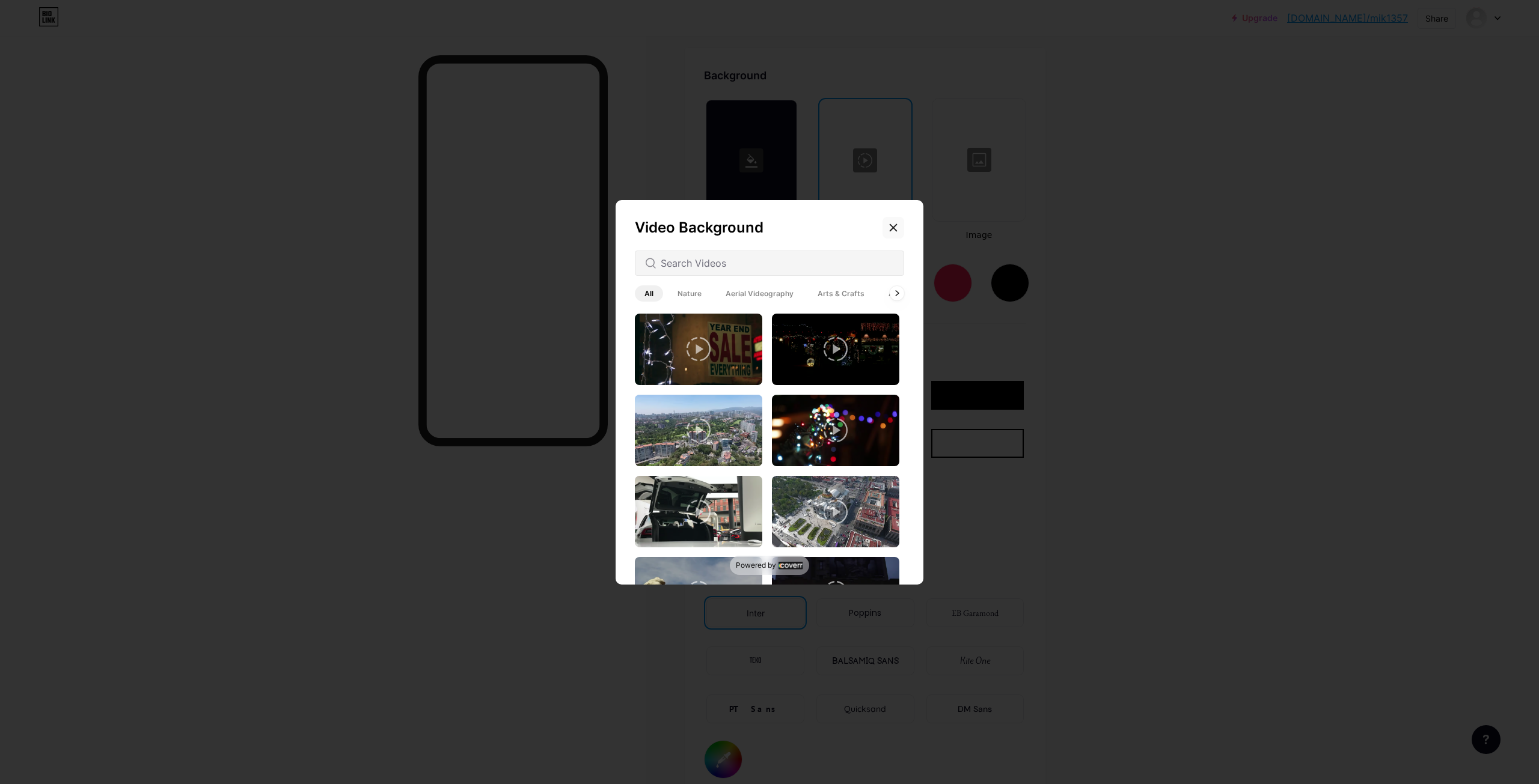
click at [893, 231] on icon at bounding box center [893, 228] width 9 height 9
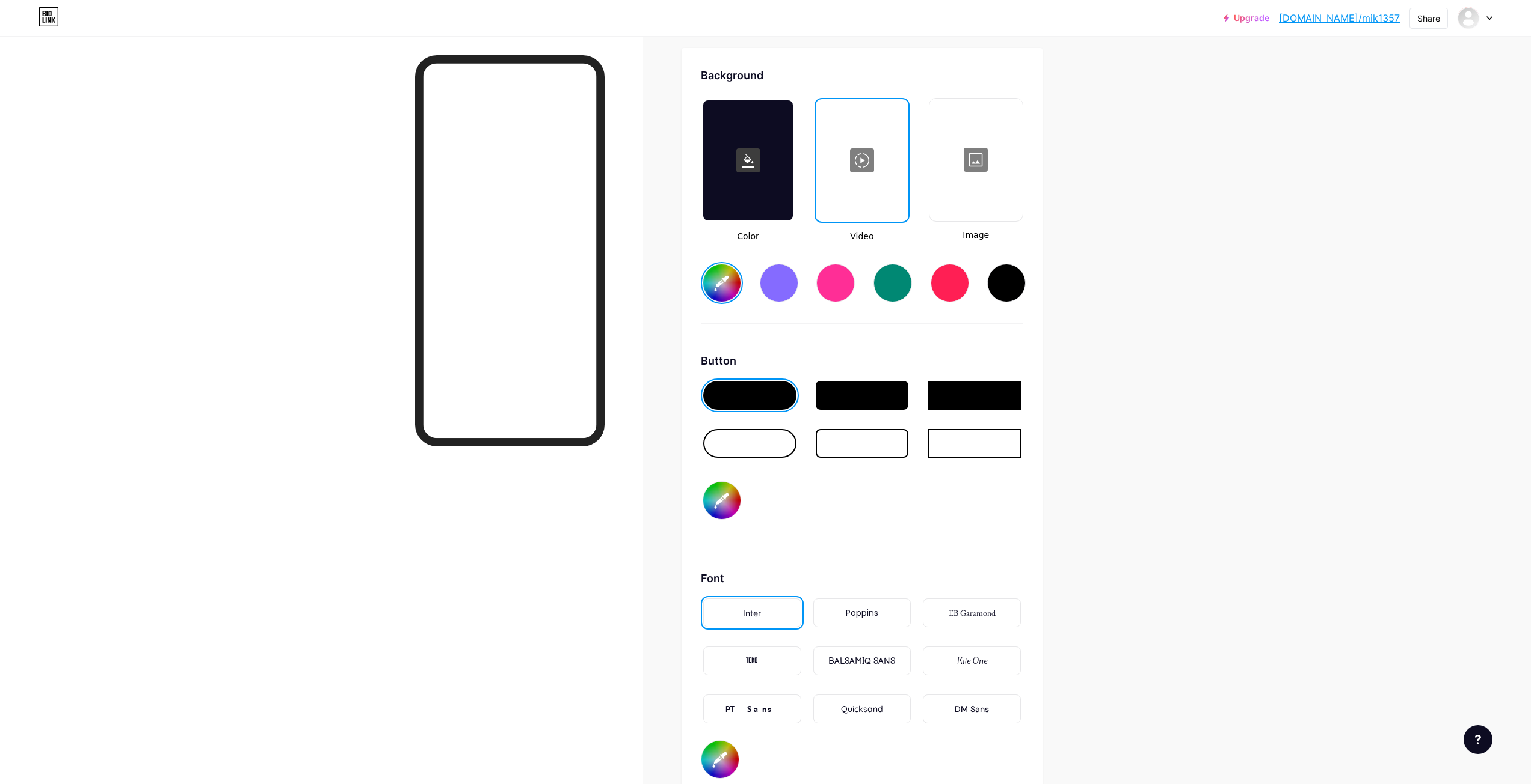
click at [1014, 187] on div at bounding box center [975, 159] width 91 height 120
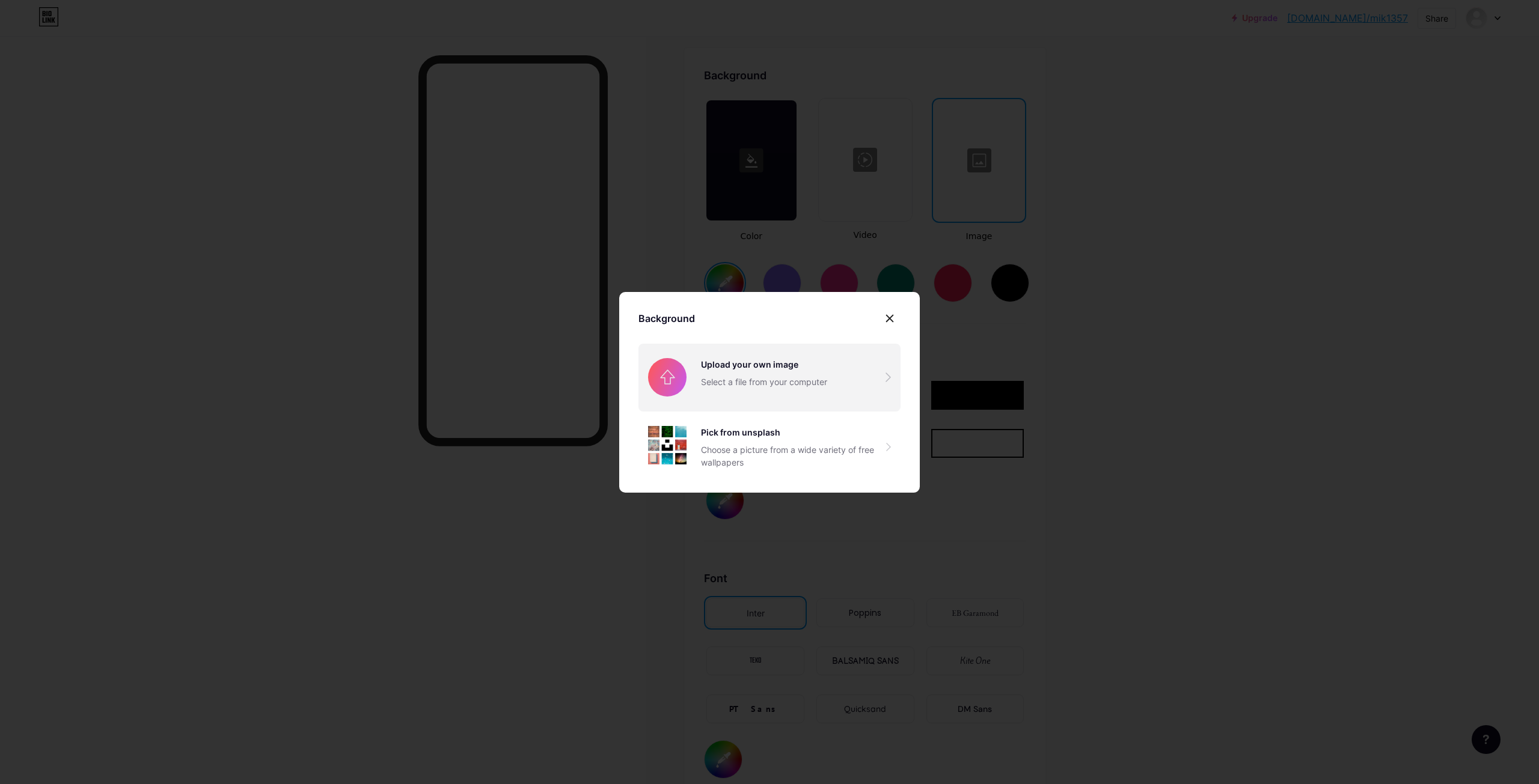
click at [841, 388] on input "file" at bounding box center [770, 377] width 262 height 67
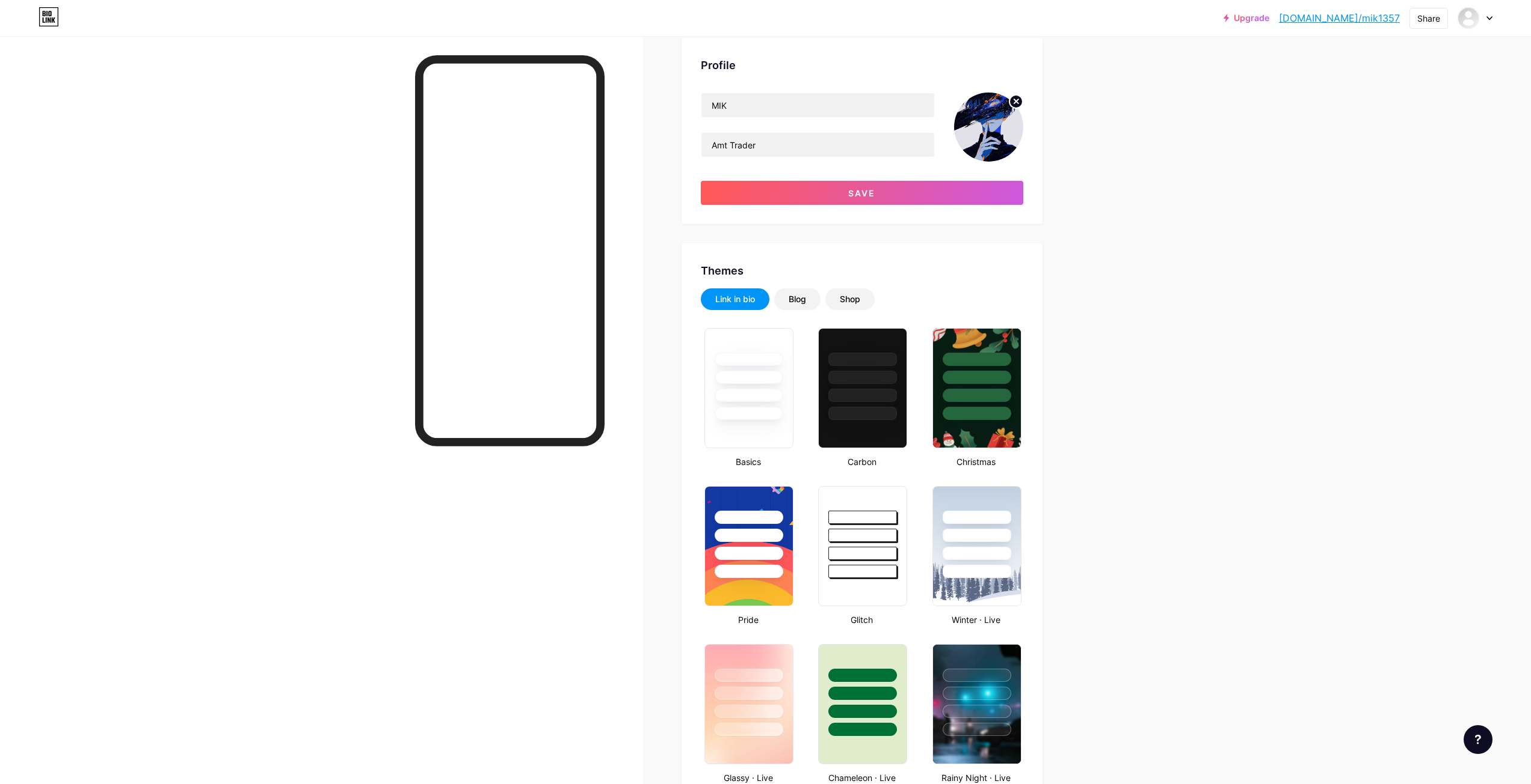
scroll to position [0, 0]
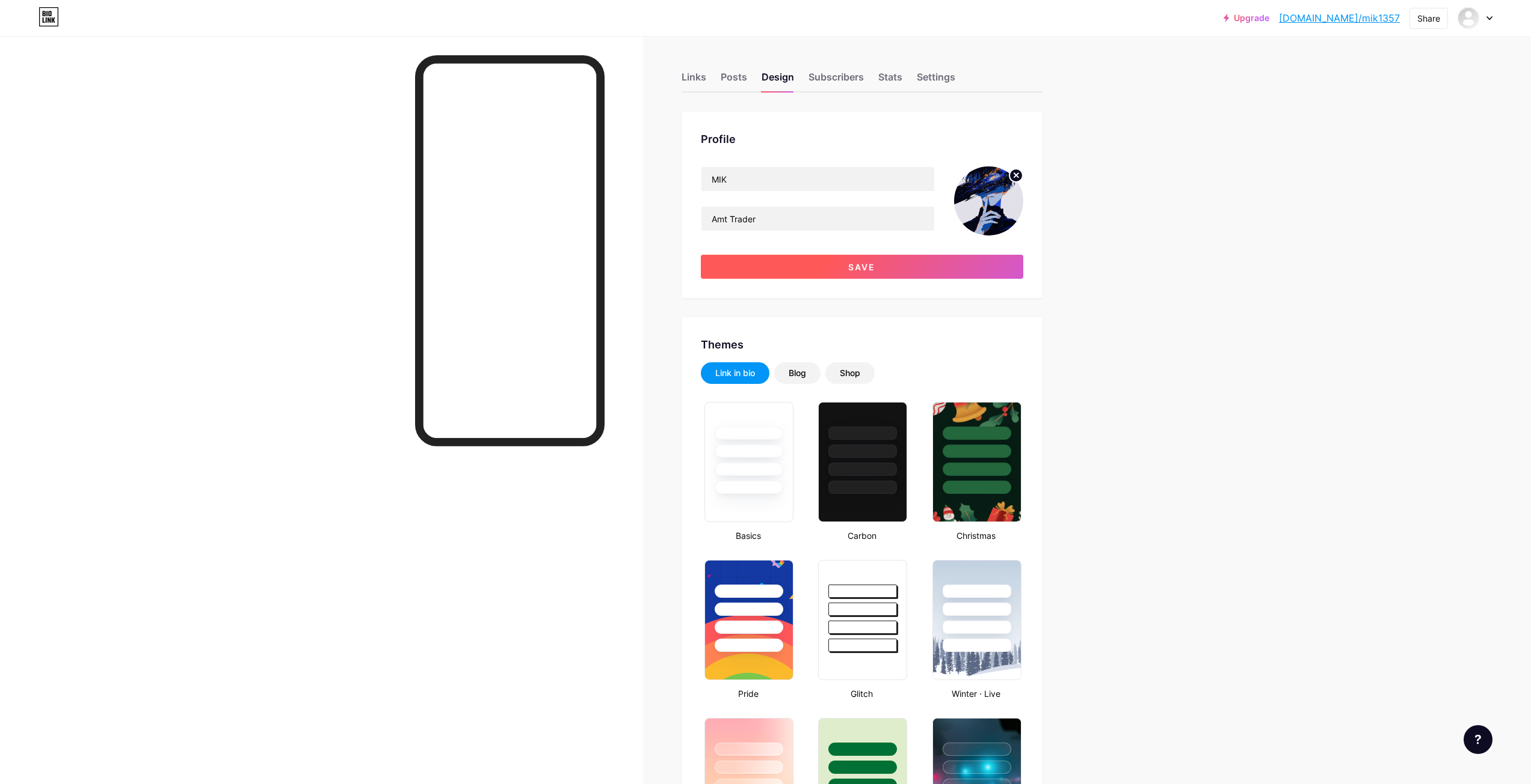
click at [909, 271] on button "Save" at bounding box center [862, 266] width 322 height 24
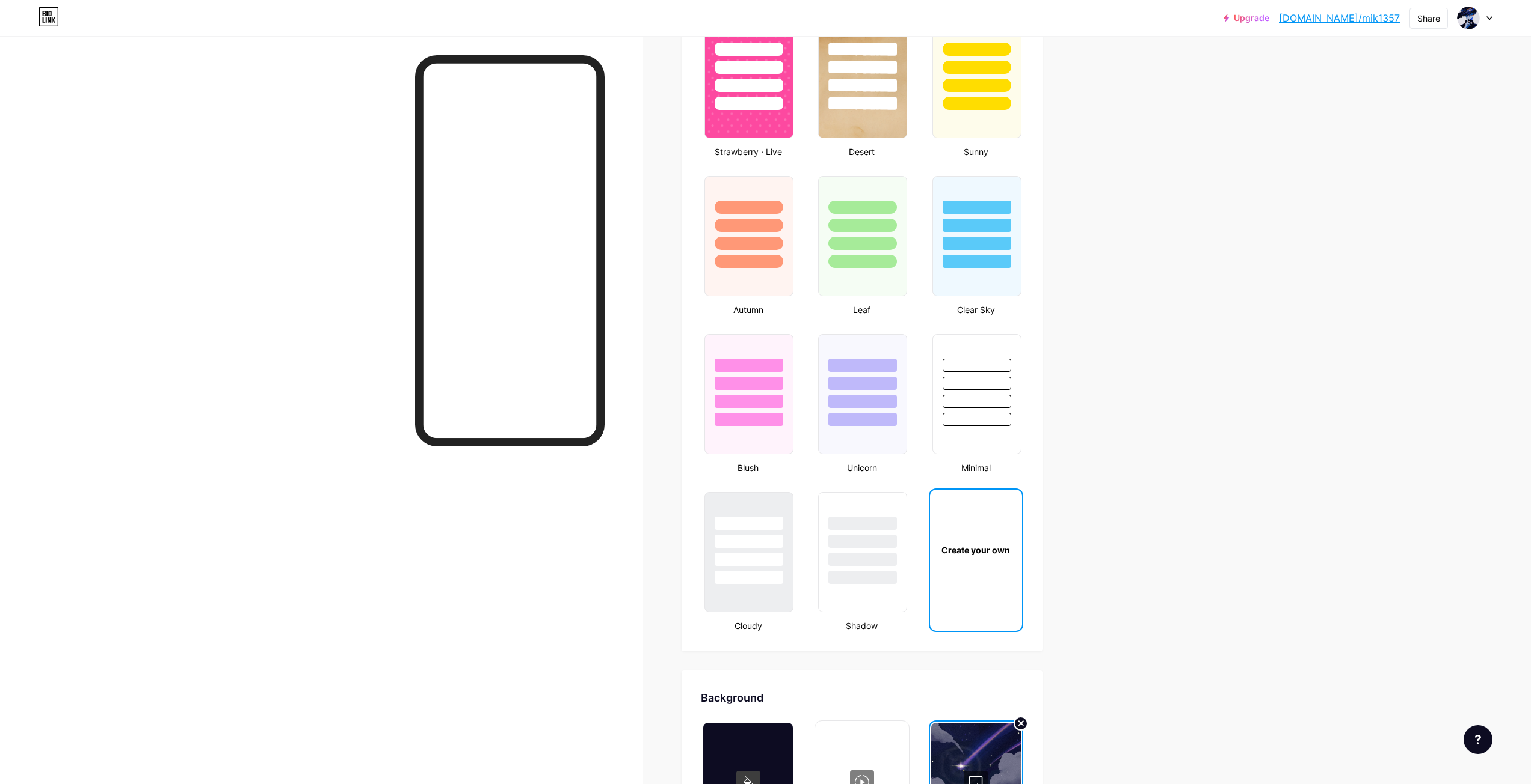
scroll to position [1082, 0]
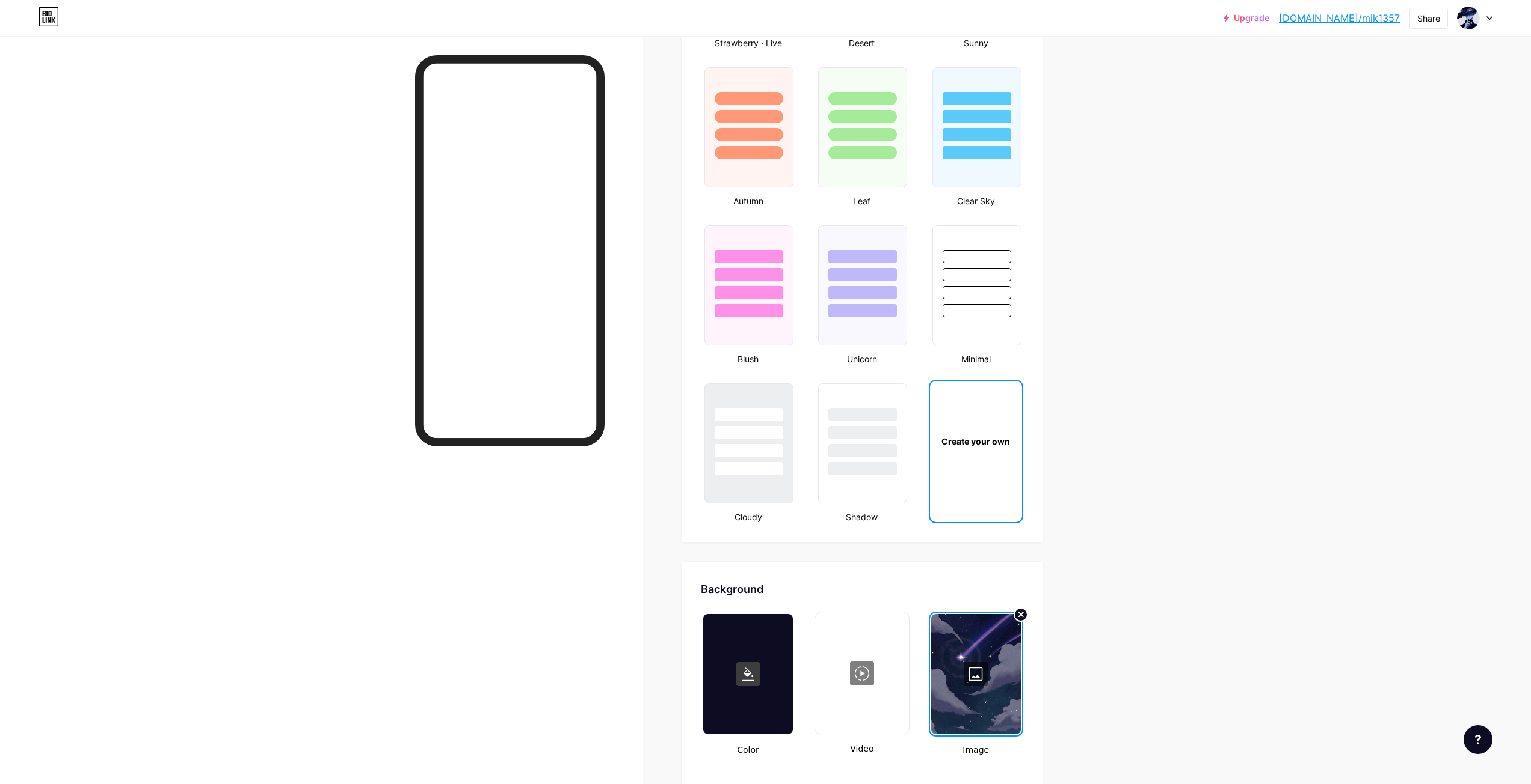
click at [990, 464] on div "Create your own" at bounding box center [976, 440] width 92 height 120
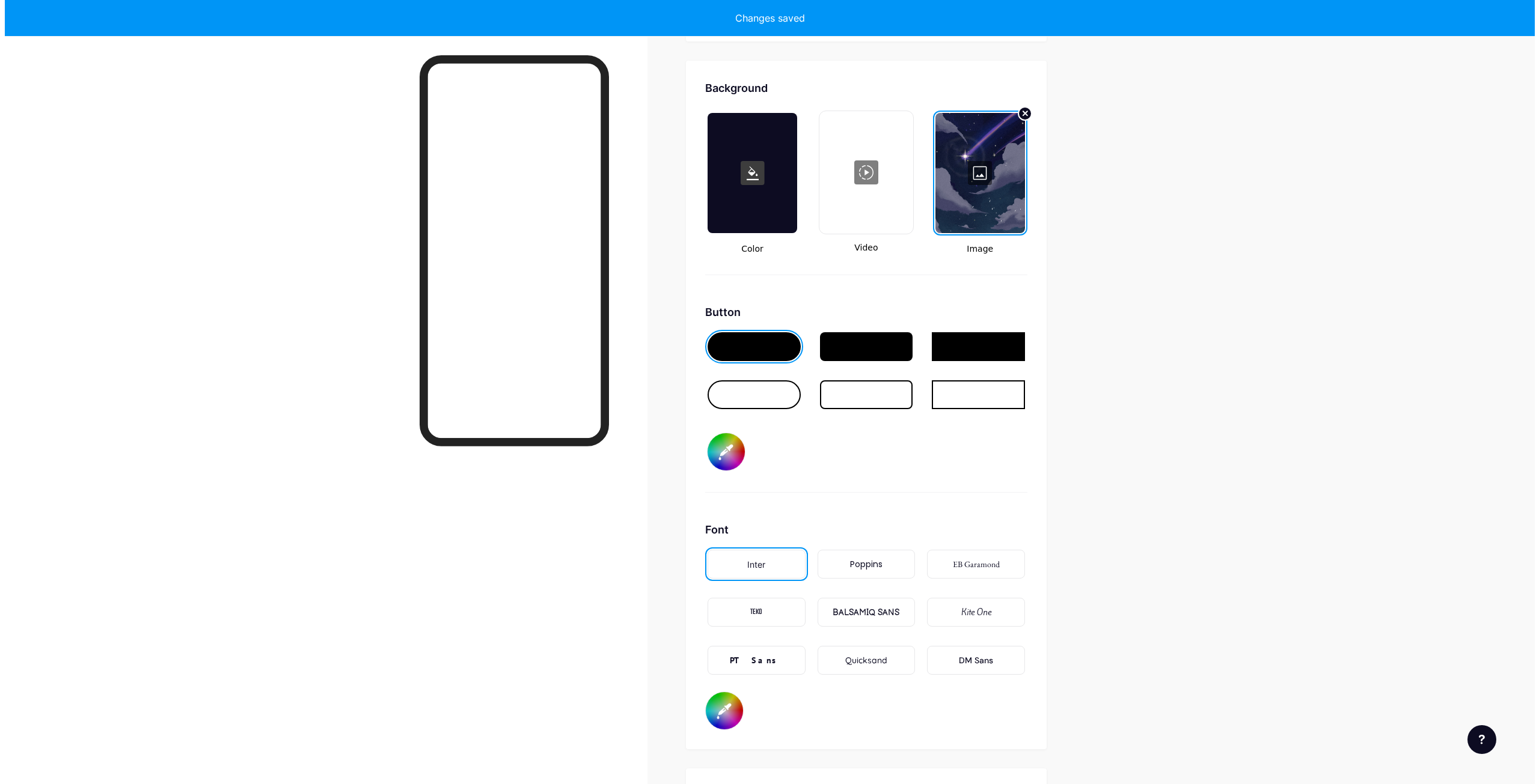
scroll to position [1596, 0]
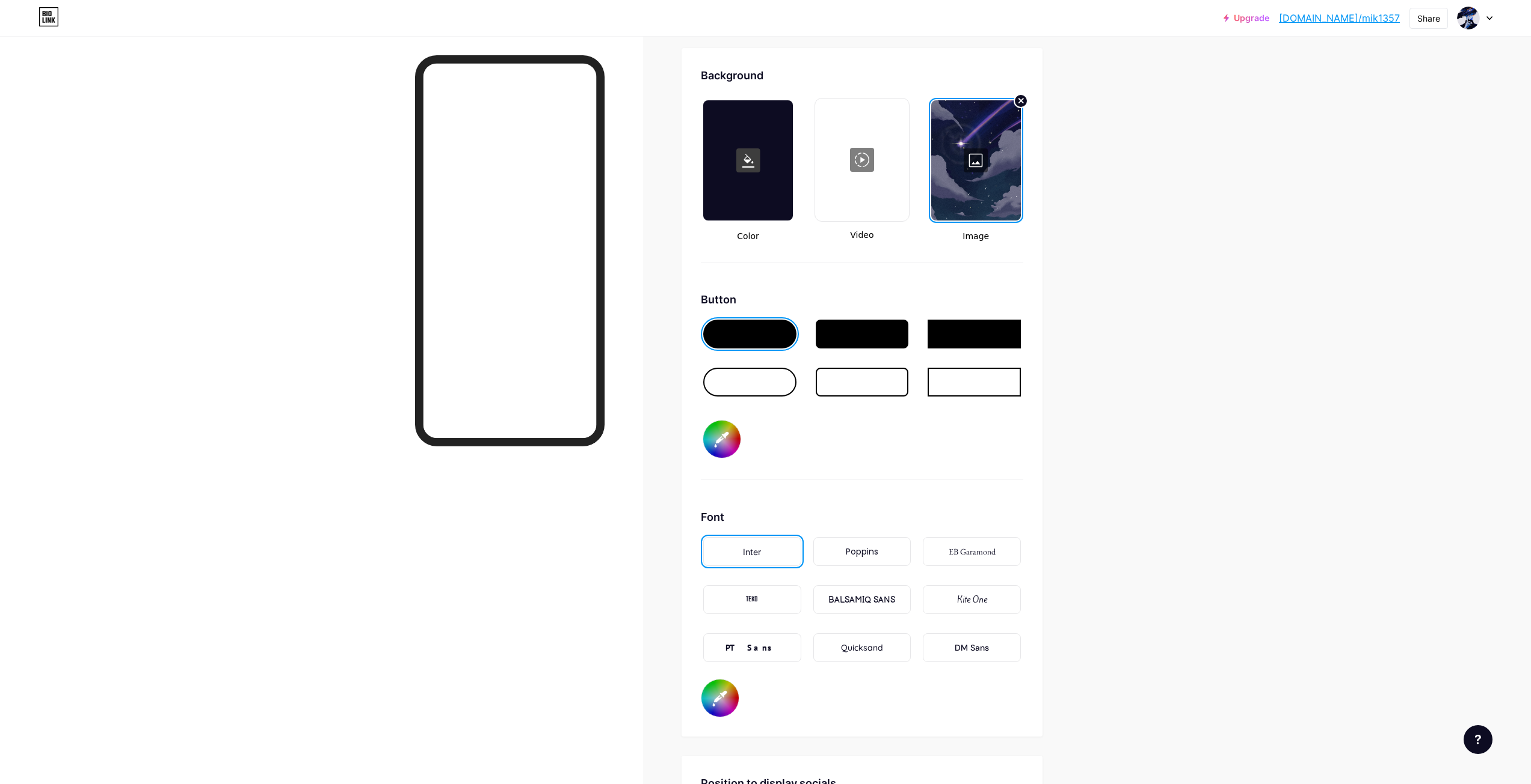
click at [962, 164] on div at bounding box center [976, 160] width 90 height 120
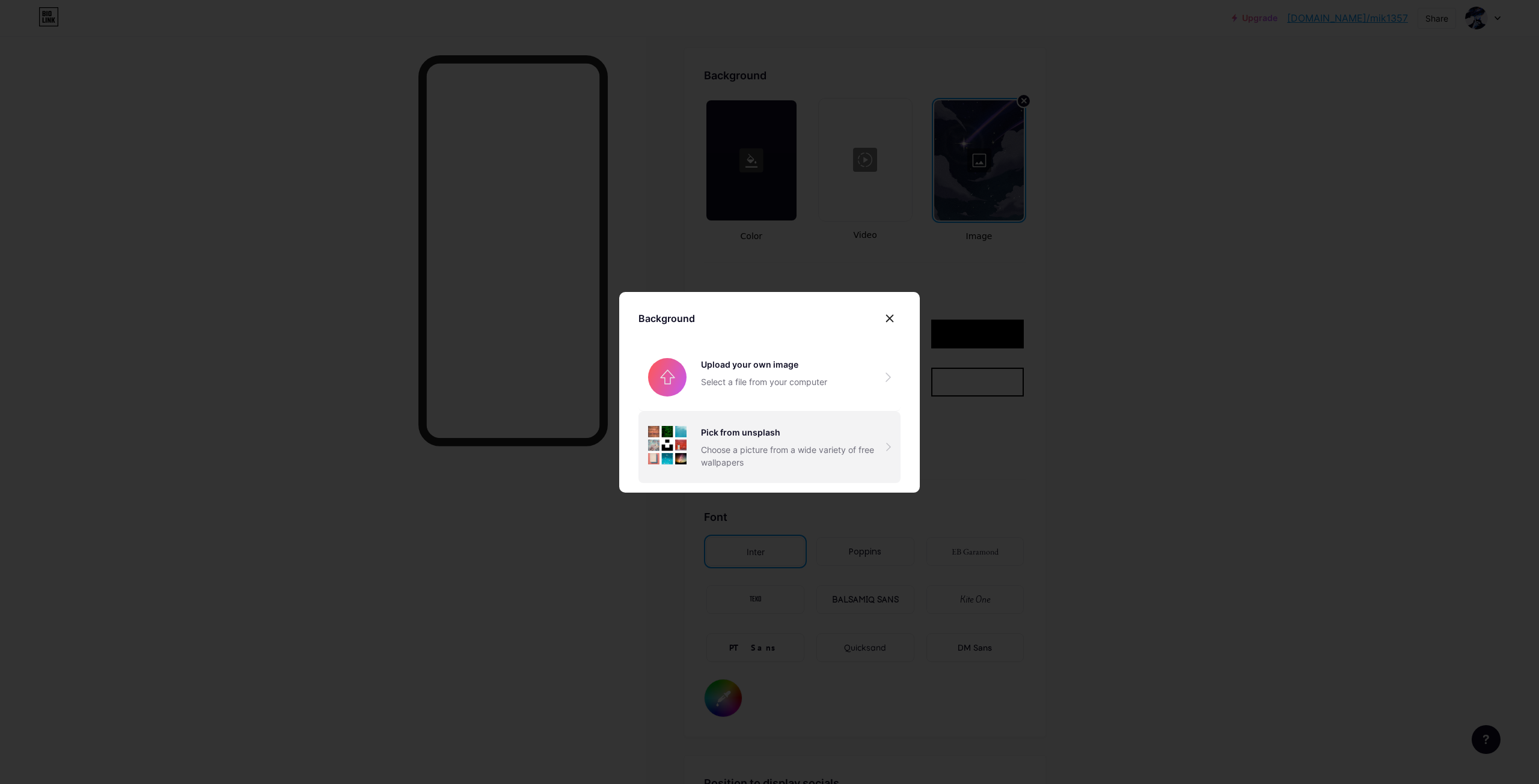
click at [801, 440] on div "Pick from unsplash Choose a picture from a wide variety of free wallpapers" at bounding box center [793, 447] width 185 height 43
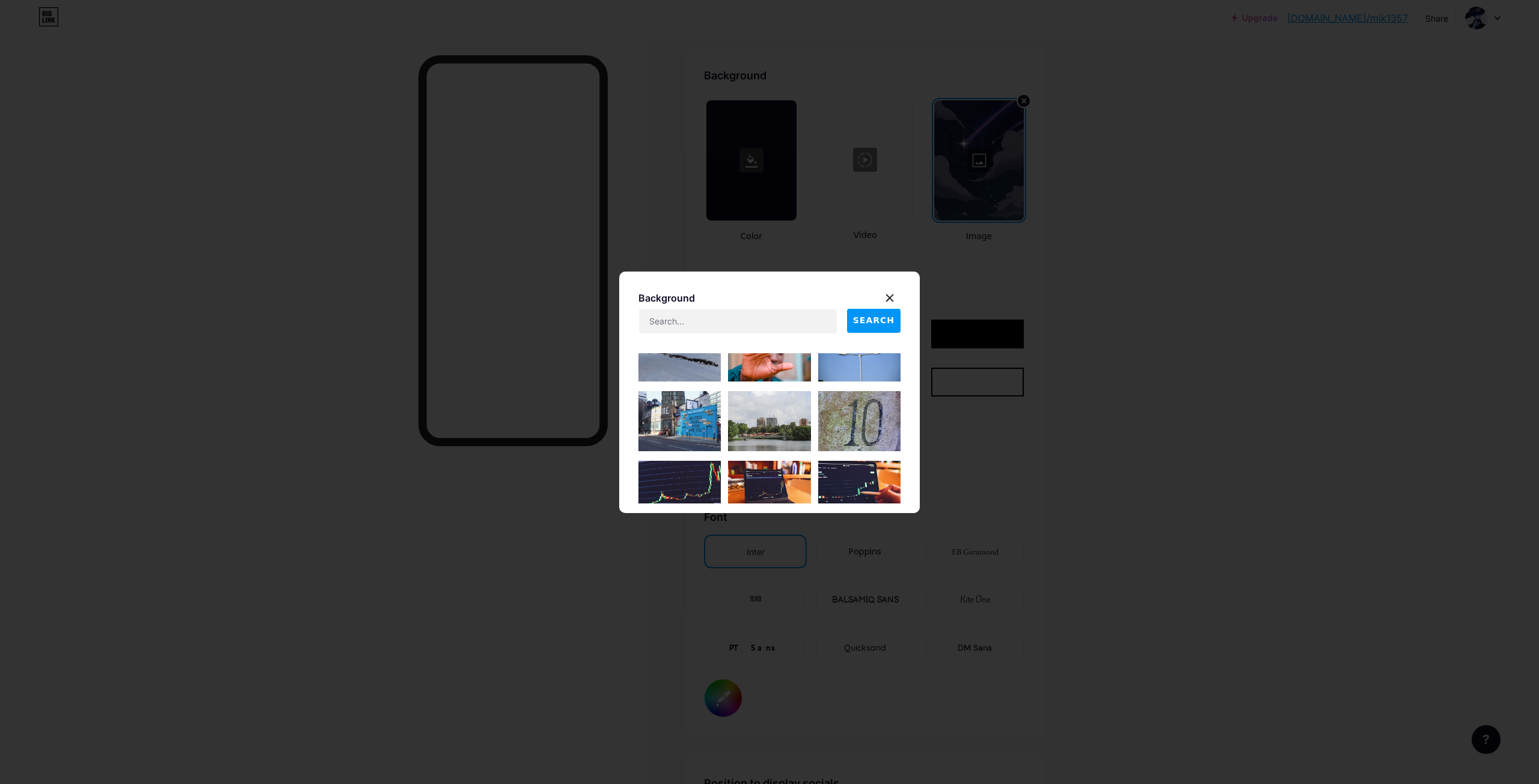
scroll to position [607, 0]
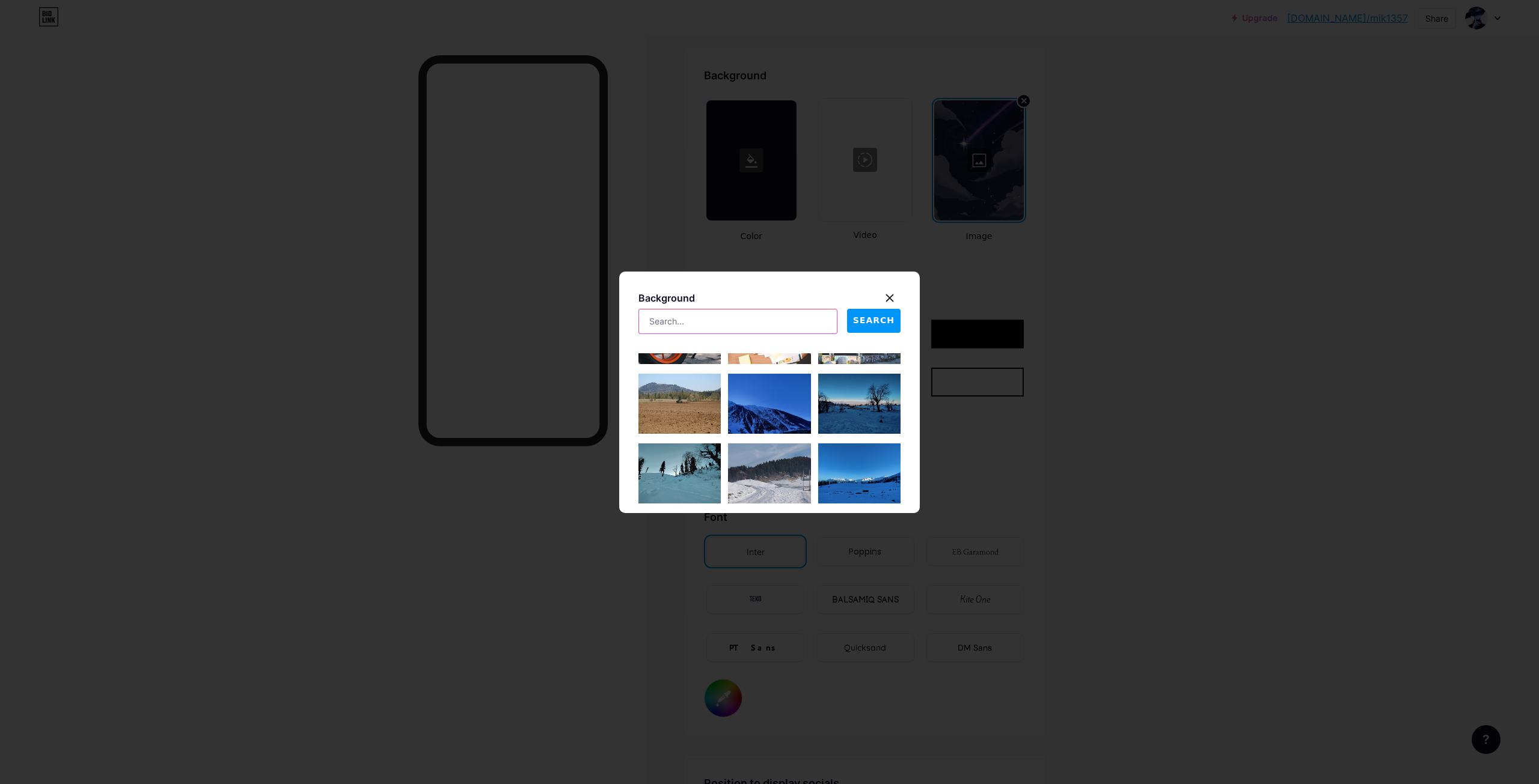
click at [733, 317] on input "text" at bounding box center [739, 321] width 198 height 24
type input "blue"
click at [873, 319] on span "SEARCH" at bounding box center [874, 320] width 42 height 12
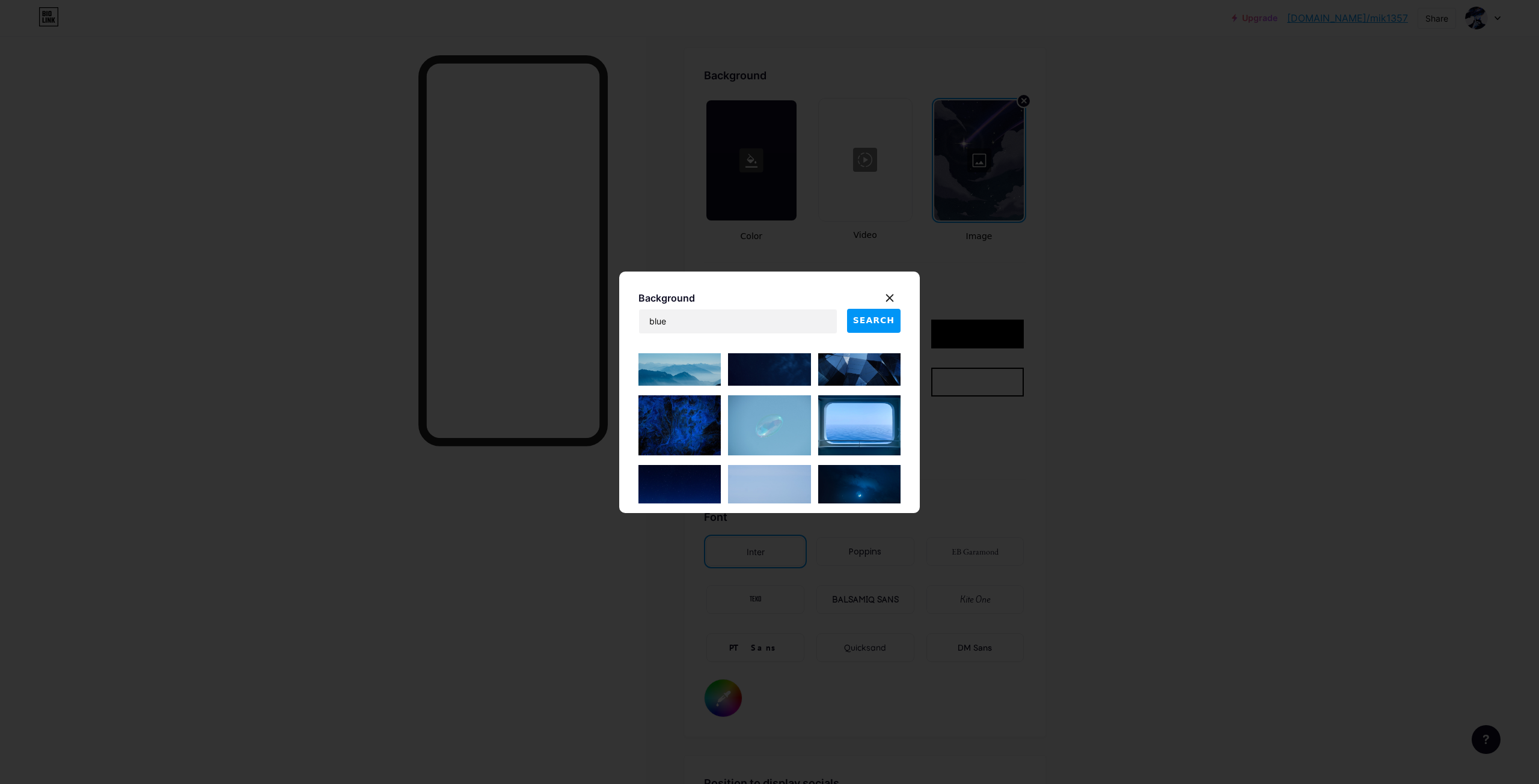
scroll to position [0, 0]
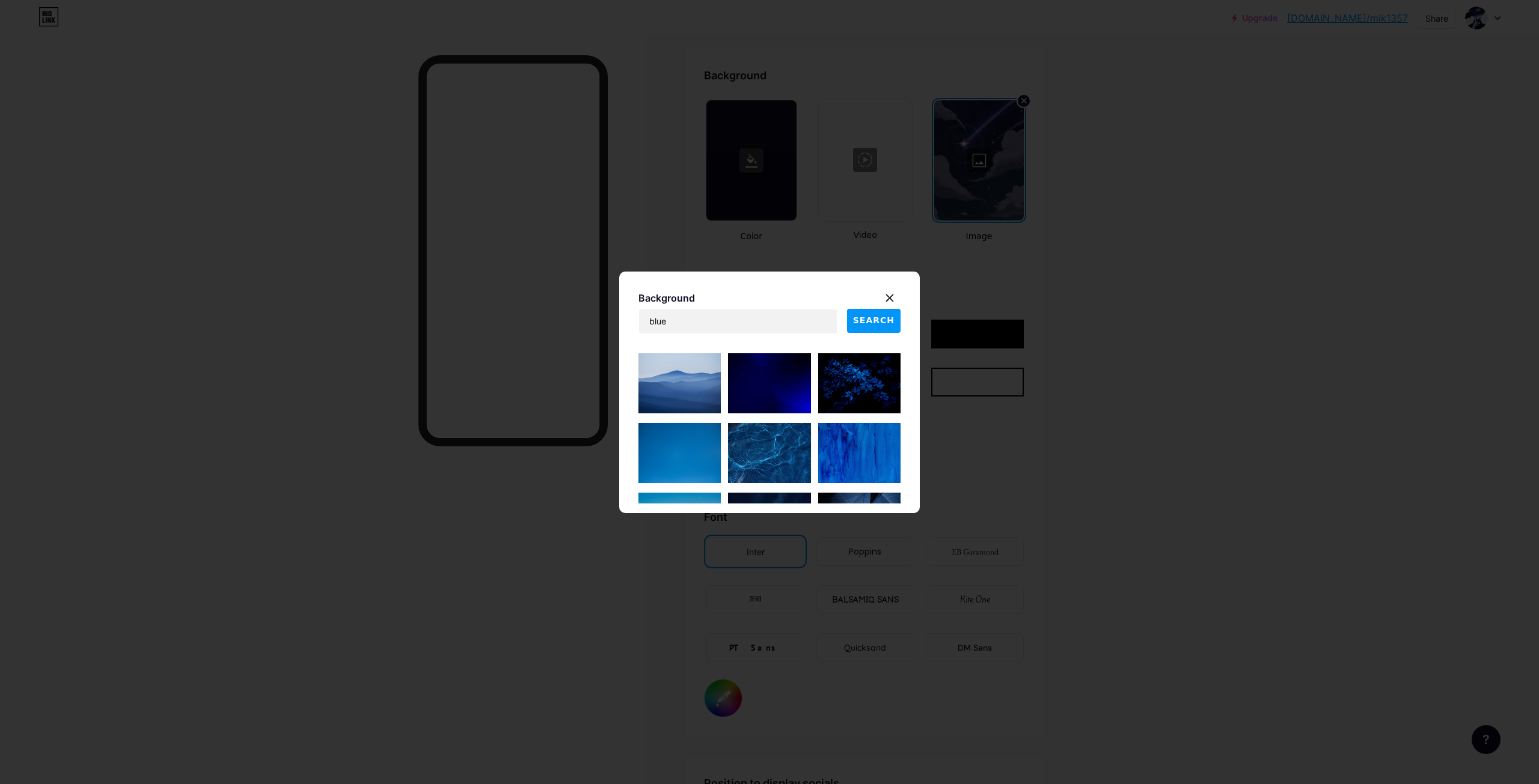
click at [751, 400] on img at bounding box center [769, 384] width 82 height 60
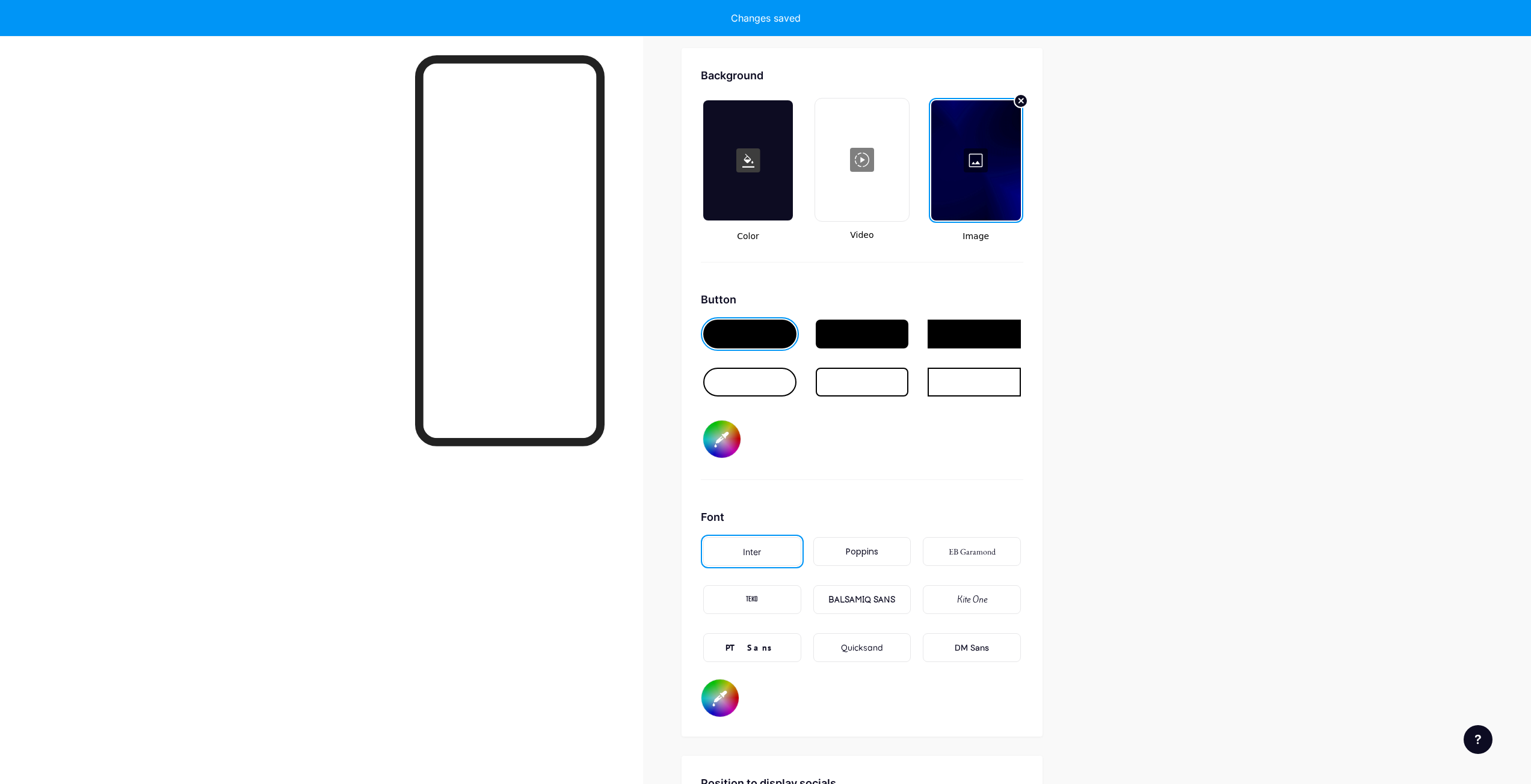
drag, startPoint x: 960, startPoint y: 780, endPoint x: 932, endPoint y: 799, distance: 33.8
drag, startPoint x: 932, startPoint y: 799, endPoint x: 1262, endPoint y: 386, distance: 528.6
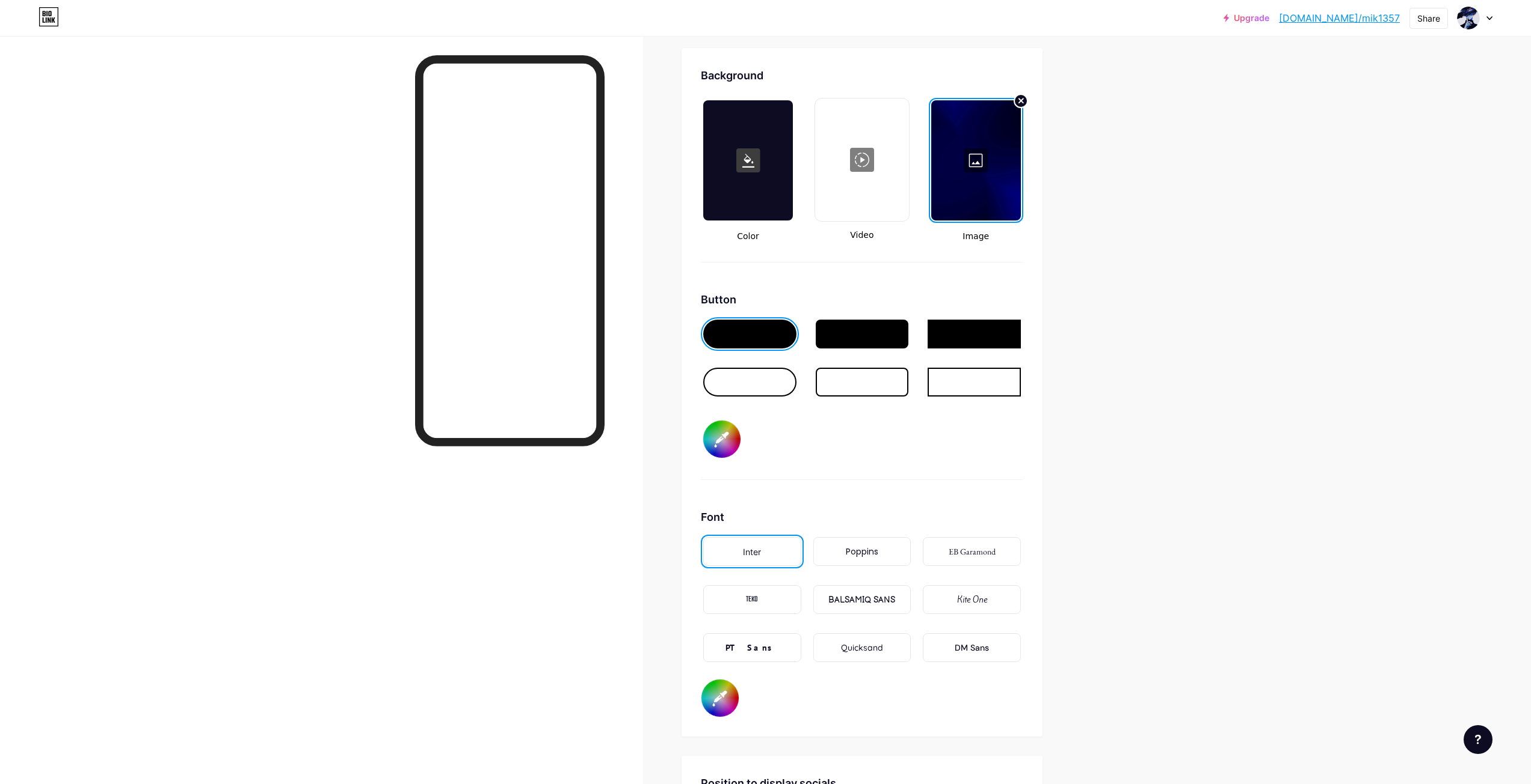
click at [1004, 167] on div at bounding box center [976, 160] width 90 height 120
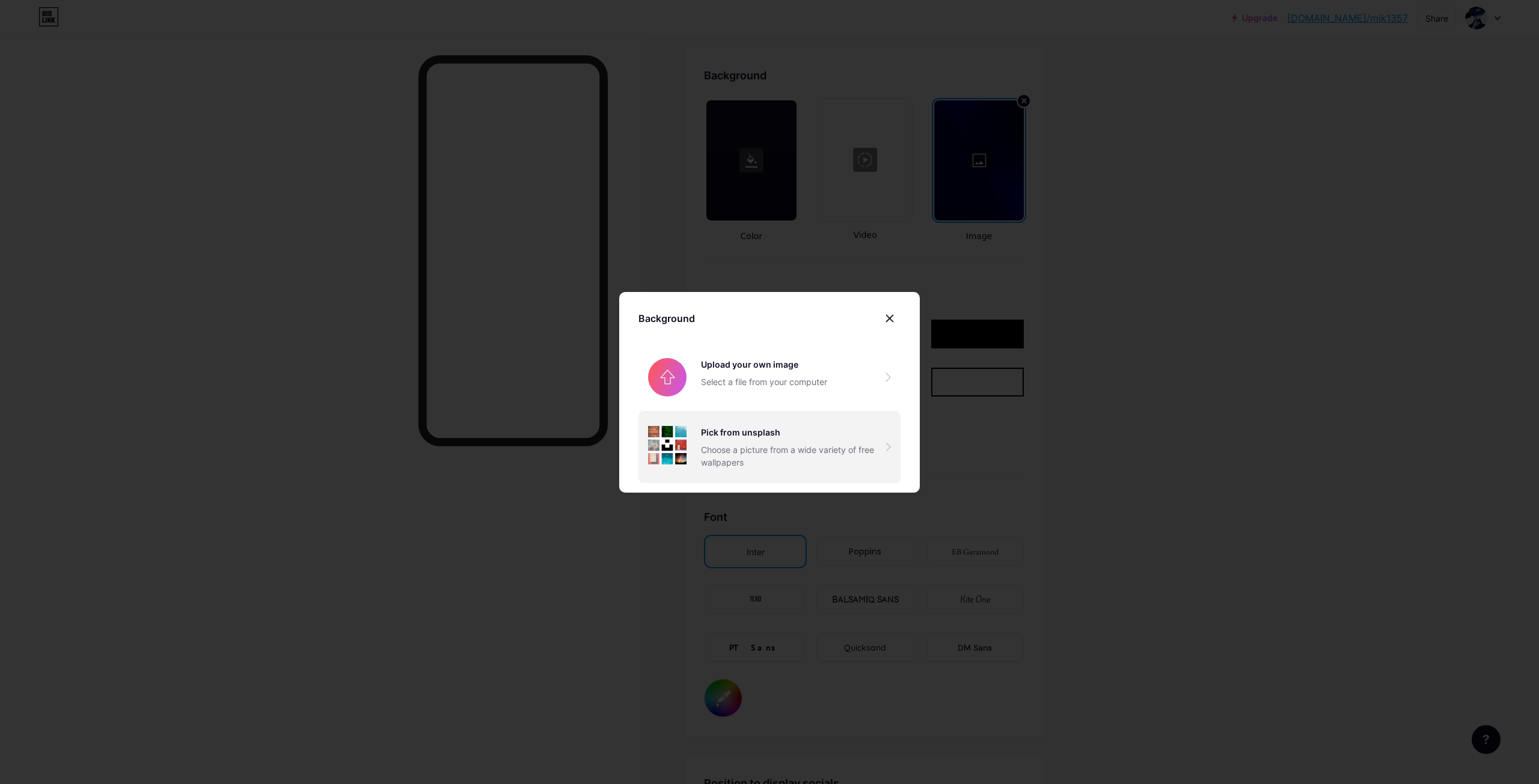
click at [780, 444] on div "Choose a picture from a wide variety of free wallpapers" at bounding box center [793, 456] width 185 height 26
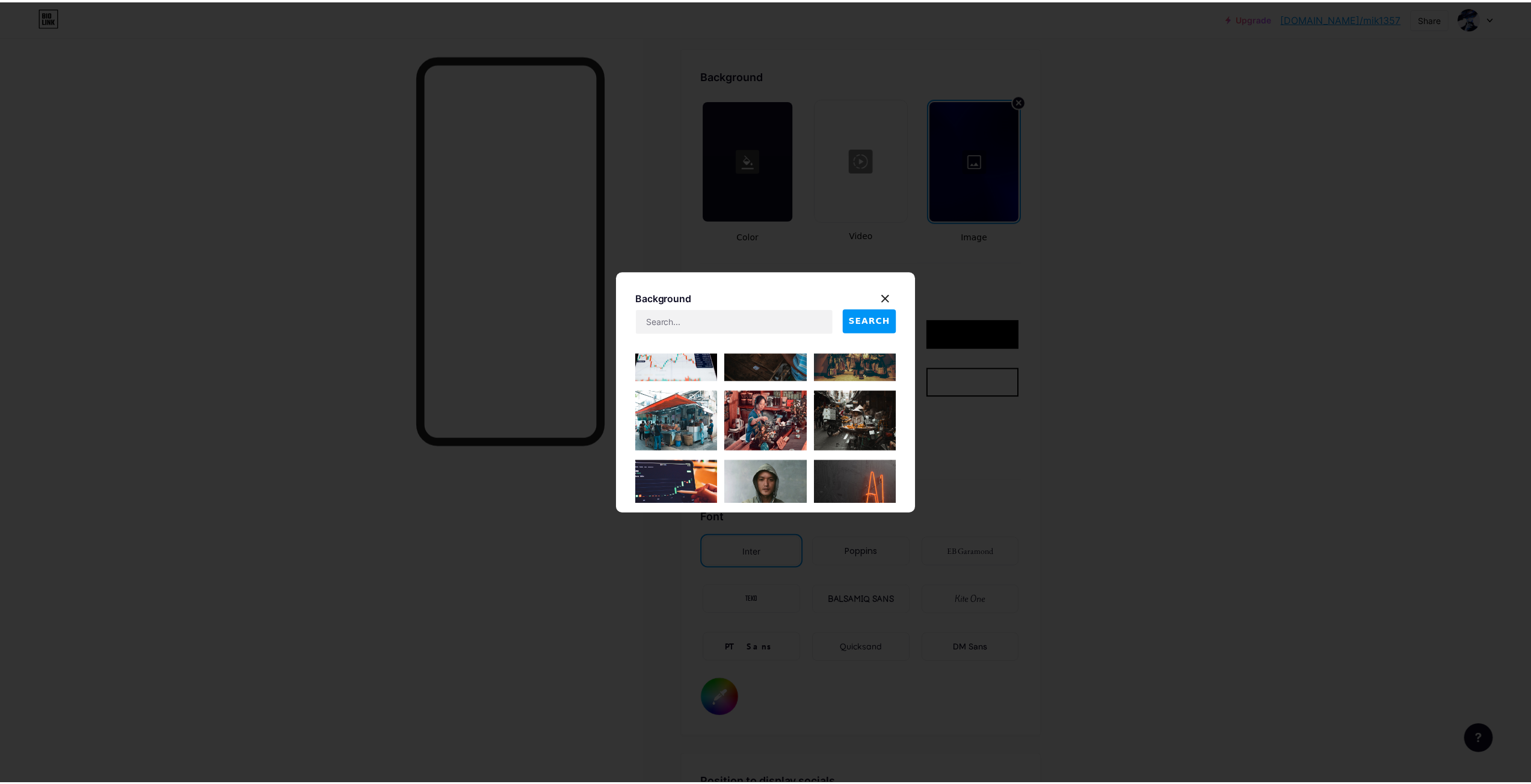
scroll to position [1864, 0]
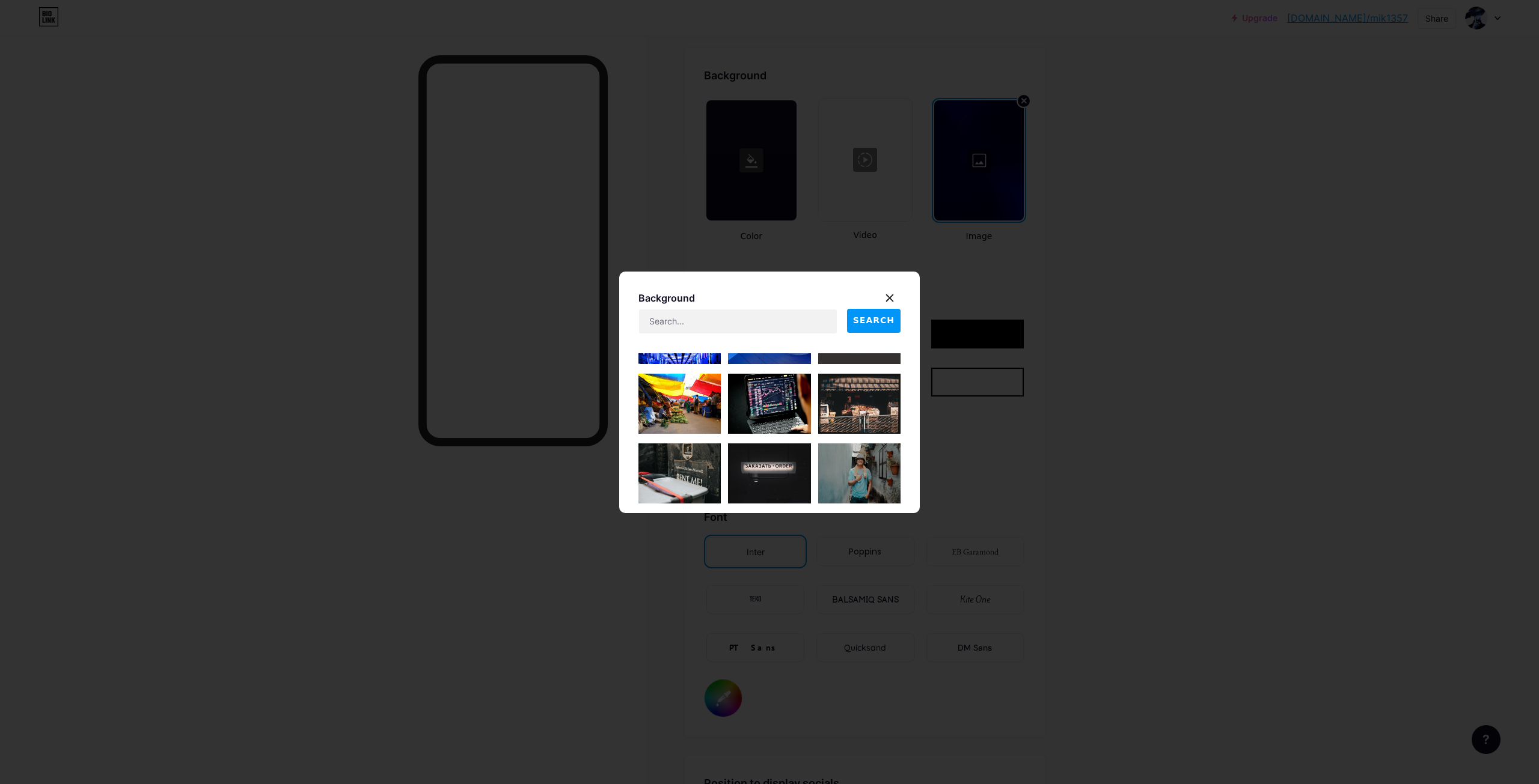
click at [1273, 389] on div at bounding box center [770, 392] width 1539 height 784
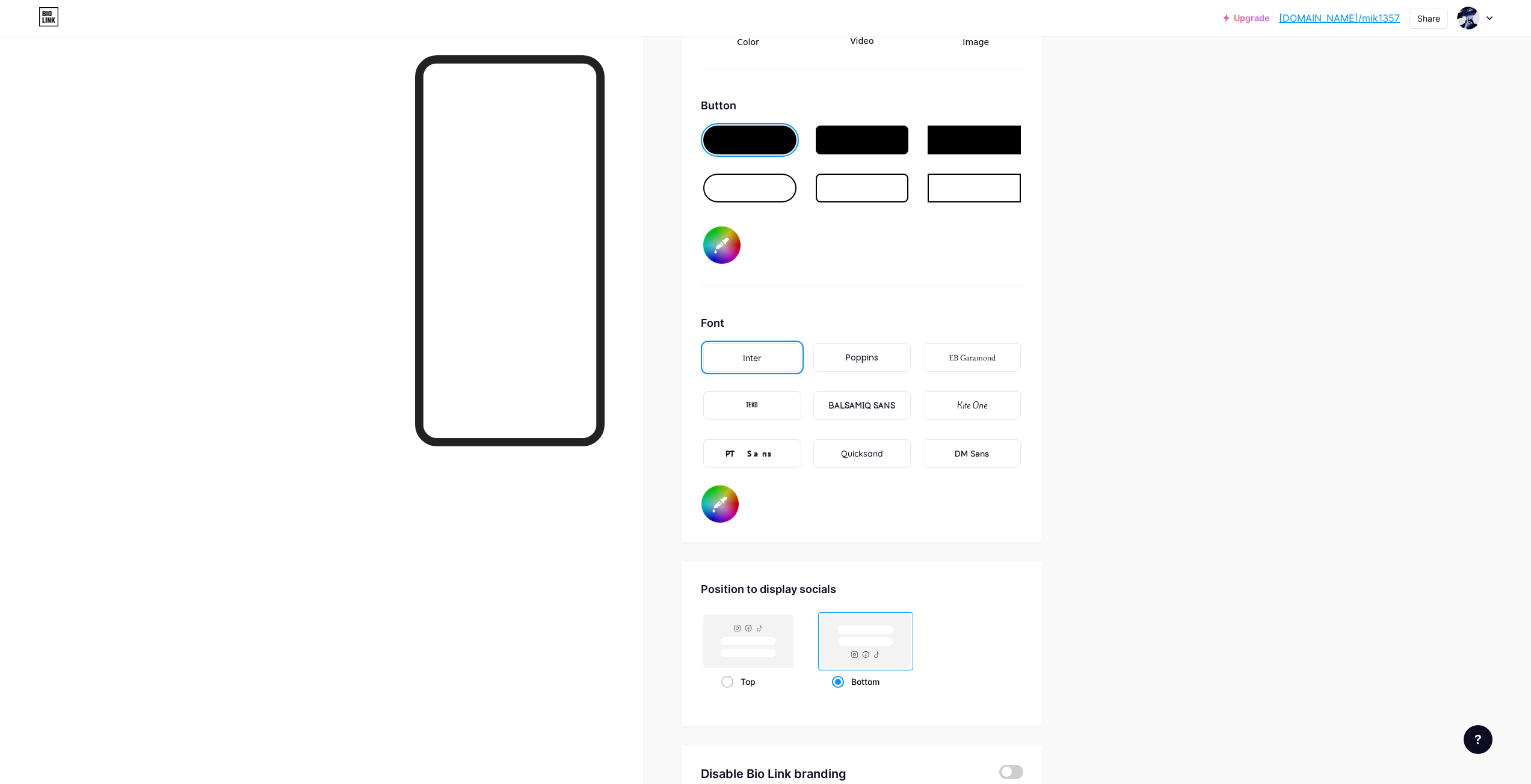
scroll to position [1957, 0]
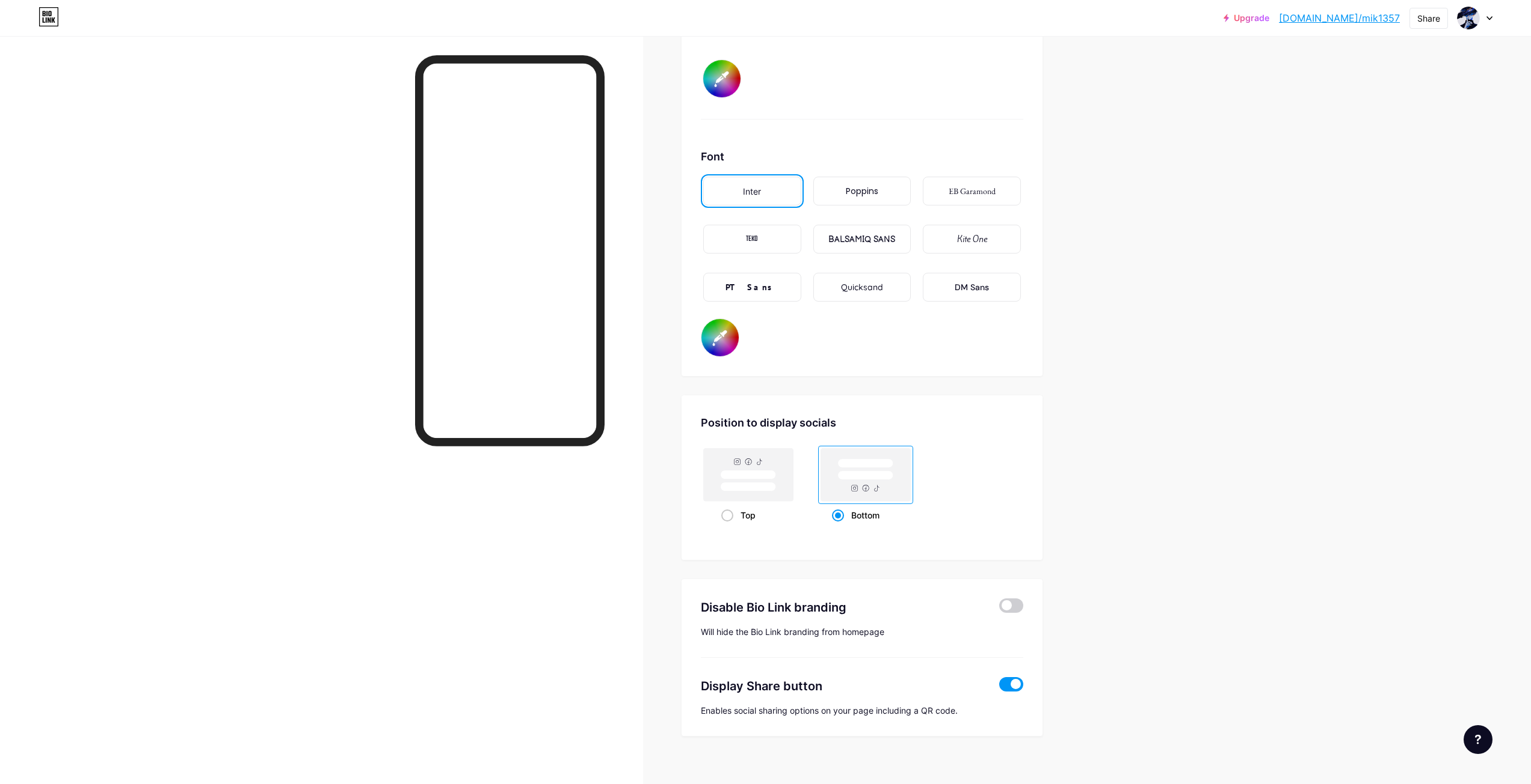
click at [880, 200] on div "Poppins" at bounding box center [862, 190] width 98 height 29
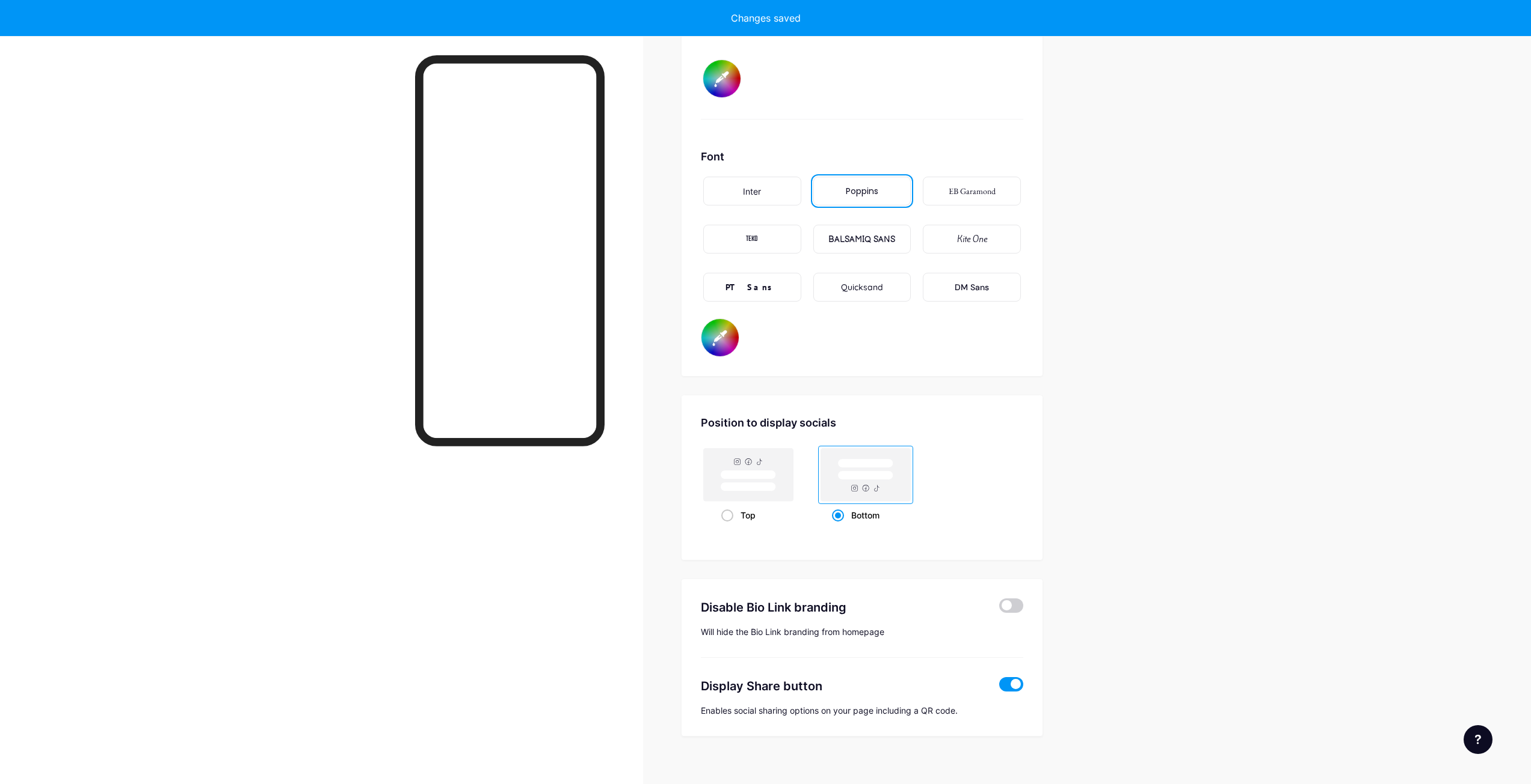
click at [785, 200] on div "Inter" at bounding box center [752, 190] width 98 height 29
click at [859, 194] on div "Poppins" at bounding box center [862, 191] width 33 height 12
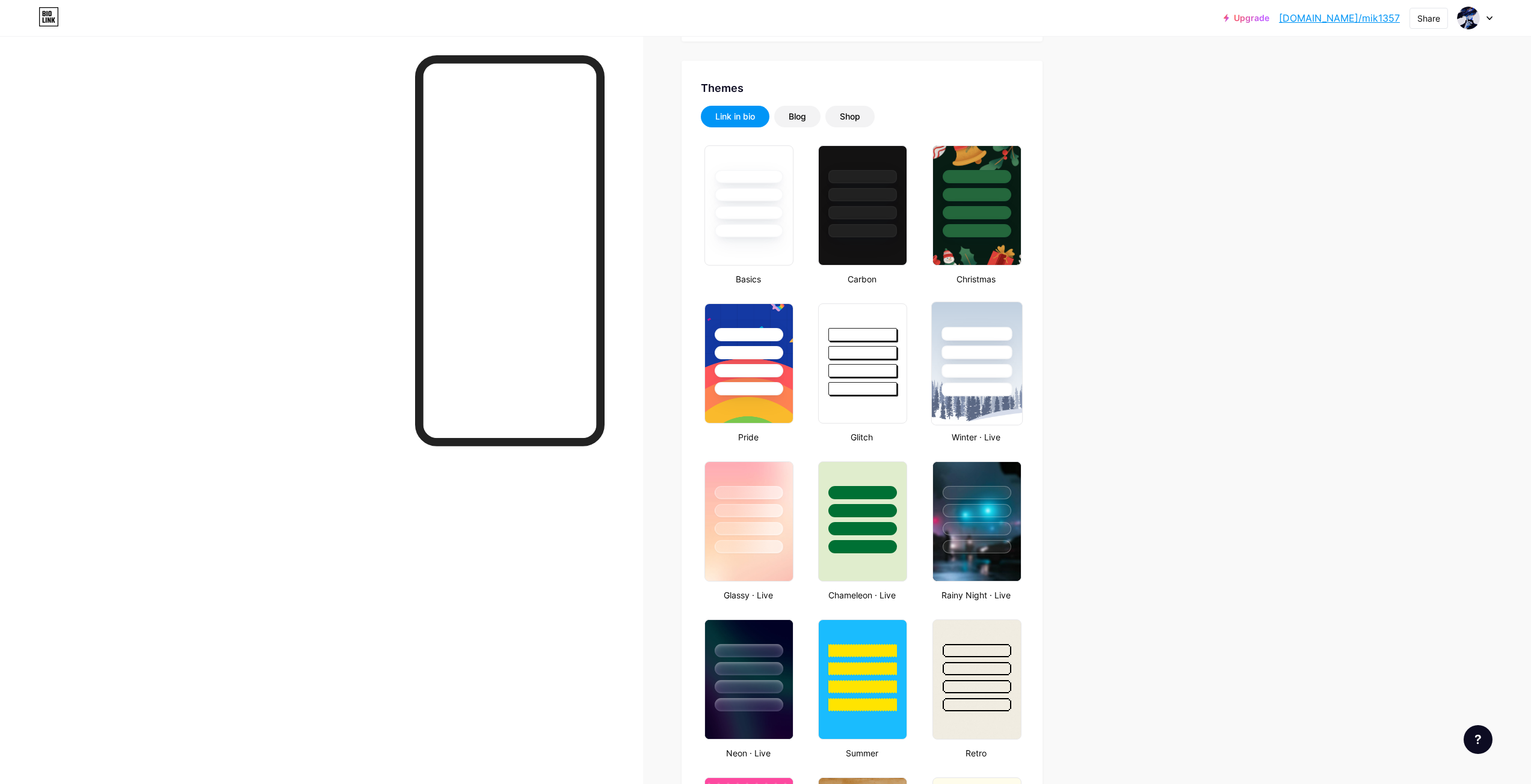
scroll to position [0, 0]
